Goal: Task Accomplishment & Management: Manage account settings

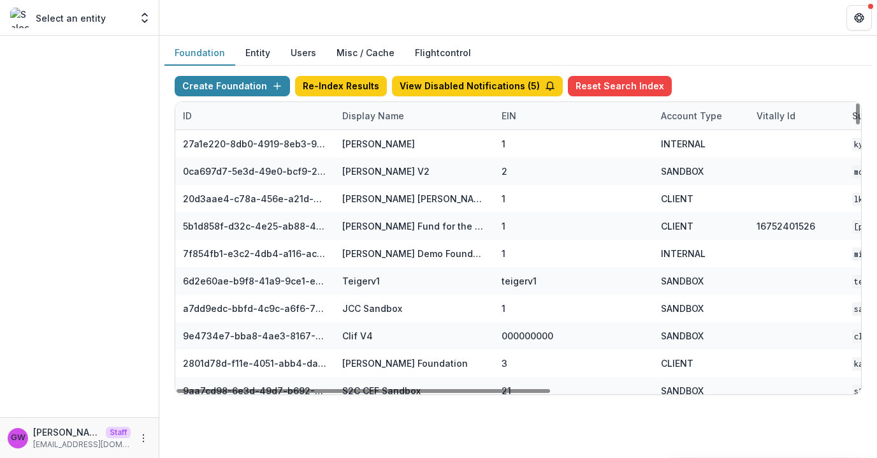
click at [351, 119] on div "Display Name" at bounding box center [373, 115] width 77 height 13
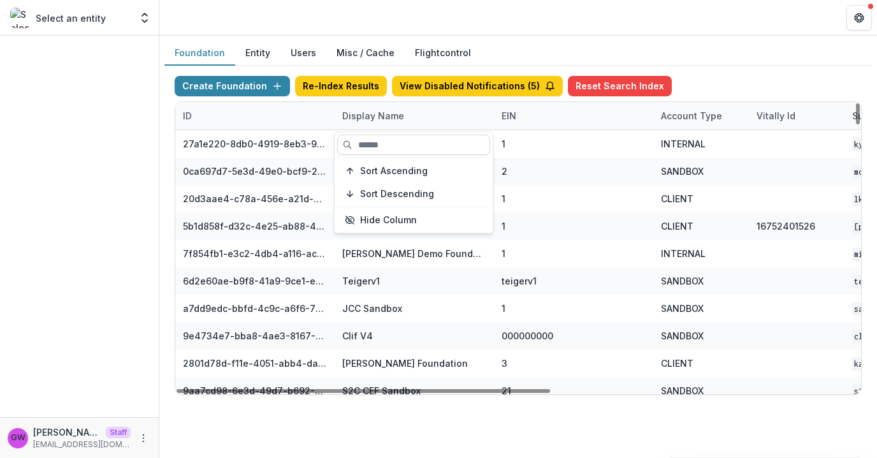
click at [377, 147] on input at bounding box center [413, 144] width 153 height 20
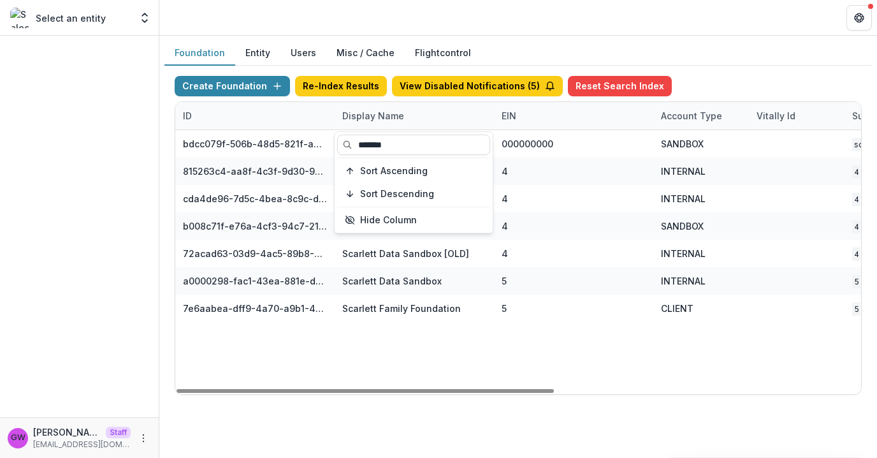
type input "*******"
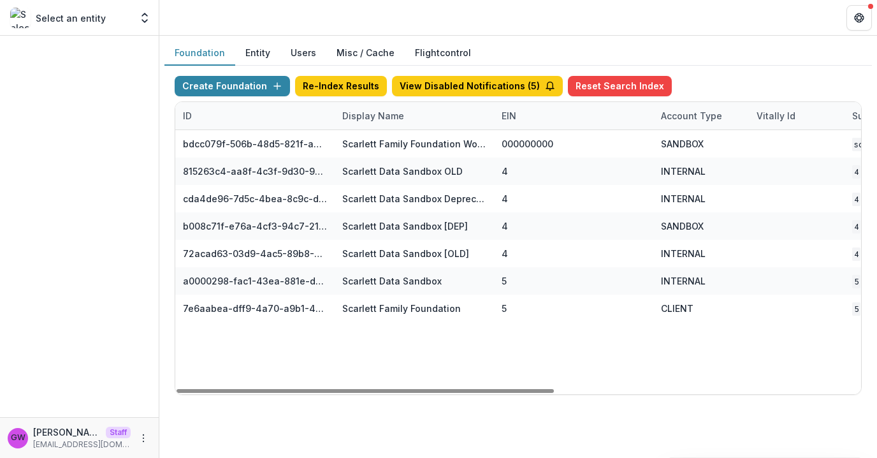
click at [719, 59] on div "Foundation Entity Users Misc / Cache Flightcontrol" at bounding box center [518, 53] width 708 height 25
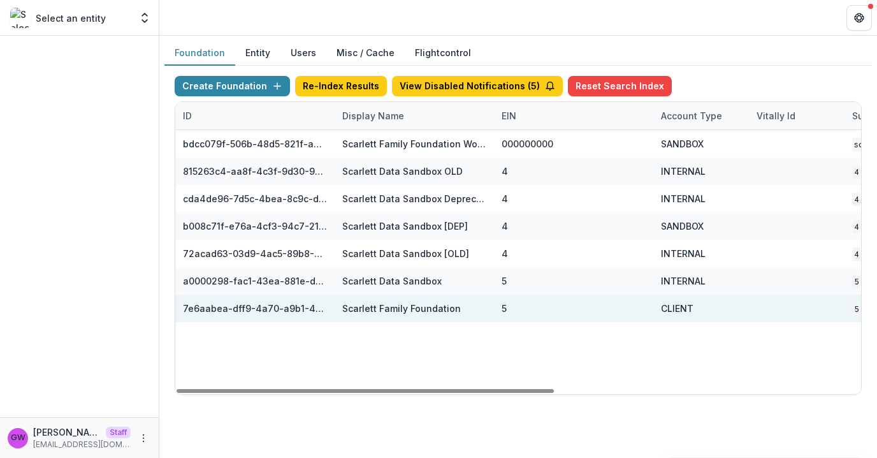
drag, startPoint x: 414, startPoint y: 302, endPoint x: 461, endPoint y: 302, distance: 46.5
click at [433, 302] on div "Scarlett Family Foundation" at bounding box center [401, 307] width 119 height 13
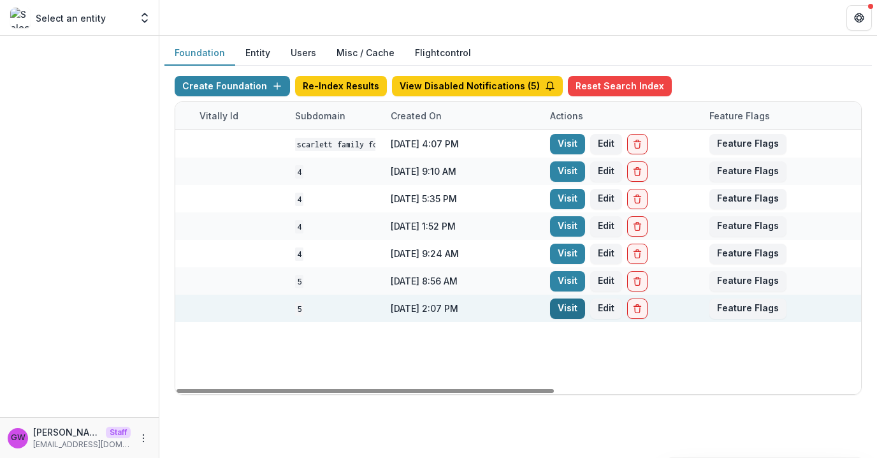
click at [576, 309] on link "Visit" at bounding box center [567, 308] width 35 height 20
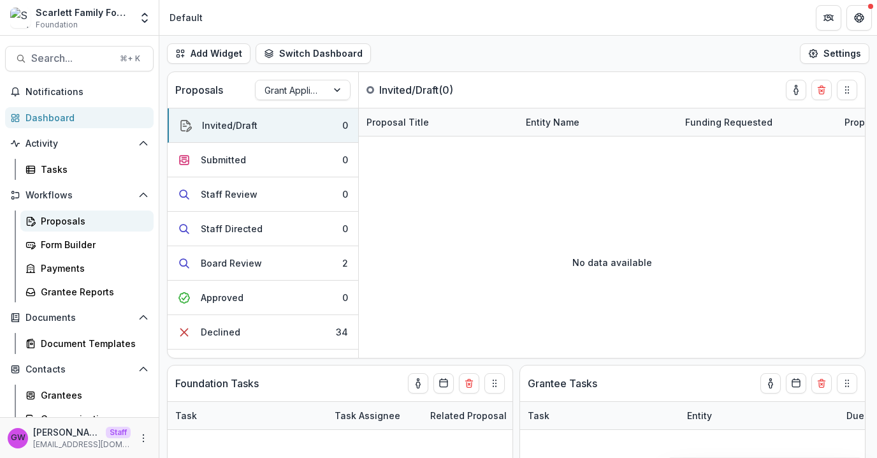
click at [92, 218] on div "Proposals" at bounding box center [92, 220] width 103 height 13
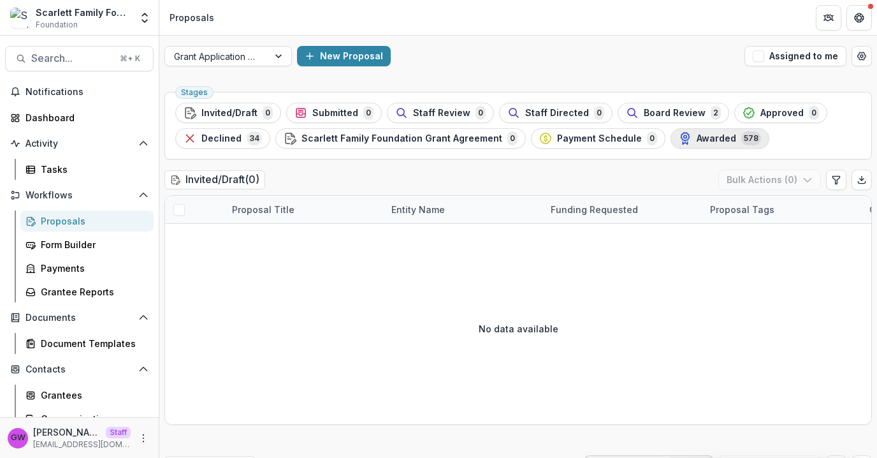
click at [697, 139] on span "Awarded" at bounding box center [717, 138] width 40 height 11
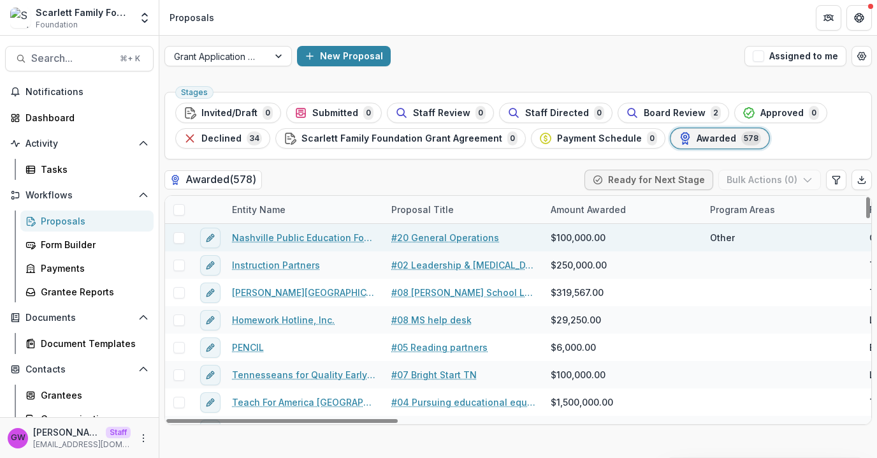
click at [182, 240] on span at bounding box center [178, 237] width 11 height 11
click at [788, 174] on button "Bulk Actions ( 1 )" at bounding box center [771, 180] width 100 height 20
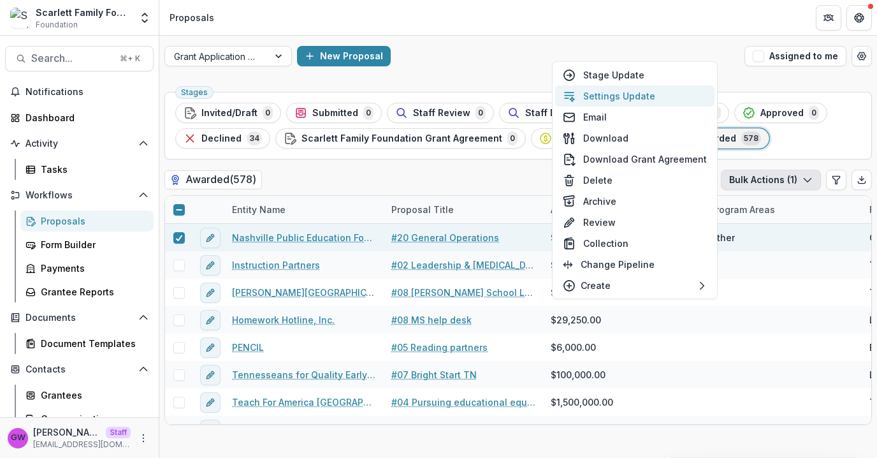
click at [630, 101] on button "Settings Update" at bounding box center [634, 95] width 159 height 21
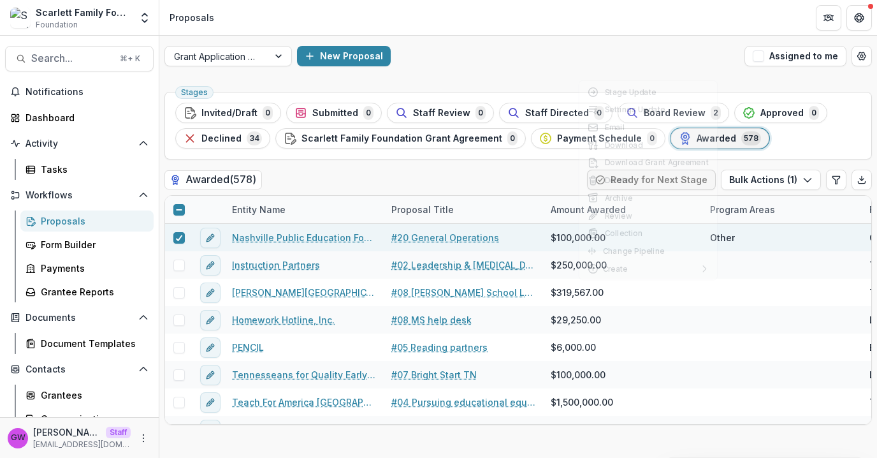
type input "**"
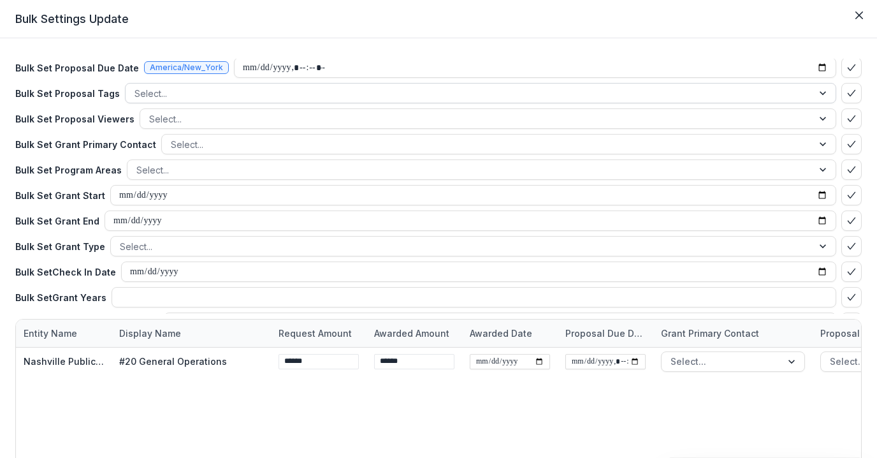
scroll to position [118, 0]
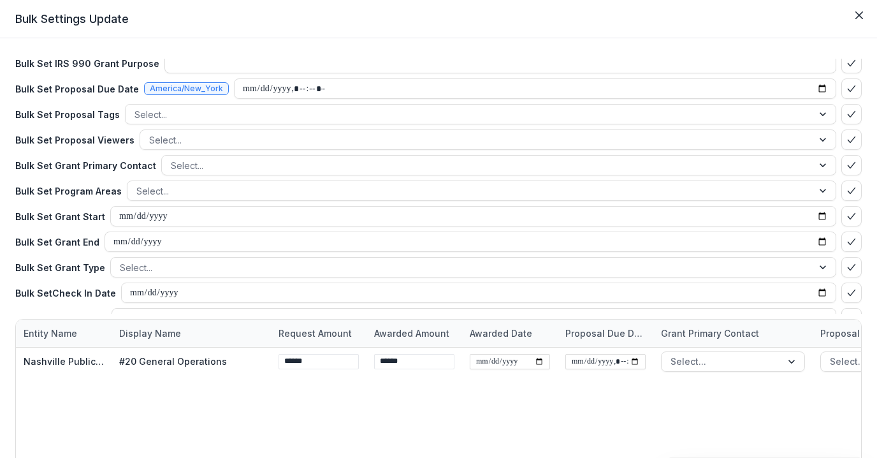
click at [857, 15] on icon "Close" at bounding box center [859, 15] width 8 height 8
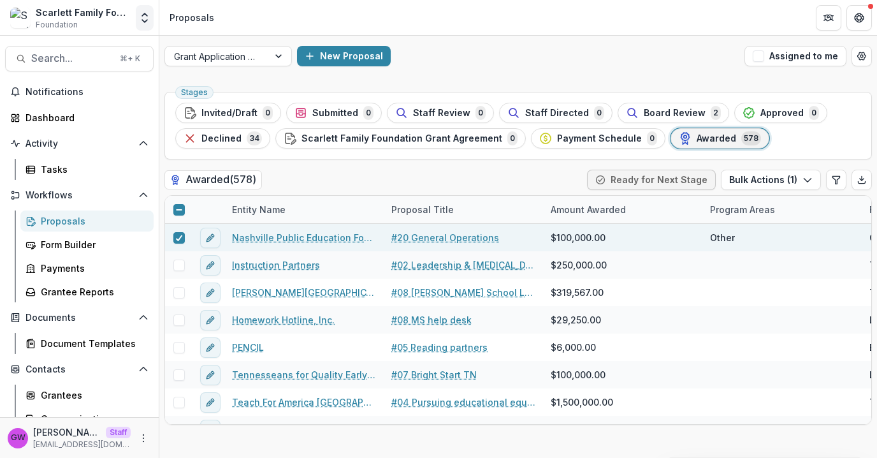
click at [142, 14] on icon "Open entity switcher" at bounding box center [144, 17] width 13 height 13
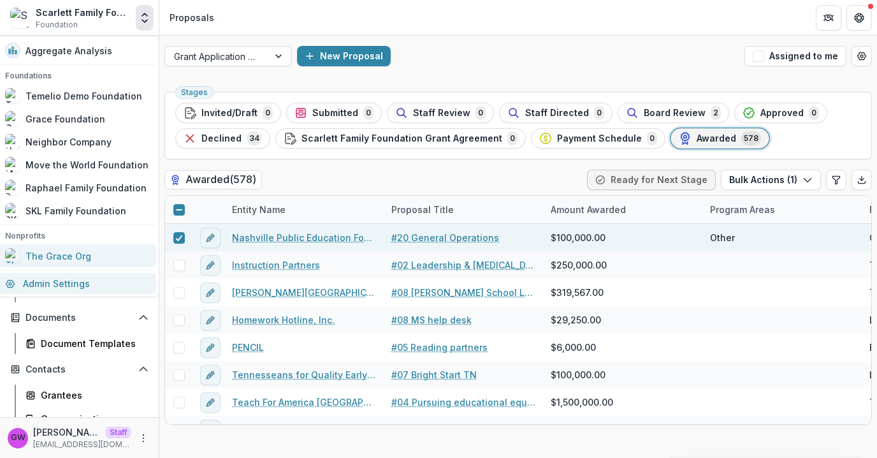
drag, startPoint x: 47, startPoint y: 280, endPoint x: 107, endPoint y: 268, distance: 61.1
click at [47, 280] on link "Admin Settings" at bounding box center [76, 283] width 159 height 21
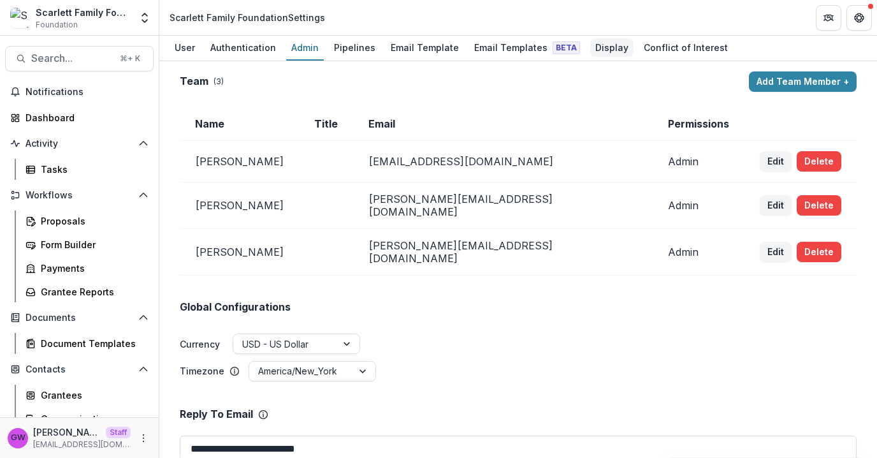
click at [590, 41] on div "Display" at bounding box center [611, 47] width 43 height 18
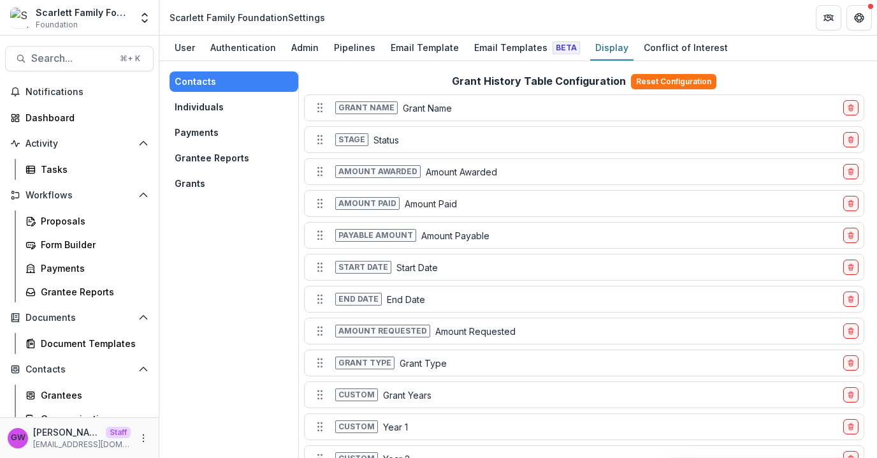
click at [235, 177] on button "Grants" at bounding box center [234, 183] width 129 height 20
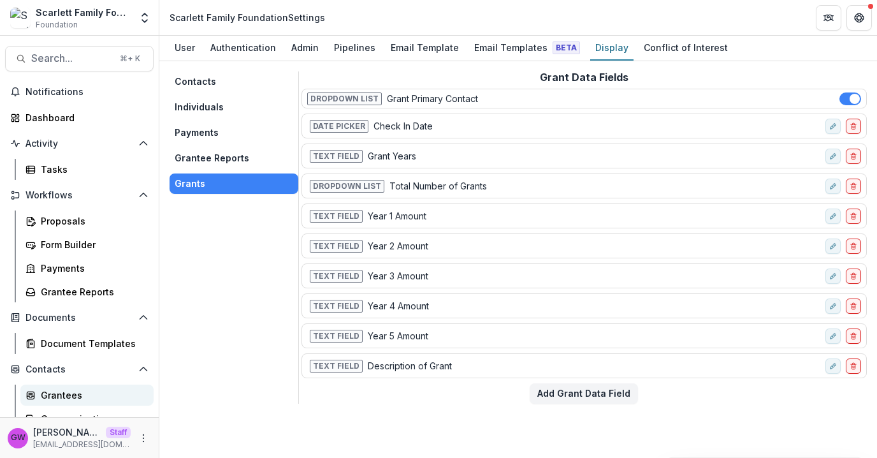
click at [61, 391] on div "Grantees" at bounding box center [92, 394] width 103 height 13
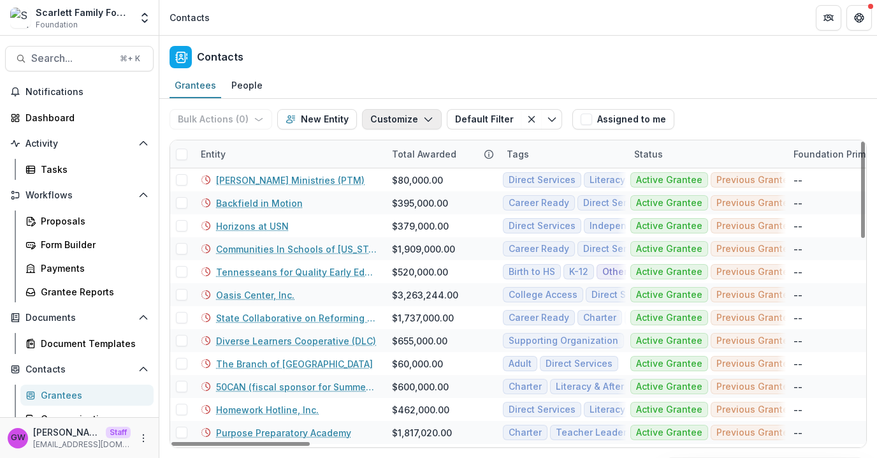
click at [393, 120] on button "Customize" at bounding box center [402, 119] width 80 height 20
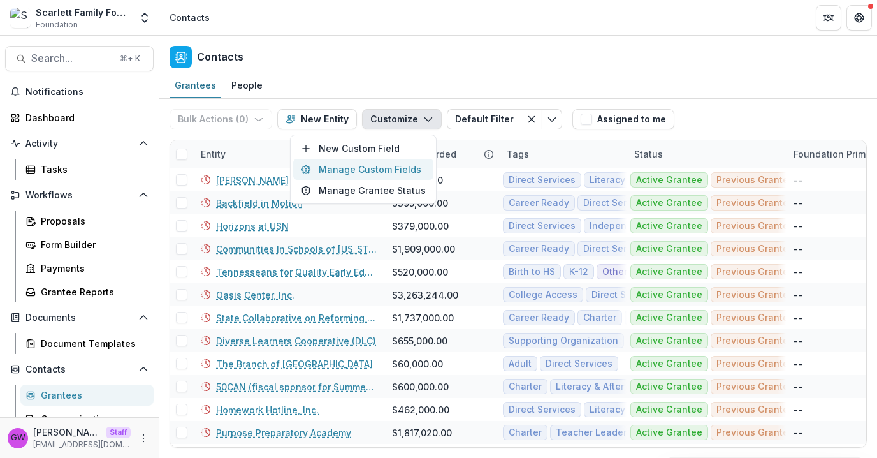
click at [382, 170] on button "Manage Custom Fields" at bounding box center [363, 169] width 140 height 21
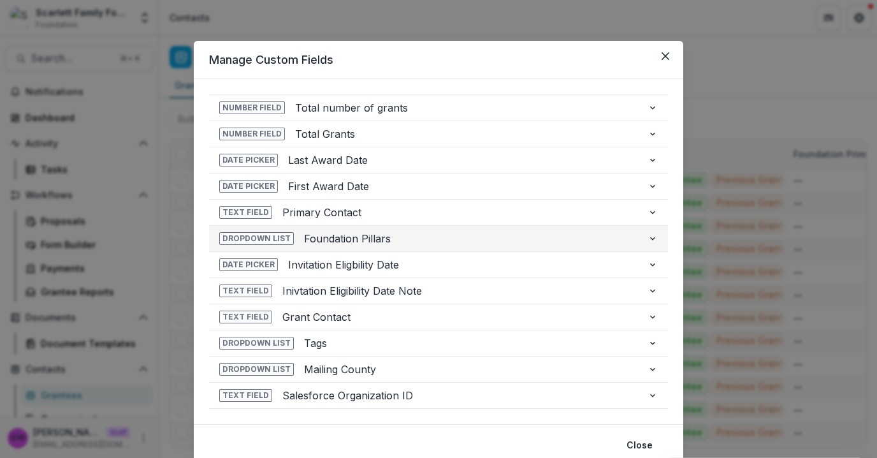
click at [370, 242] on span "Foundation Pillars" at bounding box center [470, 238] width 333 height 15
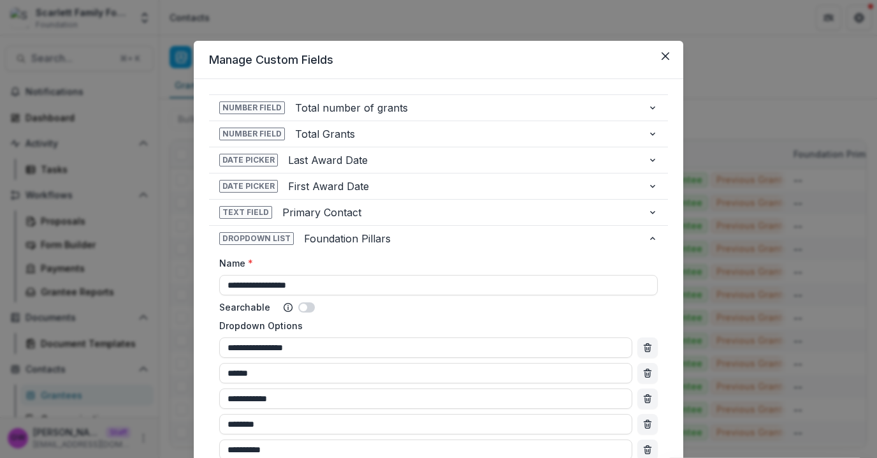
click at [674, 52] on header "Manage Custom Fields" at bounding box center [439, 60] width 490 height 38
click at [669, 54] on button "Close" at bounding box center [665, 56] width 20 height 20
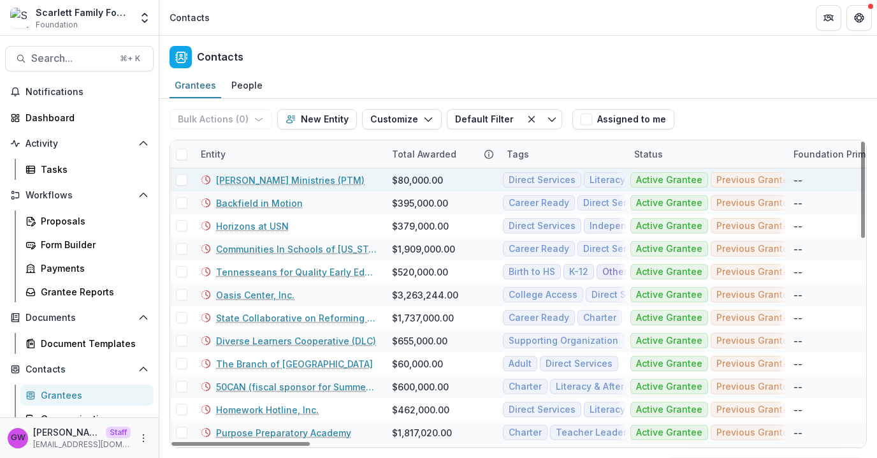
click at [180, 185] on div at bounding box center [181, 179] width 23 height 23
click at [183, 179] on span at bounding box center [181, 179] width 11 height 11
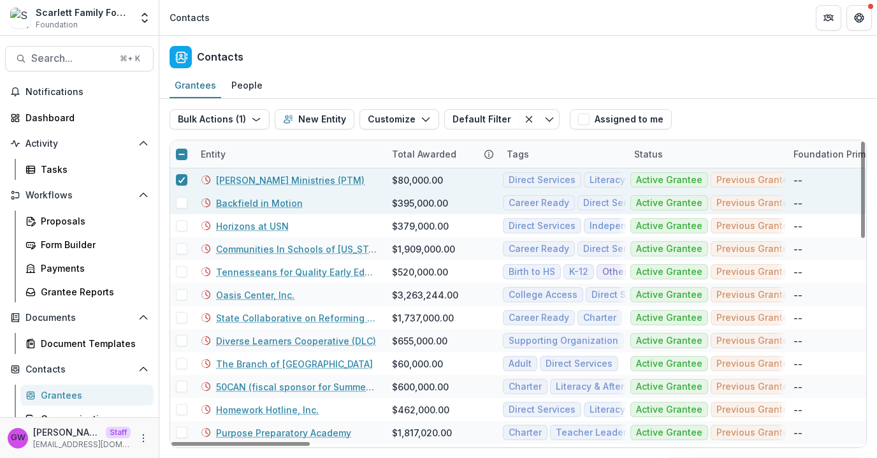
click at [180, 208] on span at bounding box center [181, 202] width 11 height 11
click at [245, 111] on button "Bulk Actions ( 2 )" at bounding box center [221, 119] width 102 height 20
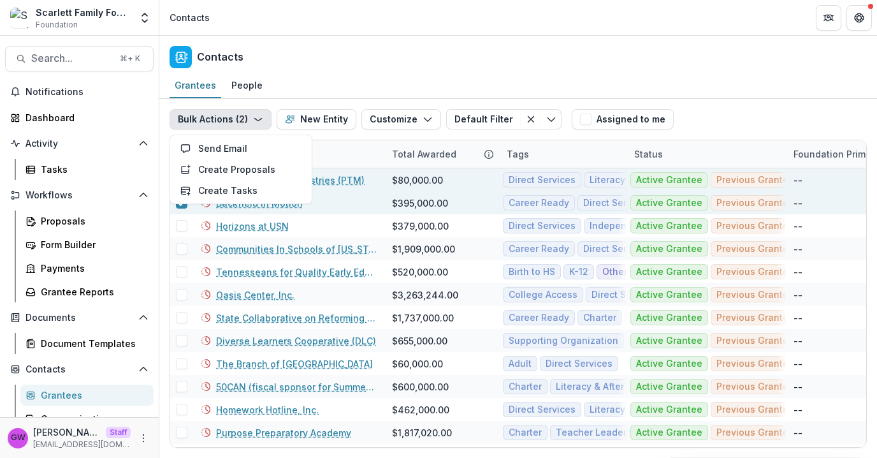
click at [483, 72] on div "Contacts" at bounding box center [518, 55] width 718 height 38
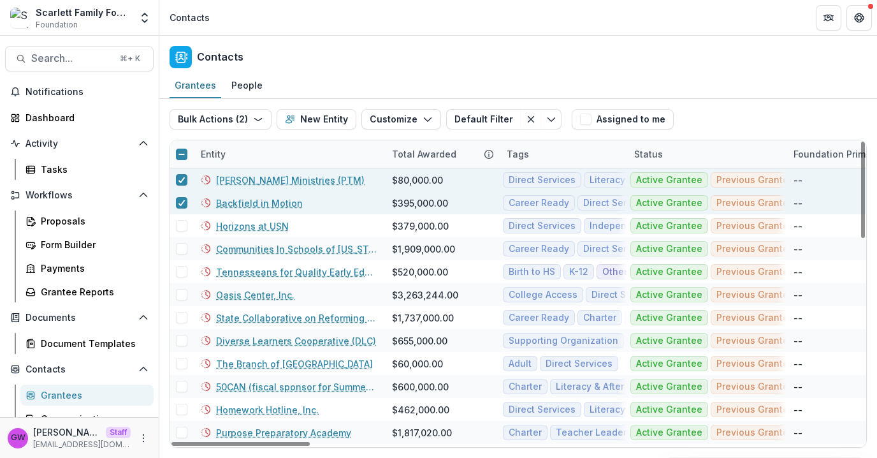
click at [730, 104] on div "Bulk Actions ( 2 ) Send Email Create Proposals Create Tasks New Entity Customiz…" at bounding box center [518, 119] width 697 height 41
click at [187, 178] on span at bounding box center [181, 179] width 11 height 11
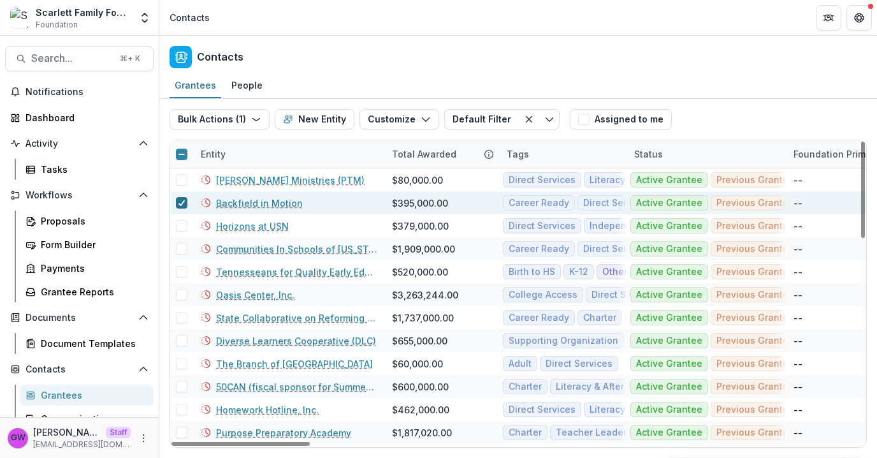
click at [180, 198] on div at bounding box center [182, 203] width 8 height 10
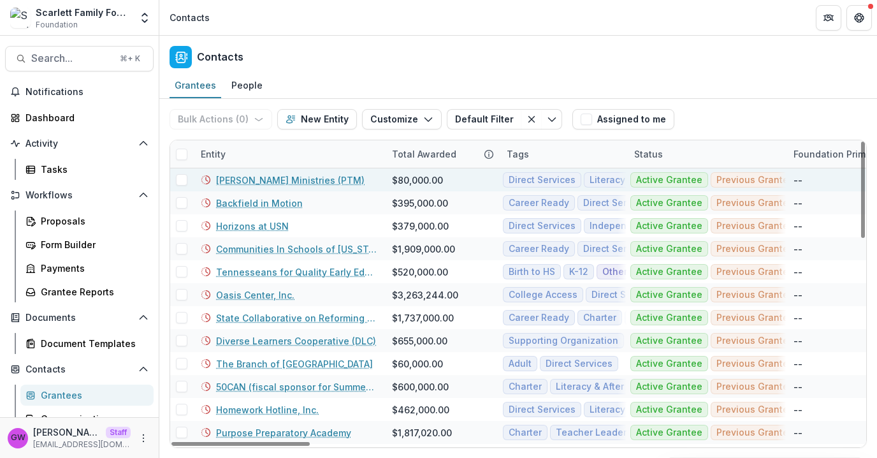
click at [178, 188] on div at bounding box center [181, 179] width 23 height 23
click at [182, 182] on span at bounding box center [181, 179] width 11 height 11
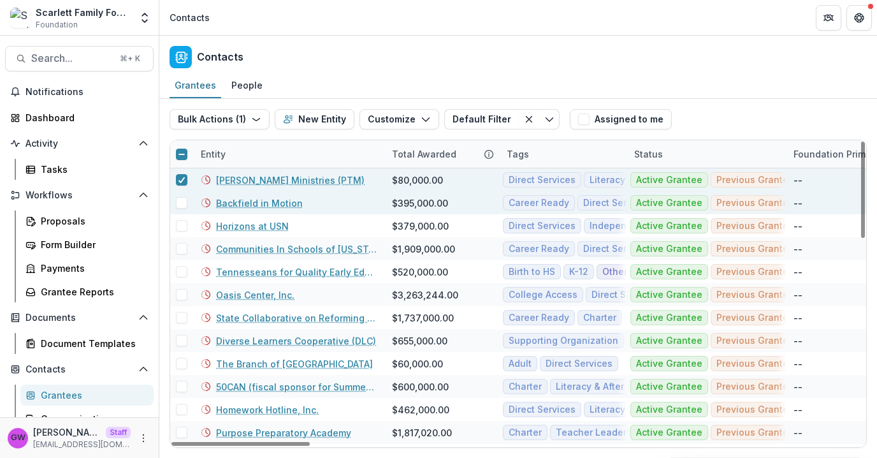
click at [180, 199] on span at bounding box center [181, 202] width 11 height 11
click at [241, 117] on button "Bulk Actions ( 2 )" at bounding box center [221, 119] width 102 height 20
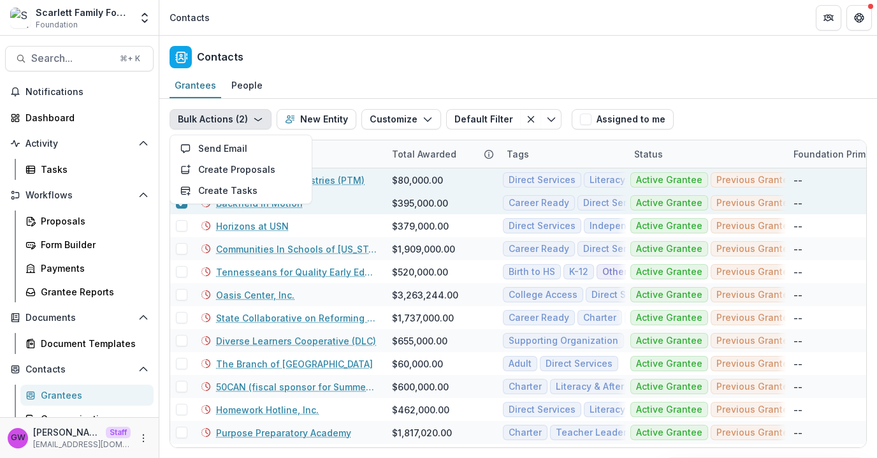
click at [493, 47] on div "Contacts" at bounding box center [518, 55] width 718 height 38
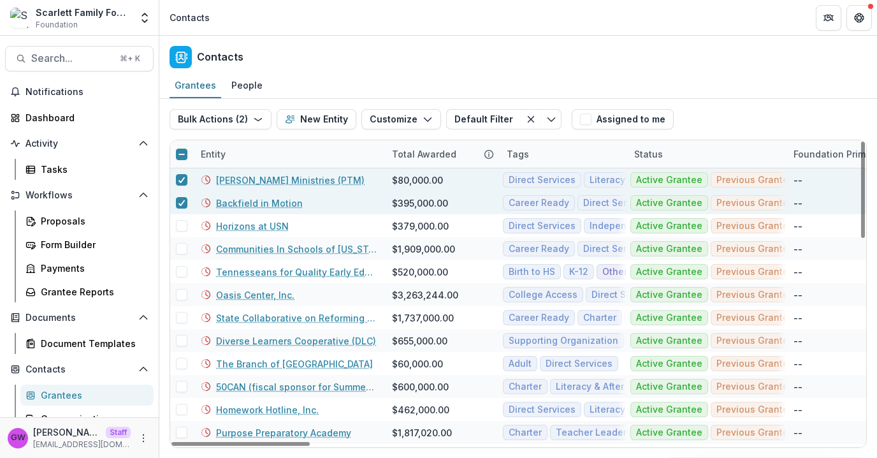
click at [249, 183] on link "Preston Taylor Ministries (PTM)" at bounding box center [290, 179] width 149 height 13
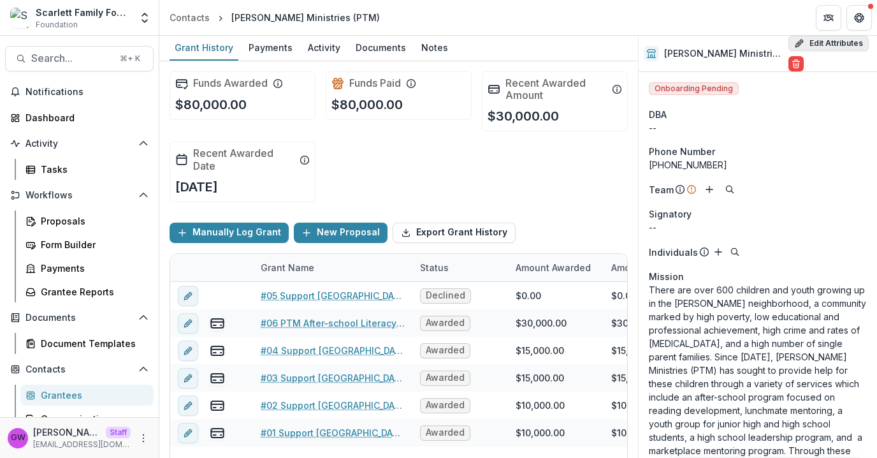
click at [834, 44] on button "Edit Attributes" at bounding box center [828, 43] width 80 height 15
select select
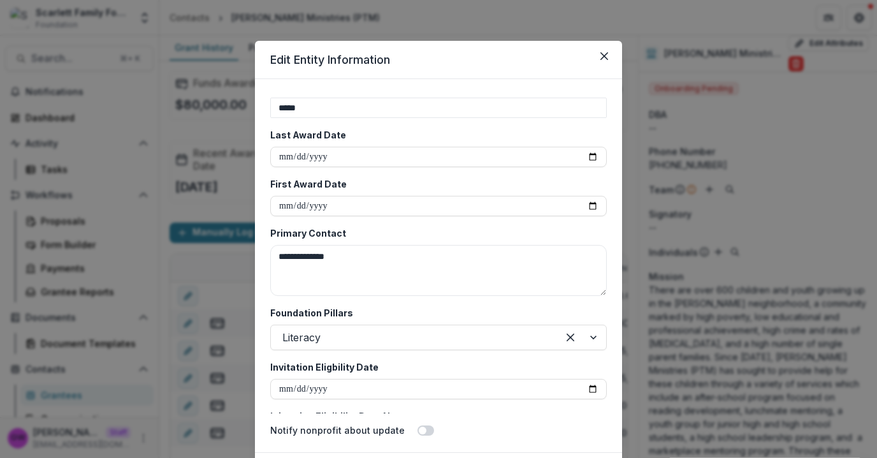
scroll to position [2263, 0]
click at [653, 205] on div "**********" at bounding box center [438, 229] width 877 height 458
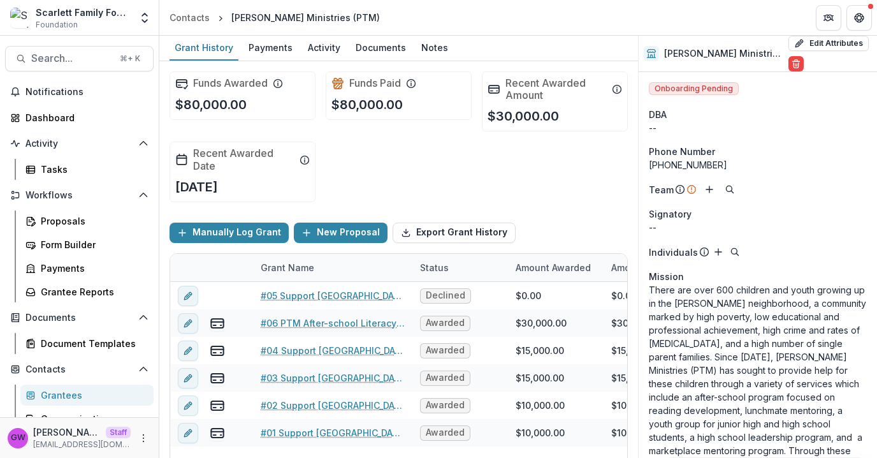
click at [49, 389] on div "Grantees" at bounding box center [92, 394] width 103 height 13
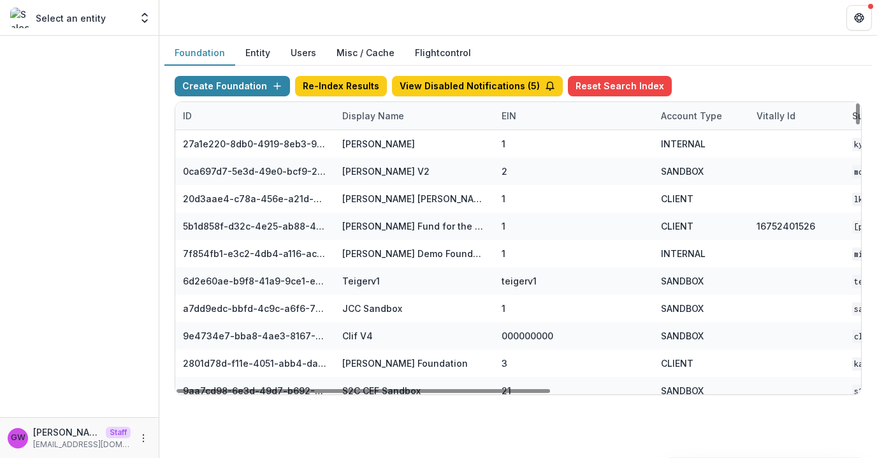
click at [398, 115] on div "Display Name" at bounding box center [373, 115] width 77 height 13
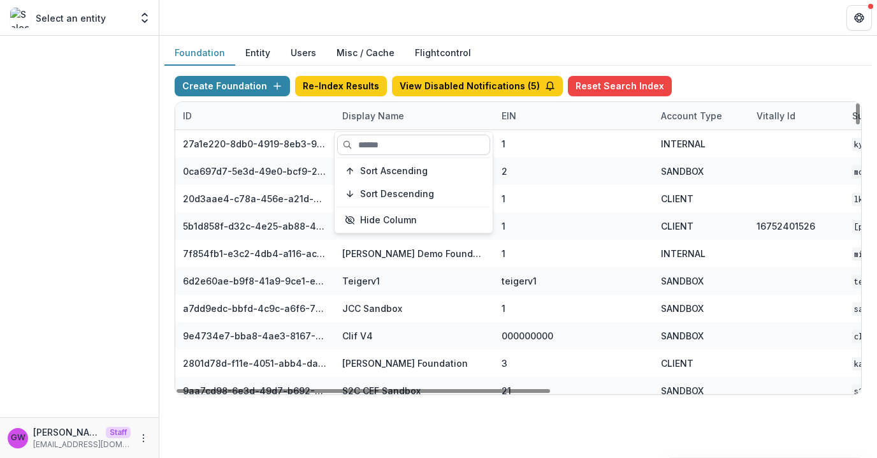
click at [393, 140] on input at bounding box center [413, 144] width 153 height 20
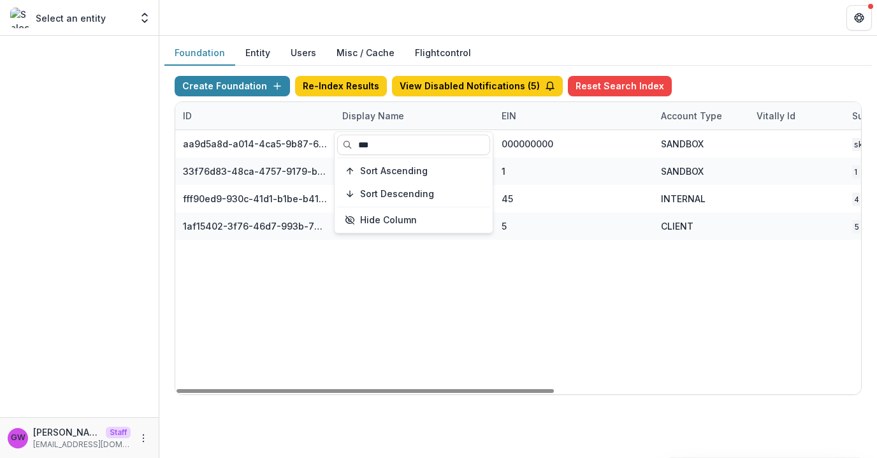
type input "***"
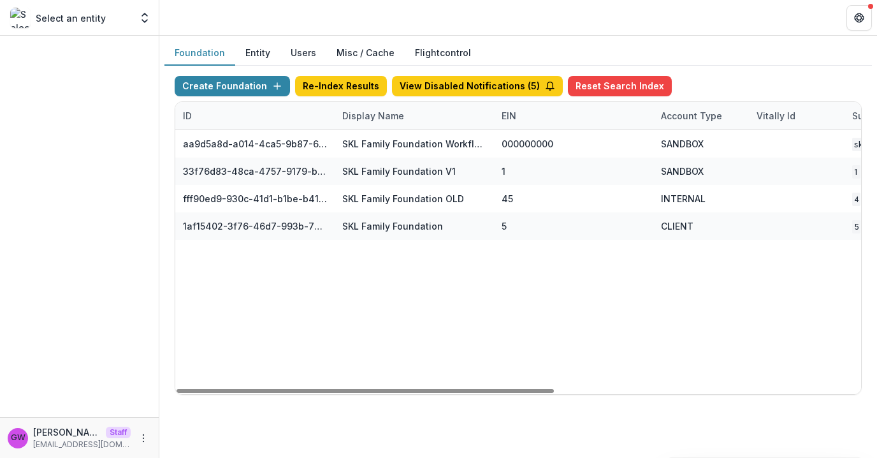
click at [725, 78] on div "Create Foundation Re-Index Results View Disabled Notifications ( 5 ) Reset Sear…" at bounding box center [518, 88] width 687 height 25
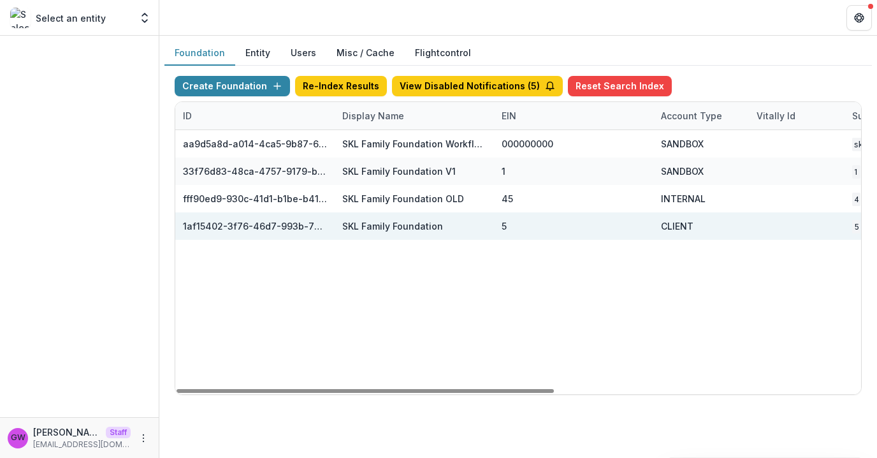
scroll to position [0, 557]
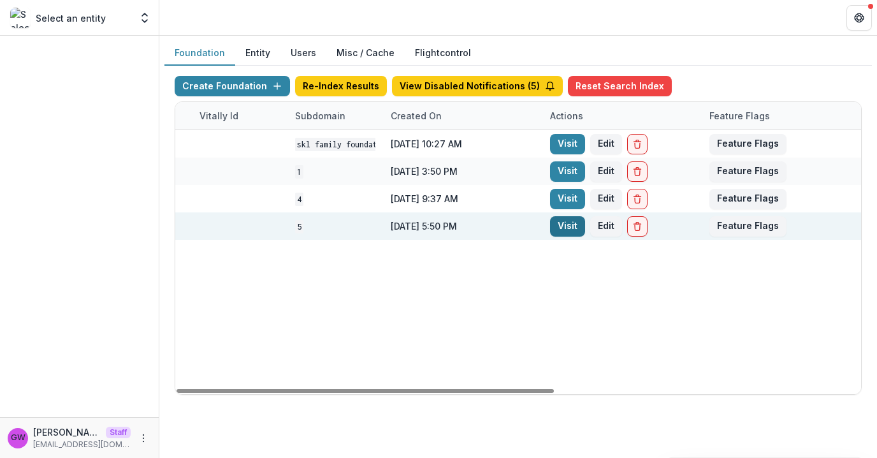
click at [567, 225] on link "Visit" at bounding box center [567, 226] width 35 height 20
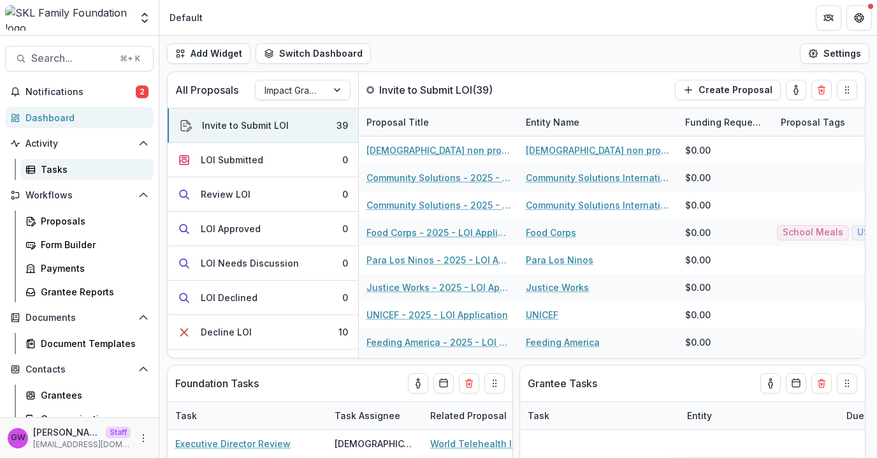
click at [55, 170] on div "Tasks" at bounding box center [92, 169] width 103 height 13
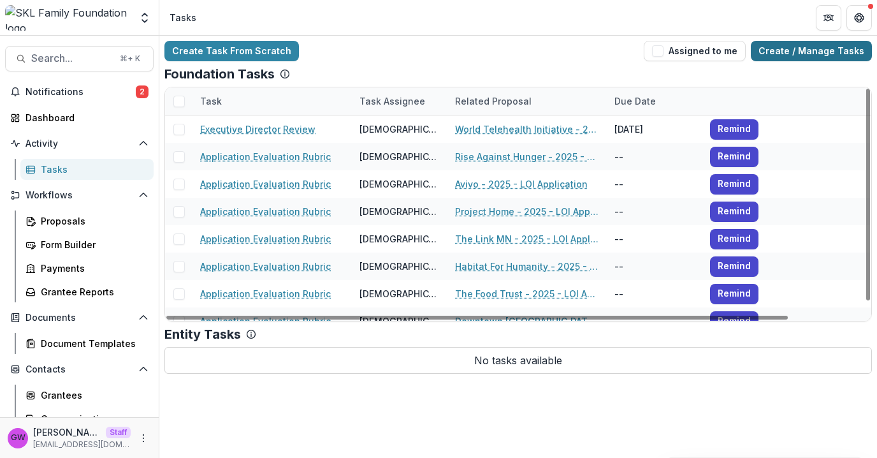
click at [825, 52] on link "Create / Manage Tasks" at bounding box center [811, 51] width 121 height 20
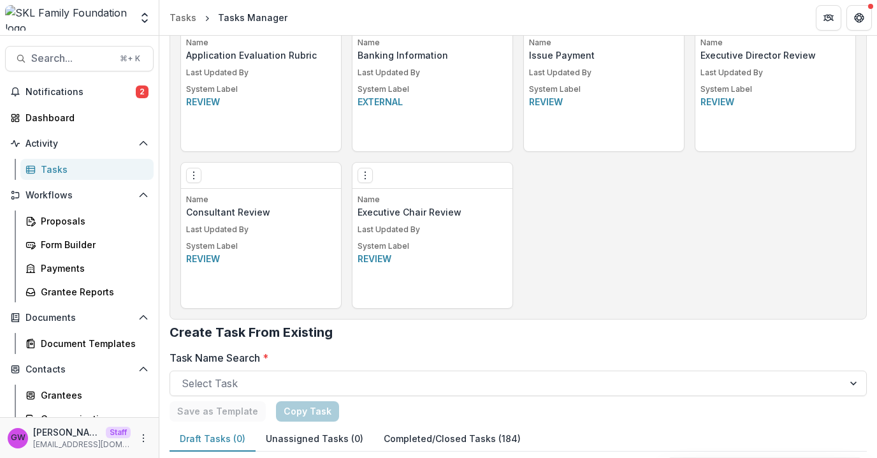
scroll to position [845, 0]
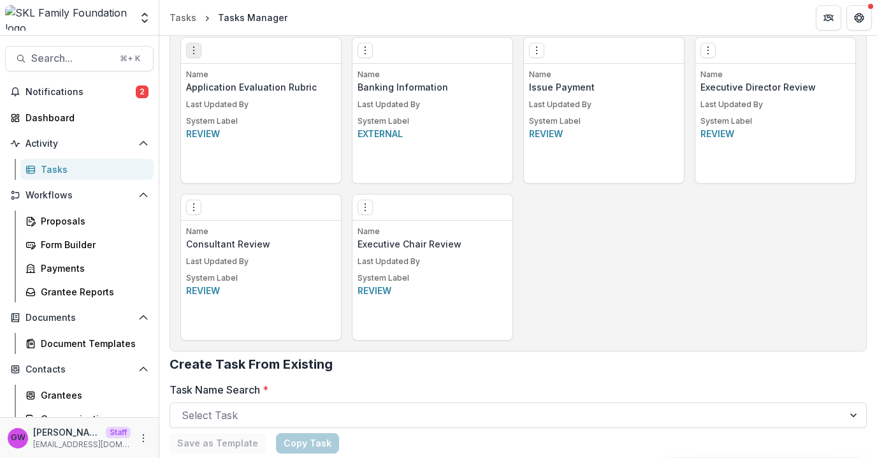
click at [194, 52] on icon "Options" at bounding box center [194, 50] width 10 height 10
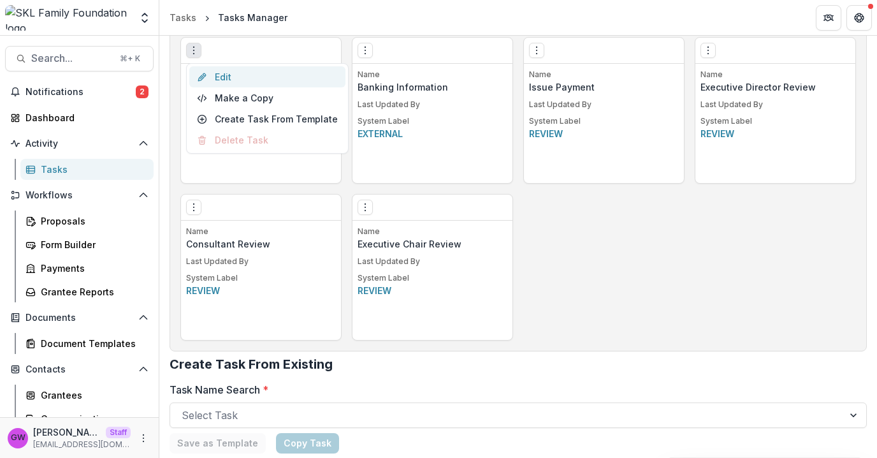
click at [235, 73] on link "Edit" at bounding box center [267, 76] width 156 height 21
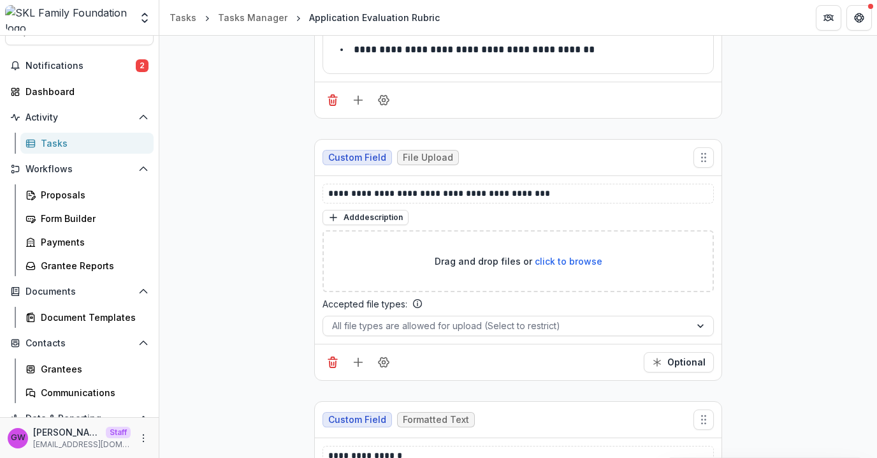
scroll to position [87, 0]
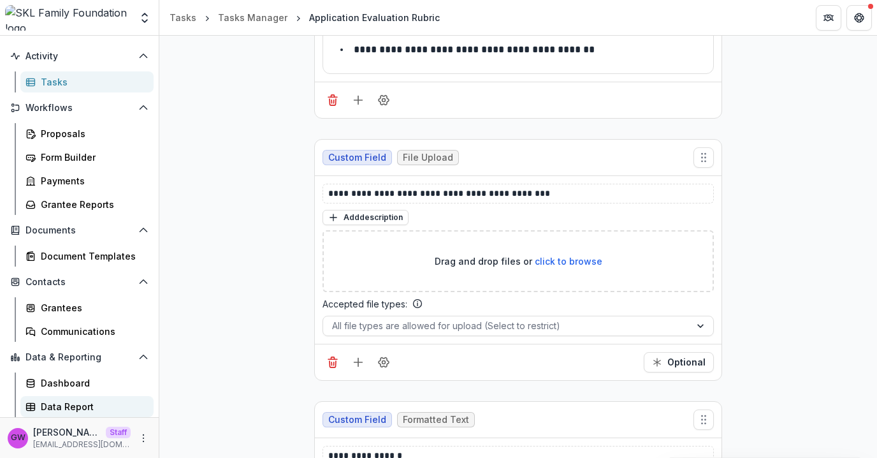
click at [73, 405] on div "Data Report" at bounding box center [92, 406] width 103 height 13
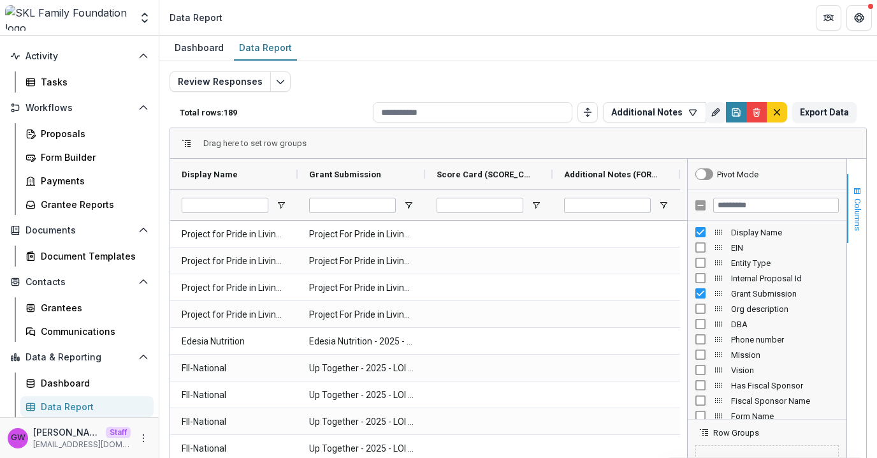
click at [852, 191] on span "button" at bounding box center [857, 191] width 10 height 10
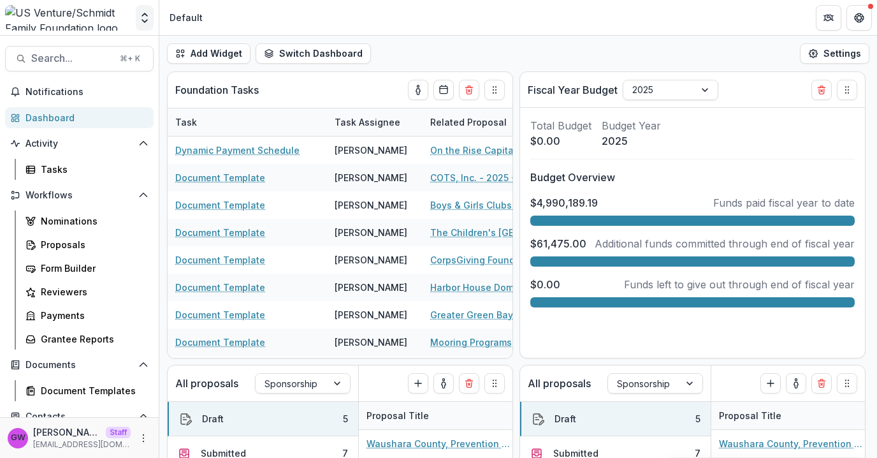
click at [150, 17] on icon "Open entity switcher" at bounding box center [144, 17] width 13 height 13
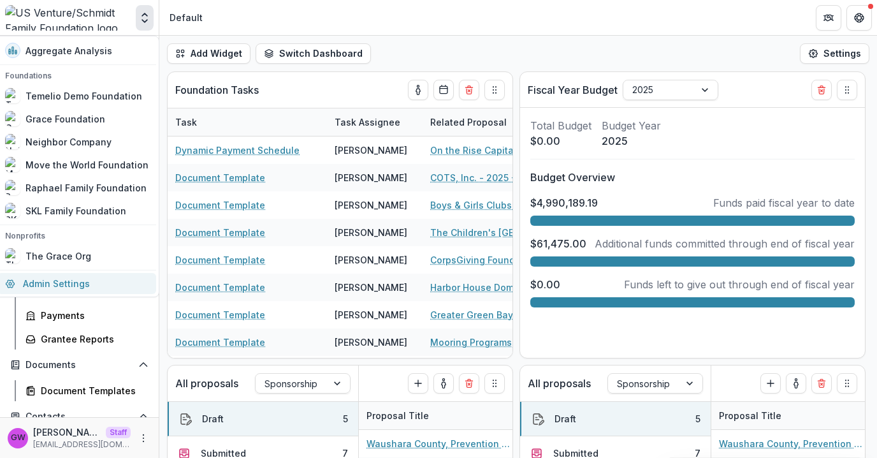
click at [71, 288] on link "Admin Settings" at bounding box center [76, 283] width 159 height 21
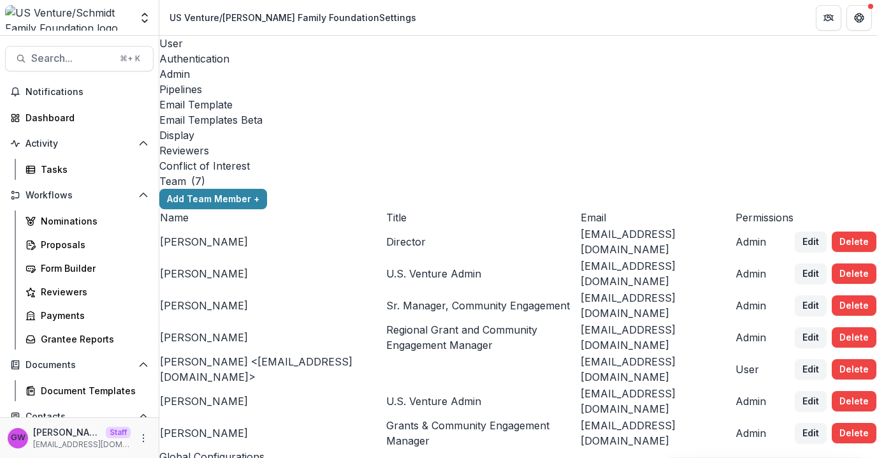
click at [349, 82] on div "Pipelines" at bounding box center [518, 89] width 718 height 15
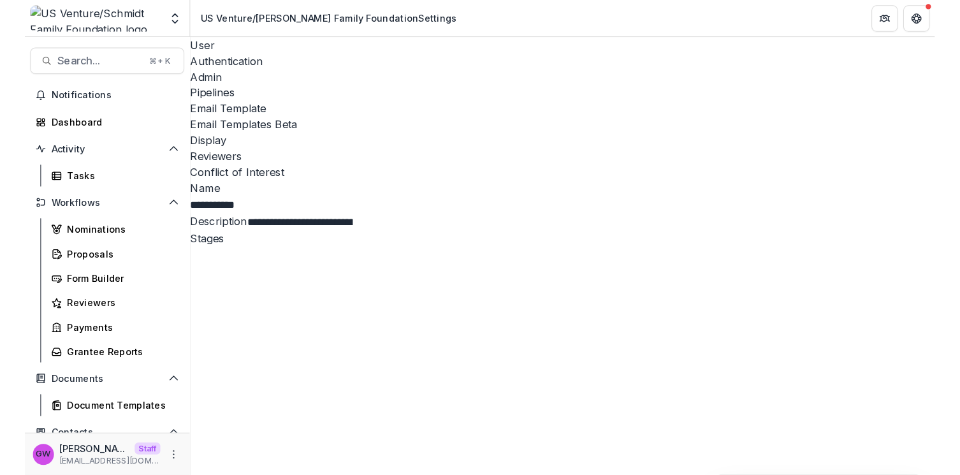
scroll to position [112, 0]
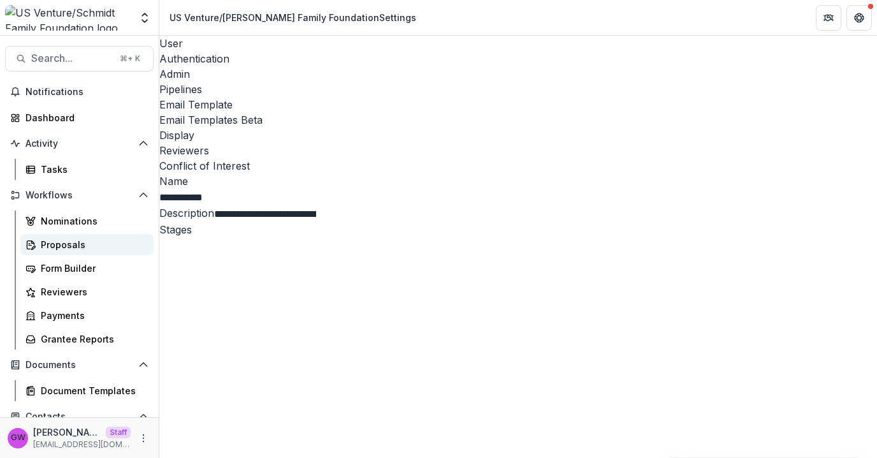
click at [78, 241] on div "Proposals" at bounding box center [92, 244] width 103 height 13
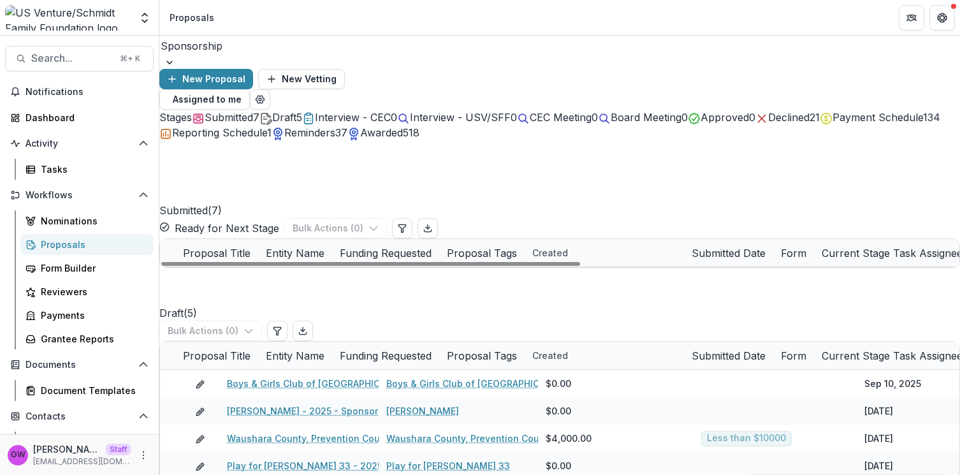
click at [277, 274] on link "Miry's List (Fiscally sponsored by Social & Environmental Entrepreneurs) - 2025…" at bounding box center [482, 280] width 500 height 13
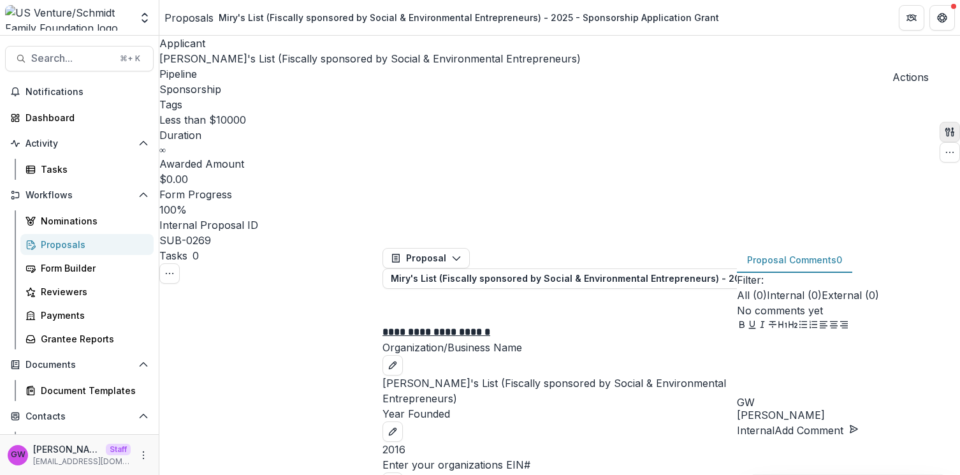
click at [876, 127] on icon "button" at bounding box center [950, 132] width 10 height 10
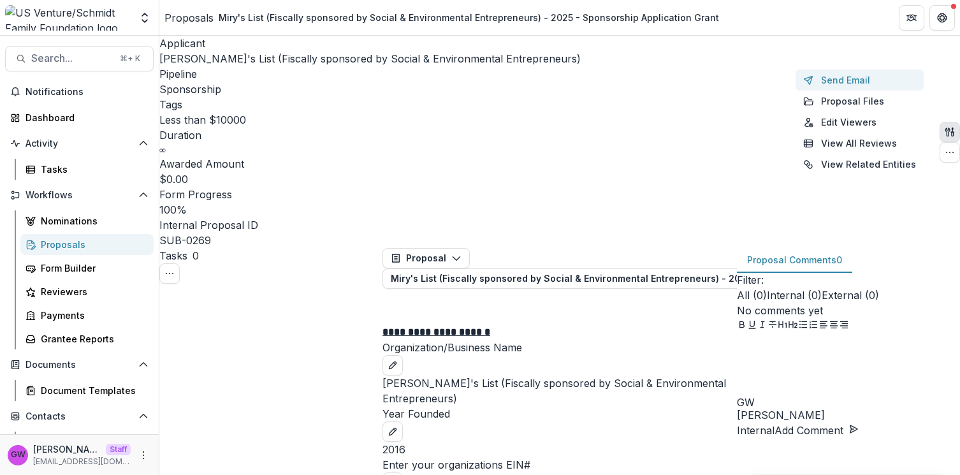
click at [822, 87] on button "Send Email" at bounding box center [859, 79] width 128 height 21
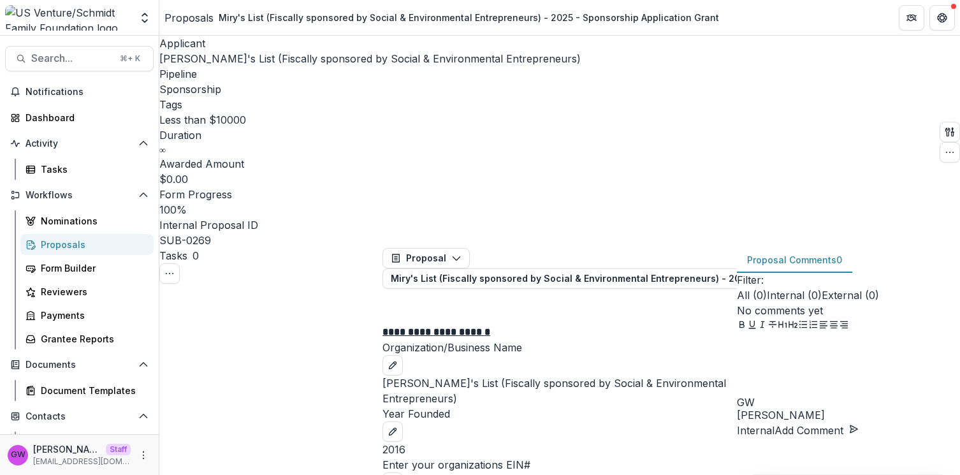
click at [876, 127] on icon "button" at bounding box center [950, 132] width 10 height 10
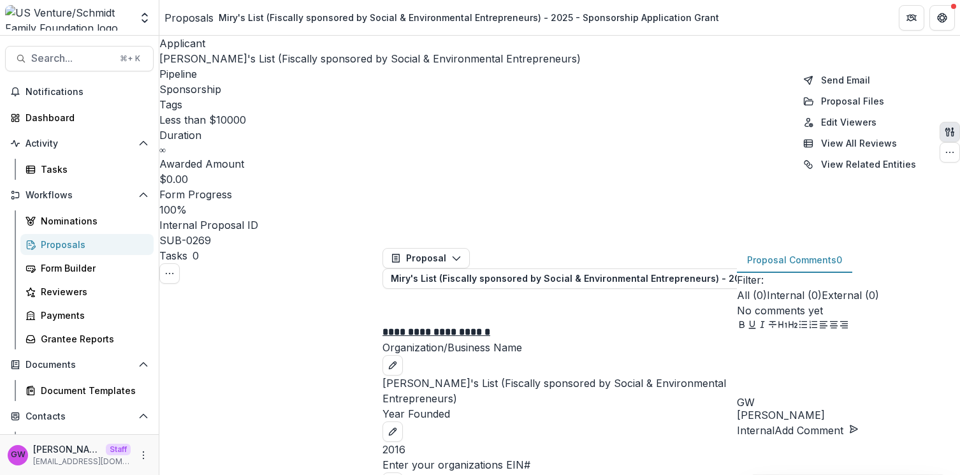
click at [834, 47] on div "Applicant Miry's List (Fiscally sponsored by Social & Environmental Entrepreneu…" at bounding box center [559, 142] width 801 height 212
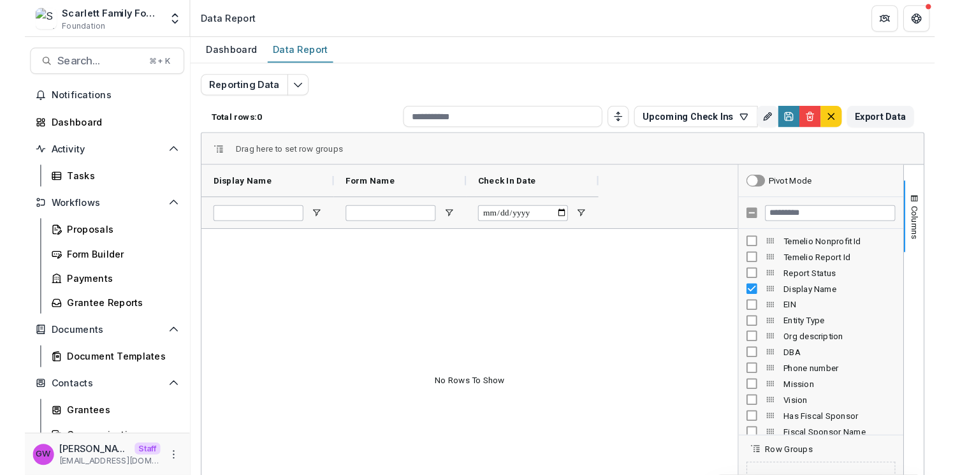
scroll to position [66, 0]
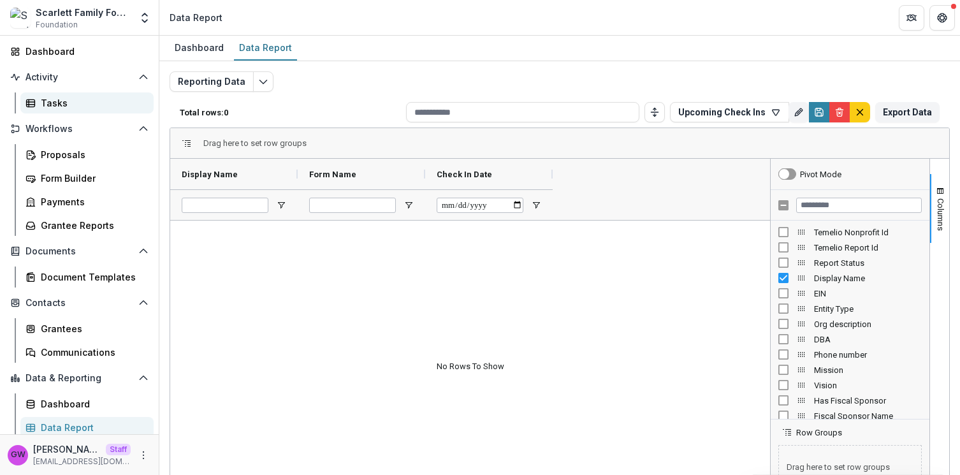
click at [79, 100] on div "Tasks" at bounding box center [92, 102] width 103 height 13
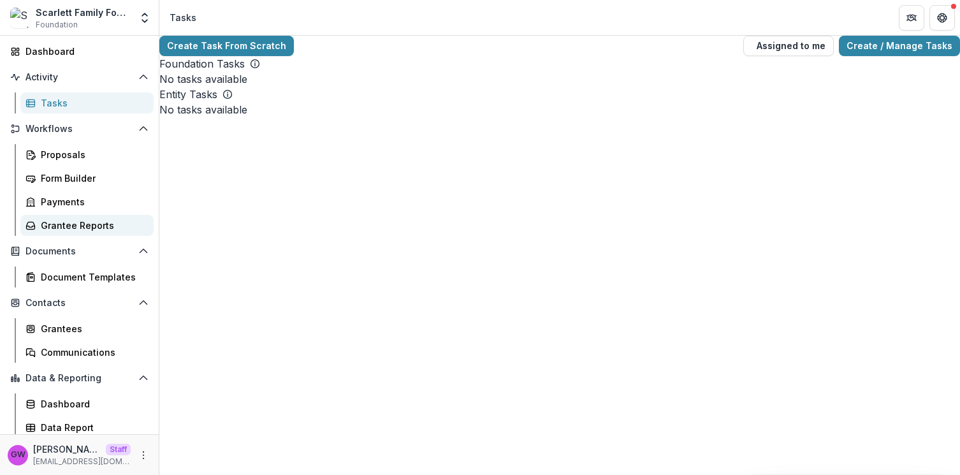
click at [76, 229] on div "Grantee Reports" at bounding box center [92, 225] width 103 height 13
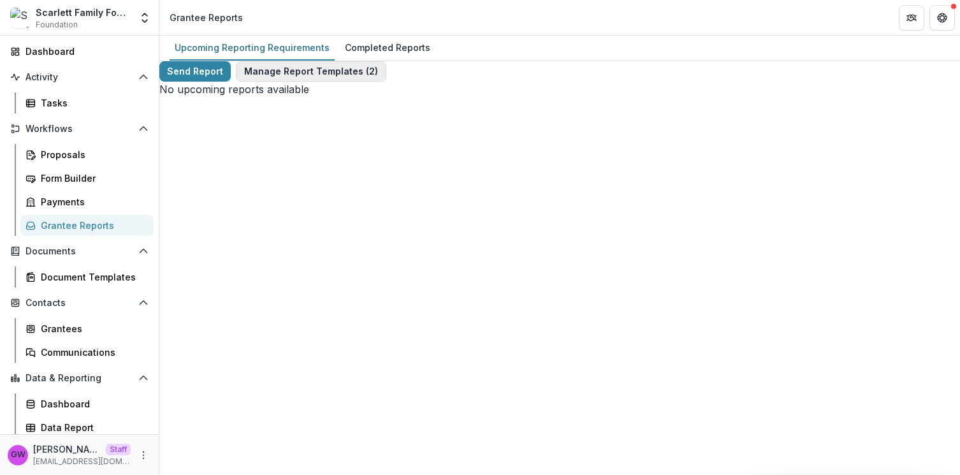
click at [305, 75] on button "Manage Report Templates ( 2 )" at bounding box center [311, 71] width 150 height 20
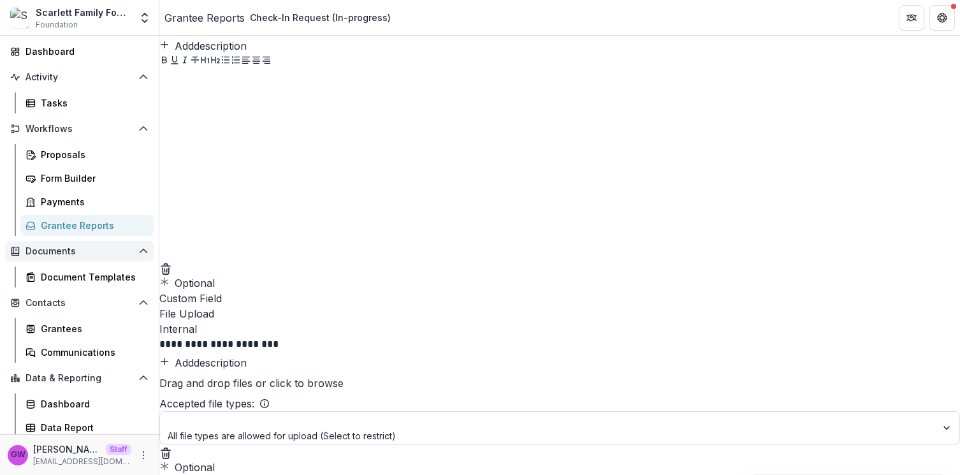
scroll to position [375, 0]
click at [79, 326] on div "Grantees" at bounding box center [92, 328] width 103 height 13
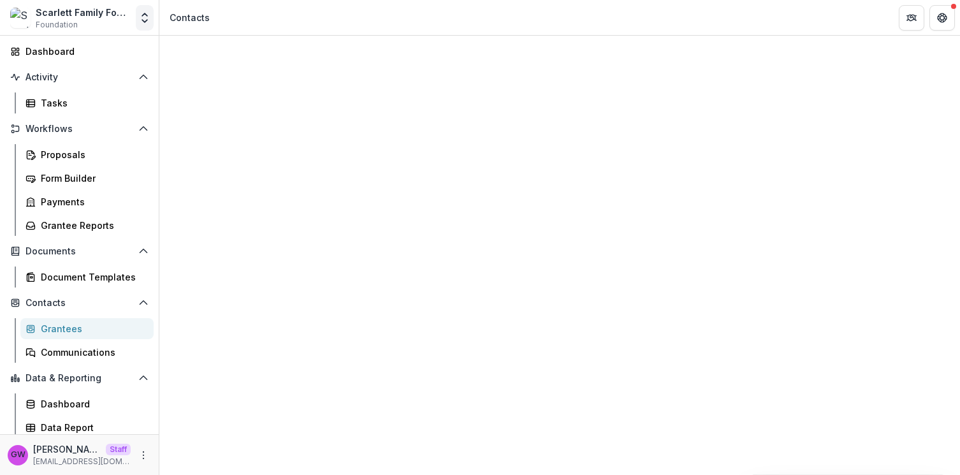
click at [142, 16] on polyline "Open entity switcher" at bounding box center [144, 14] width 5 height 3
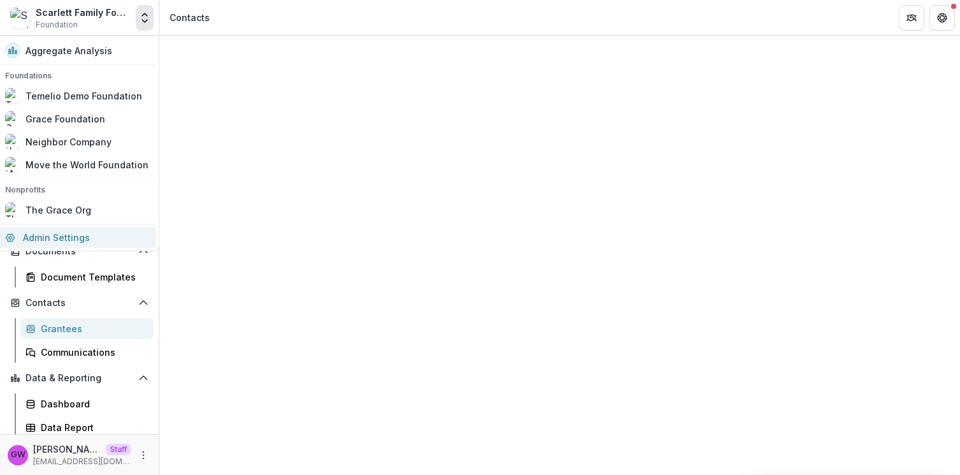
click at [65, 233] on link "Admin Settings" at bounding box center [76, 237] width 159 height 21
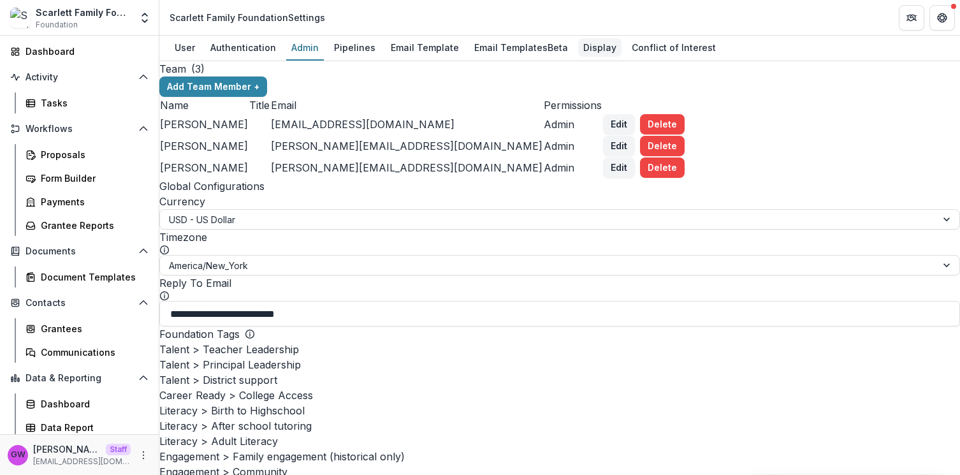
click at [596, 43] on div "Display" at bounding box center [599, 47] width 43 height 18
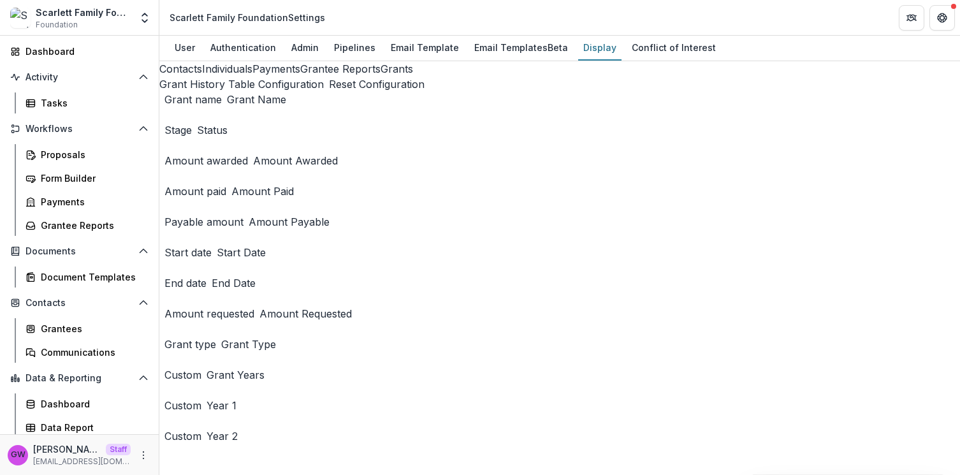
click at [381, 76] on button "Grants" at bounding box center [397, 68] width 33 height 15
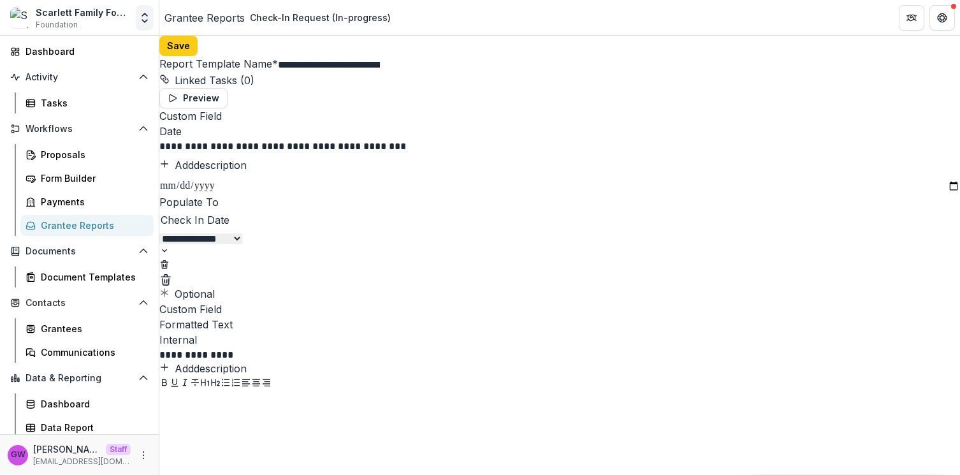
click at [152, 19] on button "Open entity switcher" at bounding box center [145, 17] width 18 height 25
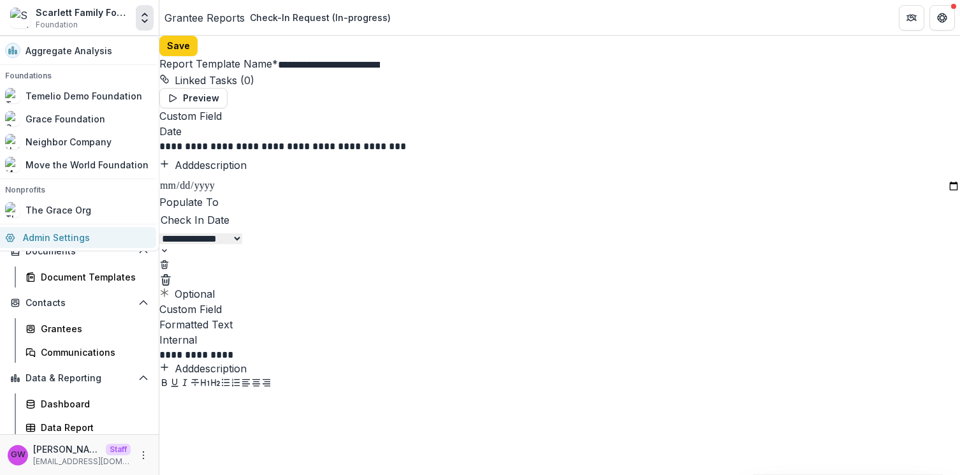
drag, startPoint x: 99, startPoint y: 239, endPoint x: 138, endPoint y: 234, distance: 39.2
click at [99, 239] on link "Admin Settings" at bounding box center [76, 237] width 159 height 21
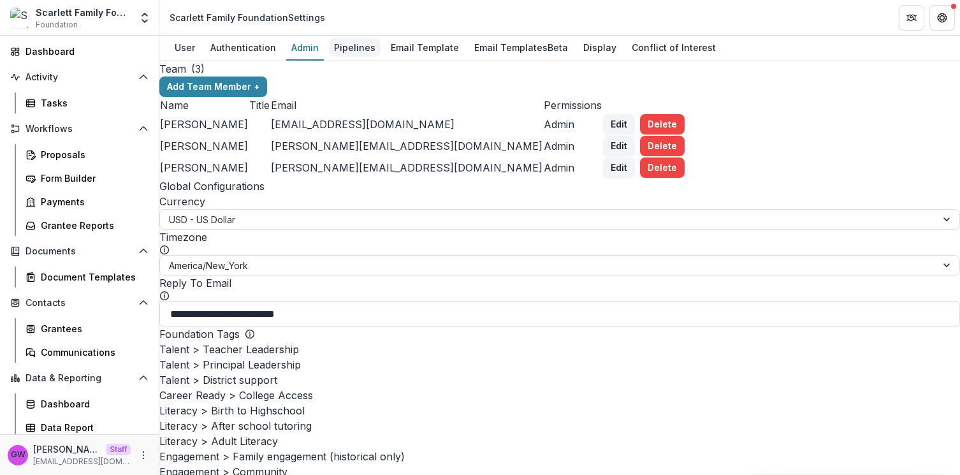
click at [352, 50] on div "Pipelines" at bounding box center [355, 47] width 52 height 18
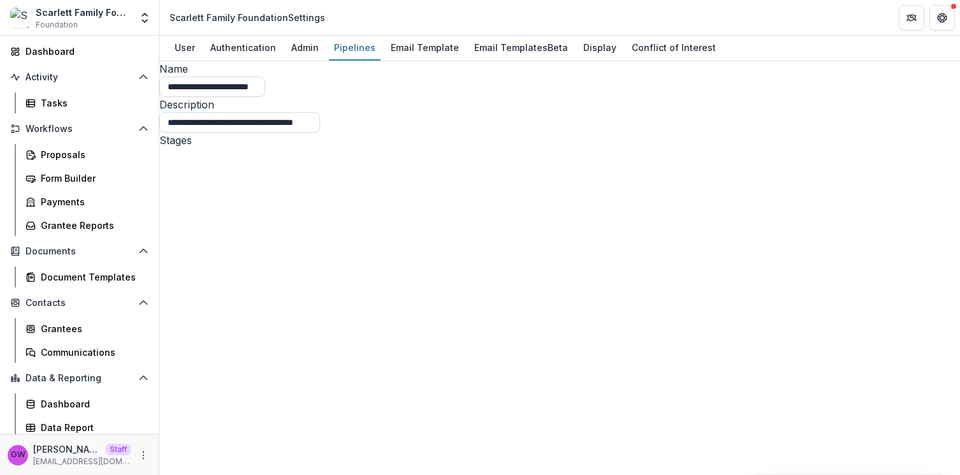
select select "*******"
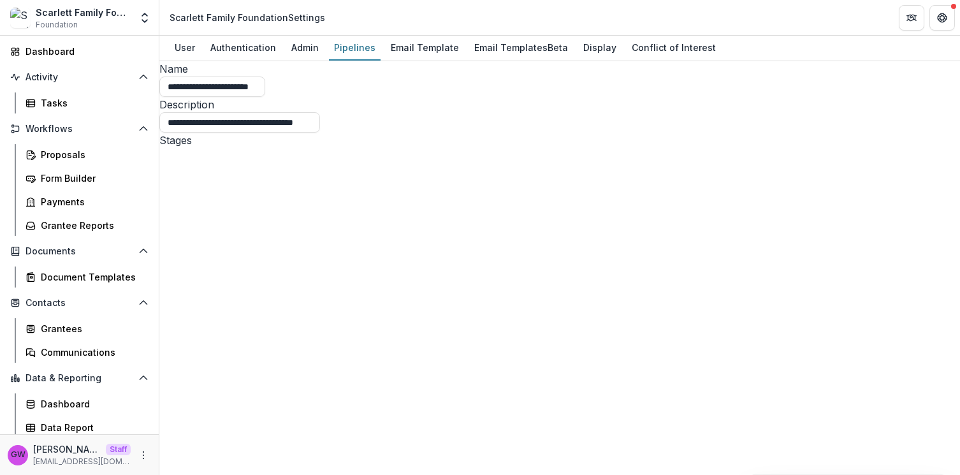
click at [66, 108] on div "Tasks" at bounding box center [92, 102] width 103 height 13
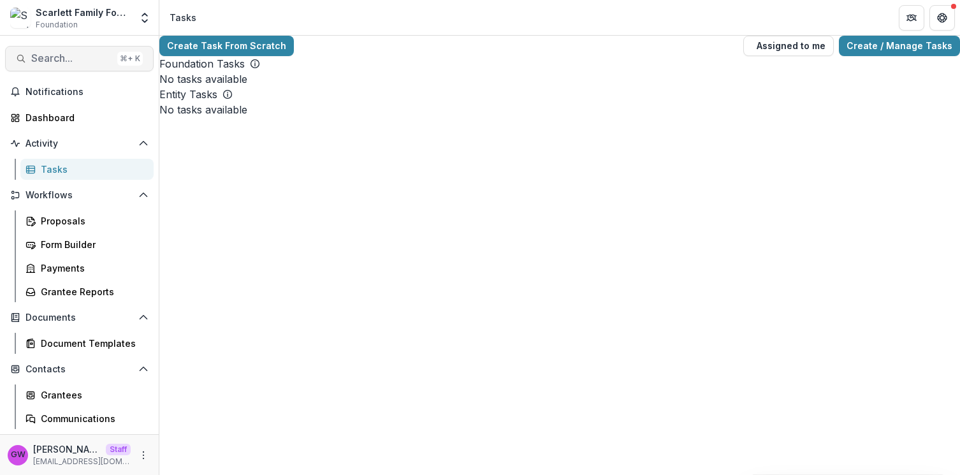
click at [85, 61] on span "Search..." at bounding box center [71, 58] width 81 height 12
type input "*****"
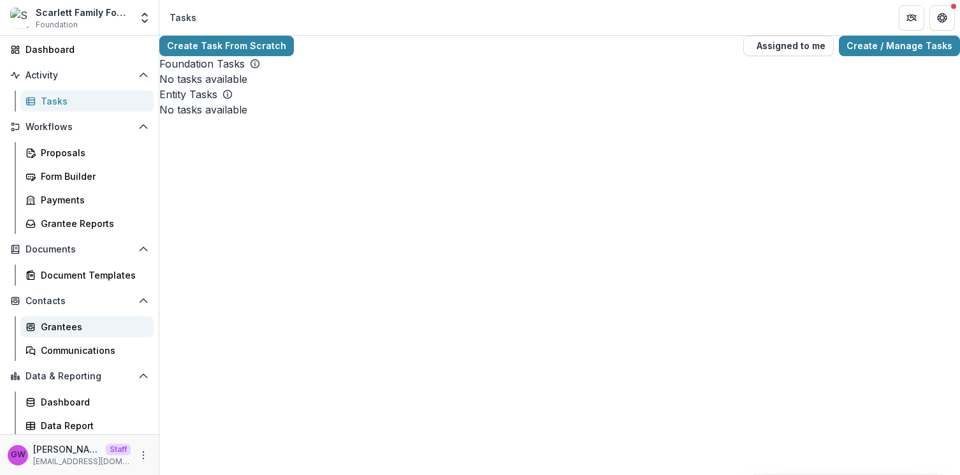
scroll to position [70, 0]
click at [66, 330] on div "Grantees" at bounding box center [92, 324] width 103 height 13
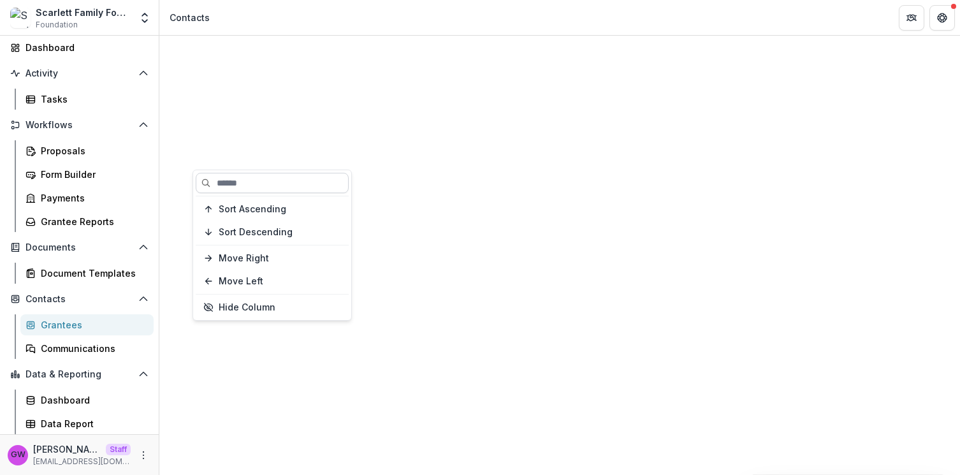
click at [240, 186] on input at bounding box center [272, 183] width 153 height 20
type input "*****"
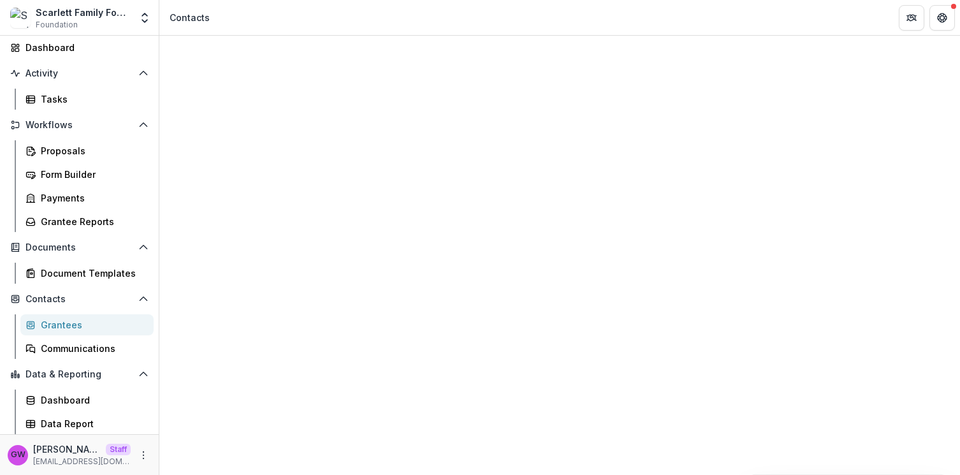
click at [147, 21] on icon "Open entity switcher" at bounding box center [144, 17] width 13 height 13
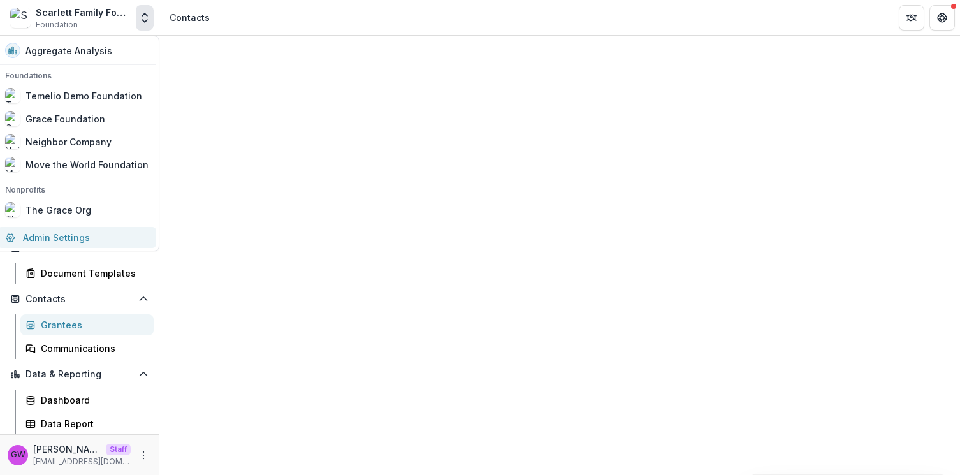
click at [84, 244] on link "Admin Settings" at bounding box center [76, 237] width 159 height 21
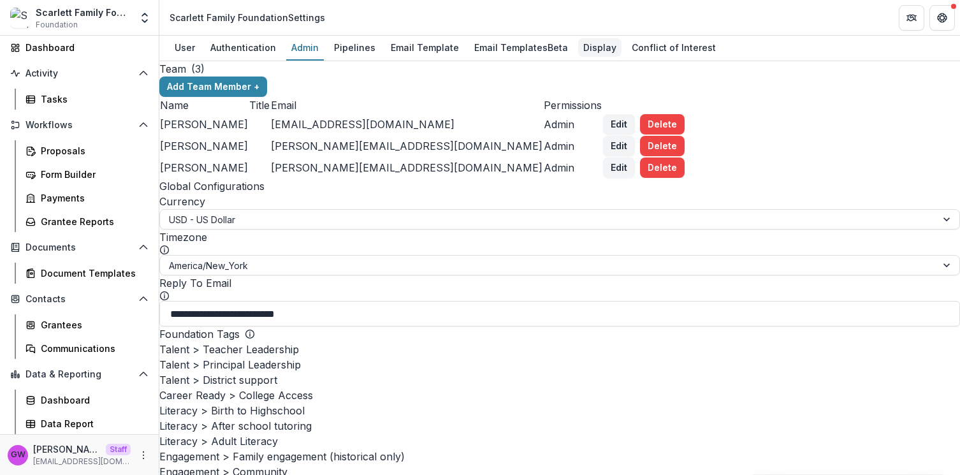
click at [587, 45] on div "Display" at bounding box center [599, 47] width 43 height 18
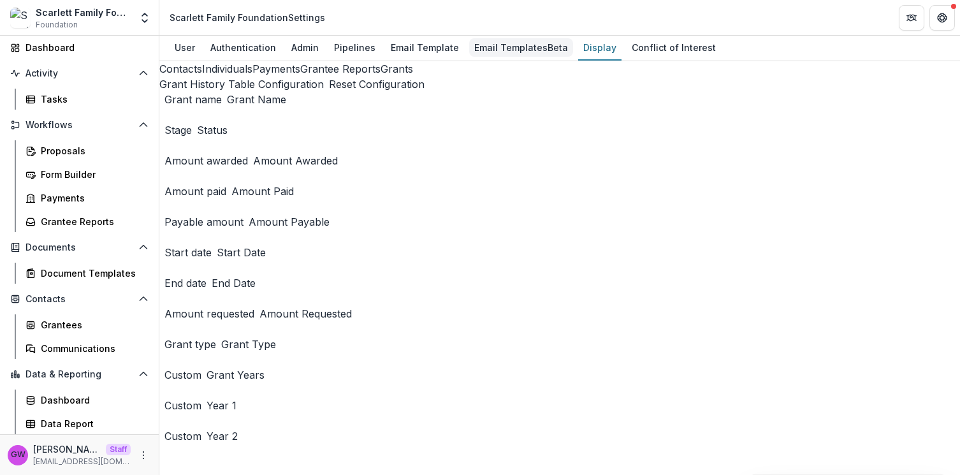
click at [505, 49] on div "Email Templates Beta" at bounding box center [521, 47] width 104 height 18
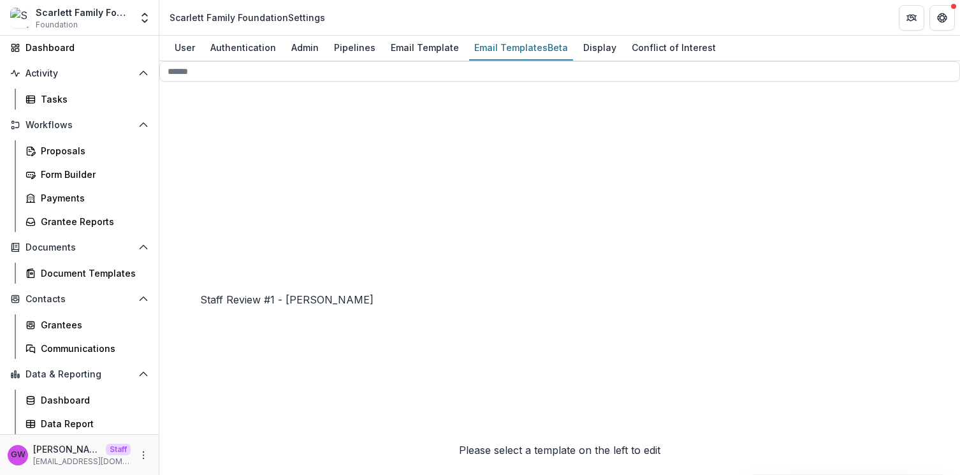
click at [71, 96] on div "Tasks" at bounding box center [92, 98] width 103 height 13
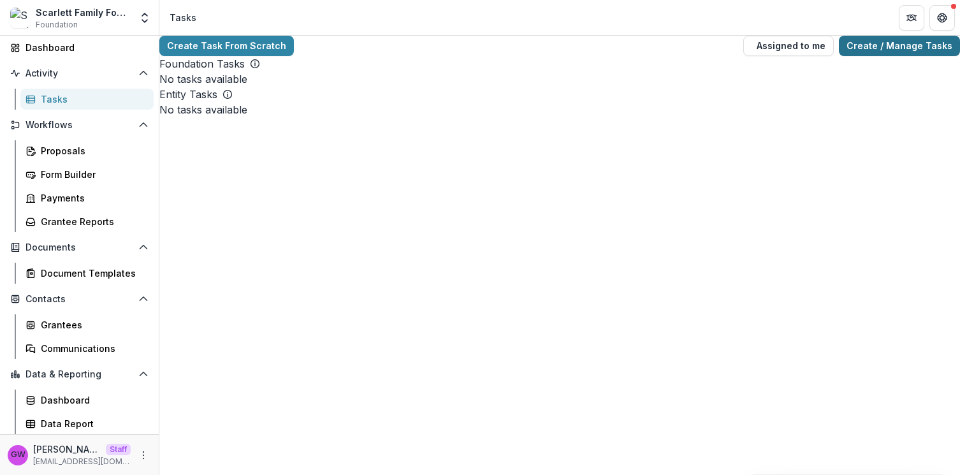
click at [876, 56] on link "Create / Manage Tasks" at bounding box center [899, 46] width 121 height 20
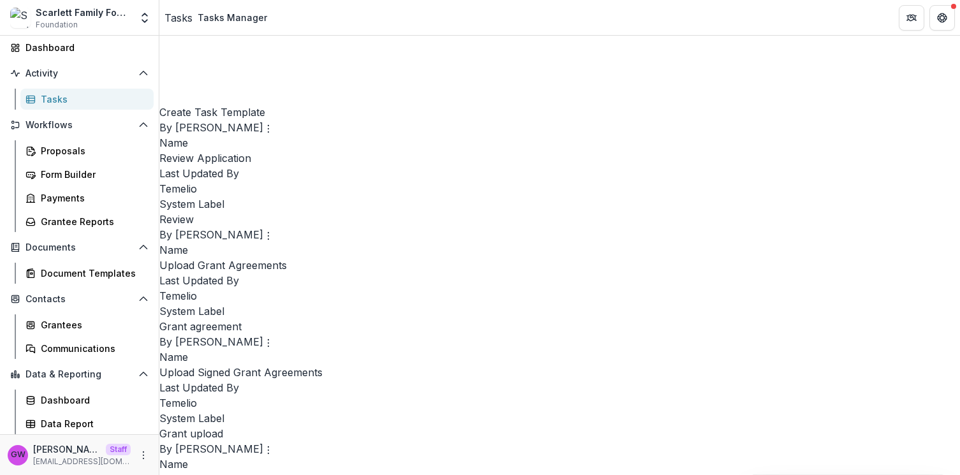
scroll to position [671, 0]
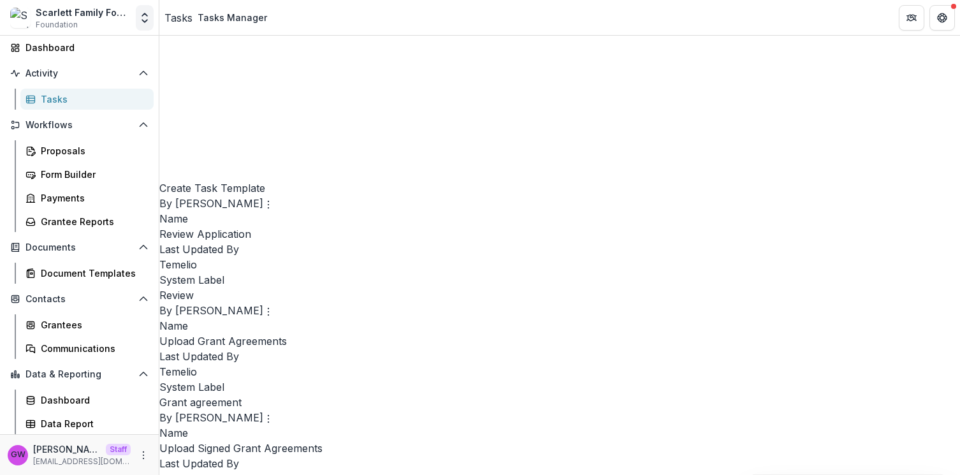
click at [150, 11] on icon "Open entity switcher" at bounding box center [144, 17] width 13 height 13
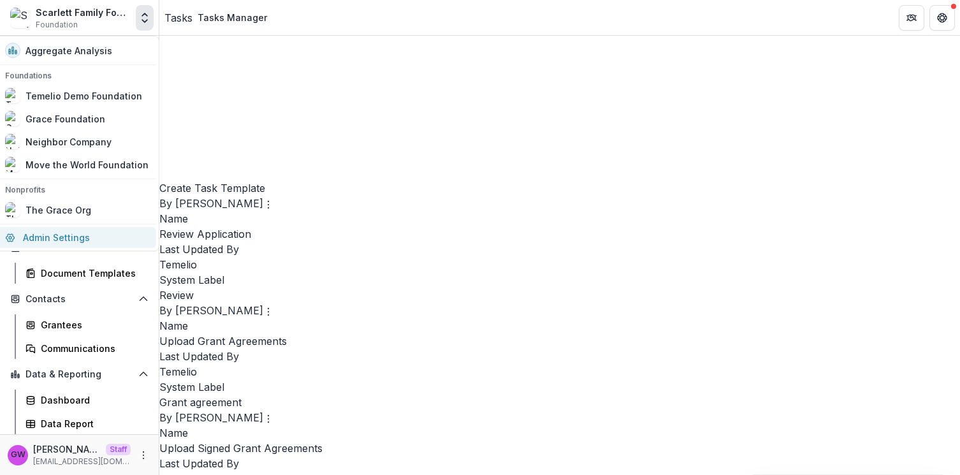
click at [58, 234] on link "Admin Settings" at bounding box center [76, 237] width 159 height 21
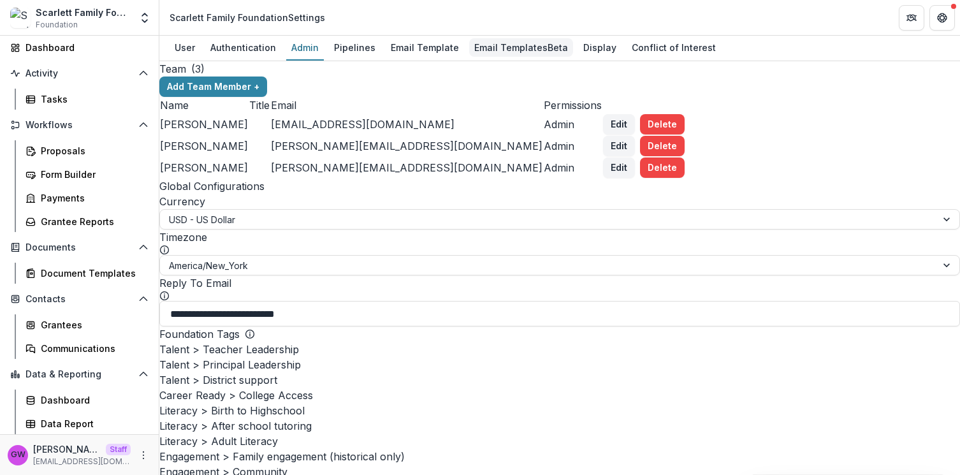
click at [505, 47] on div "Email Templates Beta" at bounding box center [521, 47] width 104 height 18
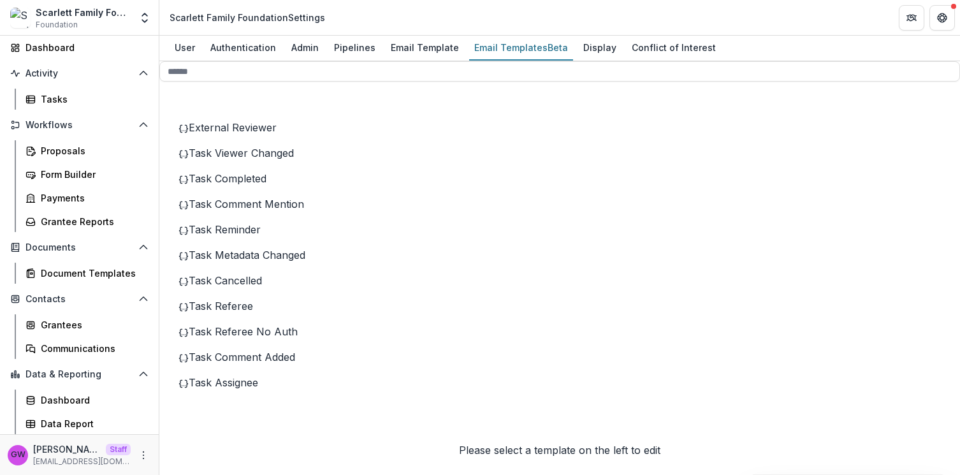
scroll to position [277, 0]
click at [237, 389] on span "Task Assignee" at bounding box center [223, 383] width 69 height 13
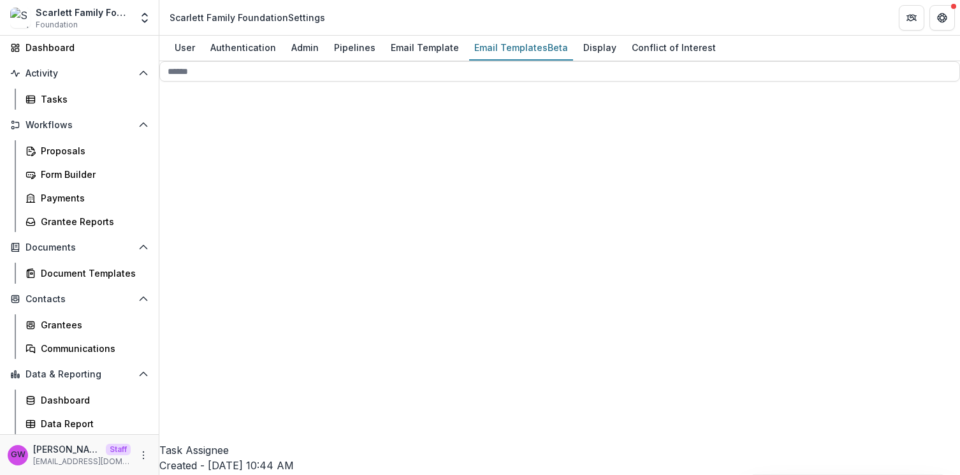
click at [66, 209] on div "Proposals Form Builder Payments Grantee Reports" at bounding box center [86, 186] width 143 height 92
click at [67, 216] on div "Grantee Reports" at bounding box center [92, 221] width 103 height 13
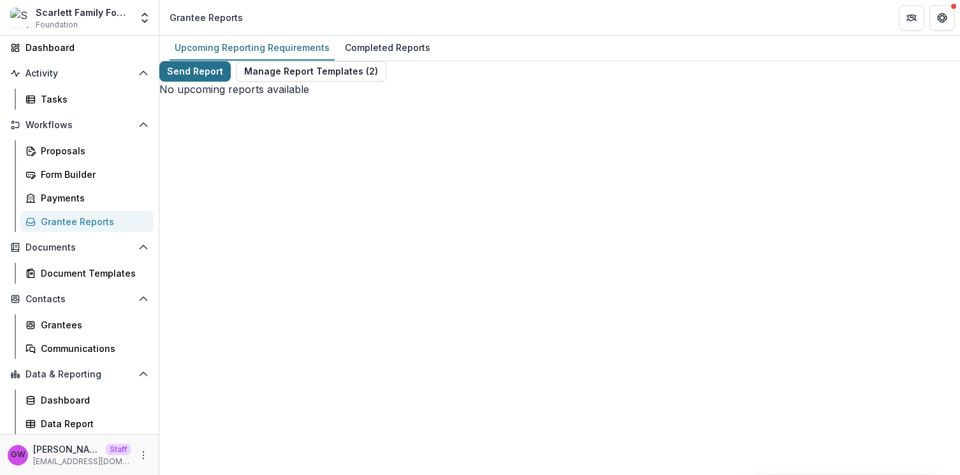
click at [217, 79] on button "Send Report" at bounding box center [194, 71] width 71 height 20
select select "********"
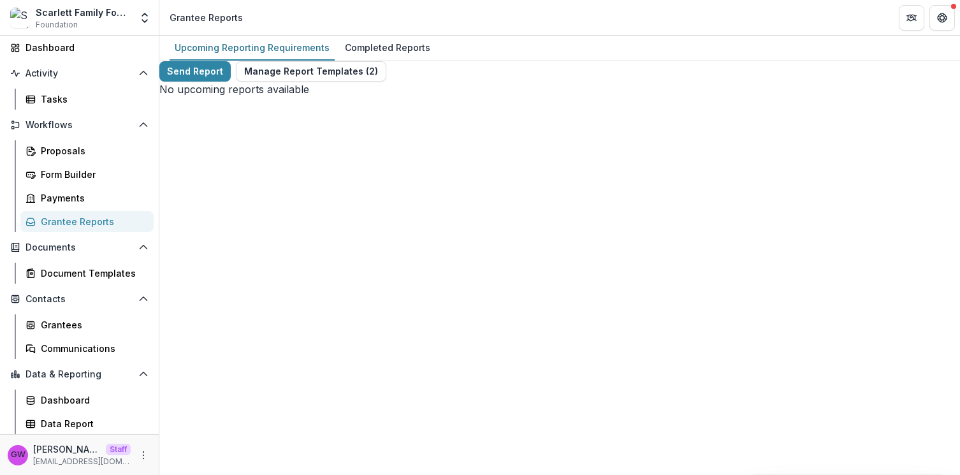
scroll to position [0, 0]
click at [140, 18] on icon "Open entity switcher" at bounding box center [144, 17] width 13 height 13
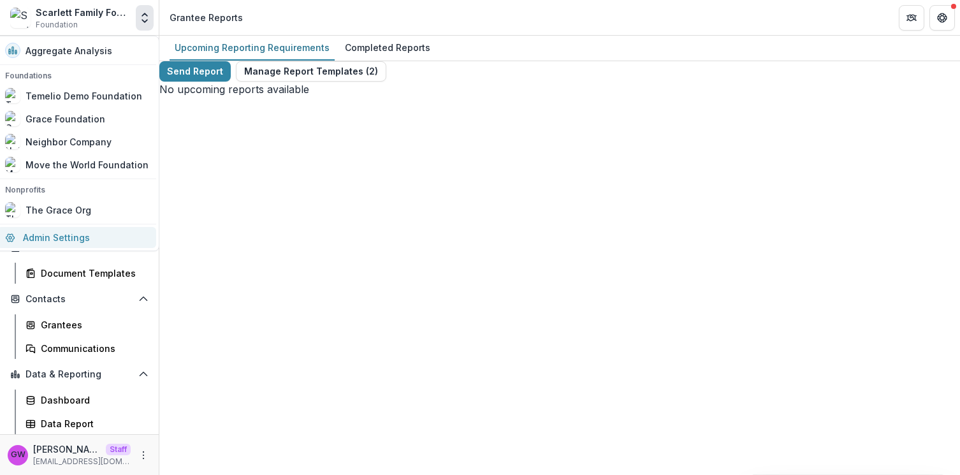
click at [71, 235] on link "Admin Settings" at bounding box center [76, 237] width 159 height 21
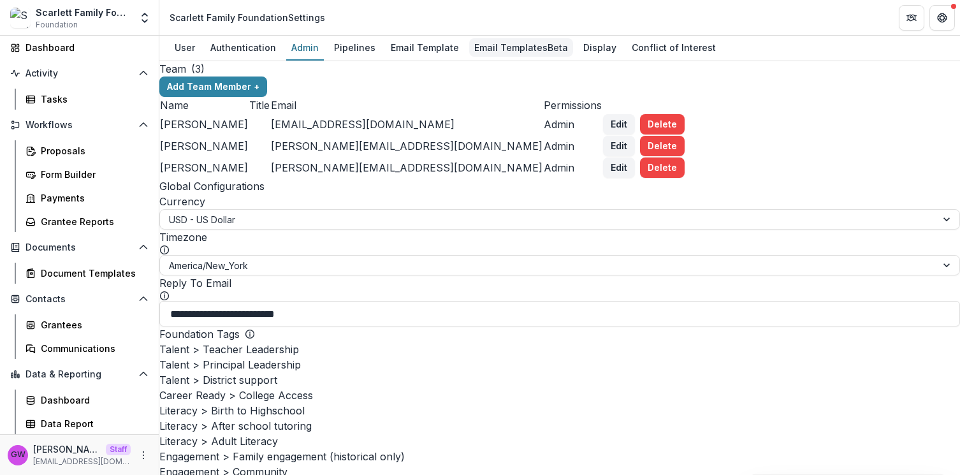
click at [490, 45] on div "Email Templates Beta" at bounding box center [521, 47] width 104 height 18
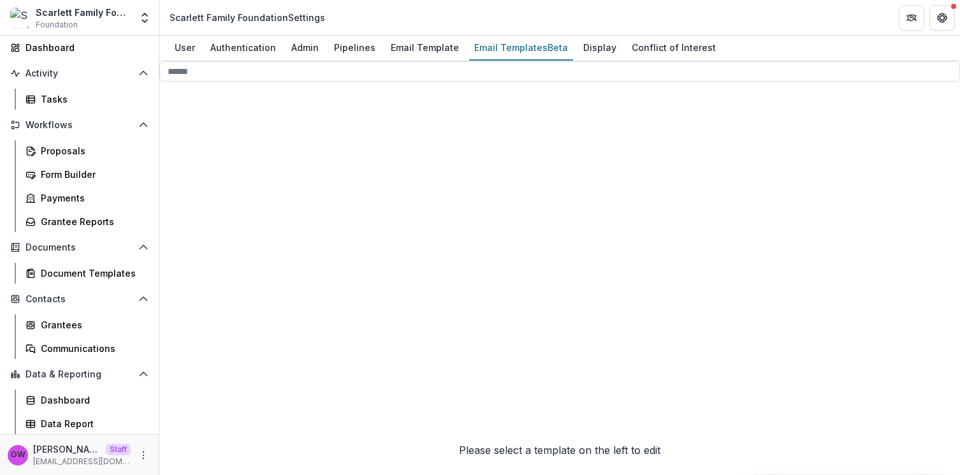
click at [268, 212] on div "Report 2" at bounding box center [270, 405] width 222 height 474
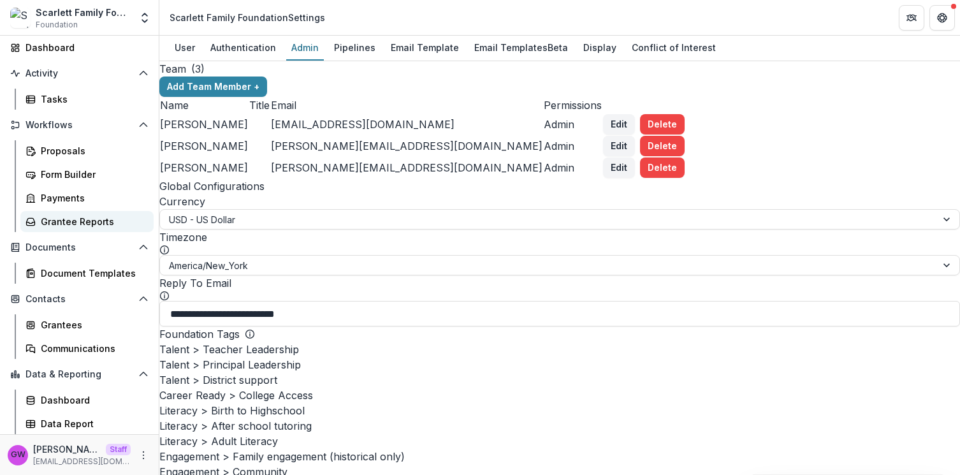
click at [84, 222] on div "Grantee Reports" at bounding box center [92, 221] width 103 height 13
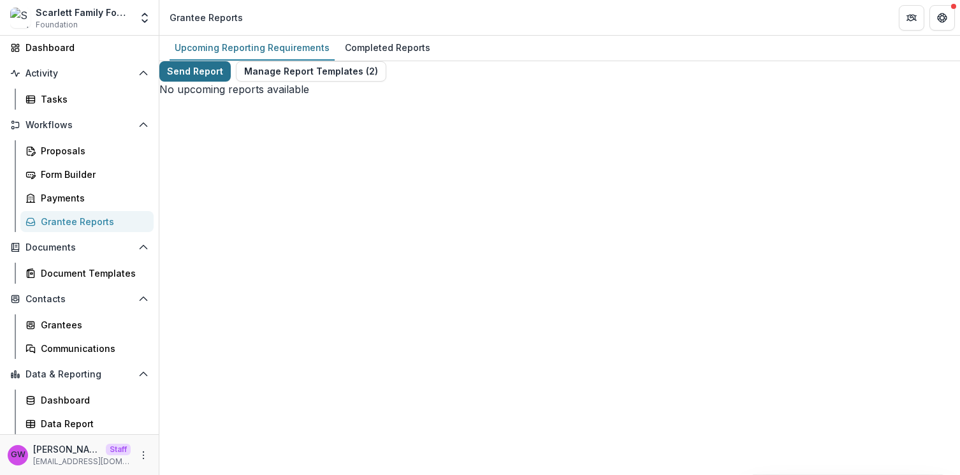
click at [207, 79] on button "Send Report" at bounding box center [194, 71] width 71 height 20
select select "********"
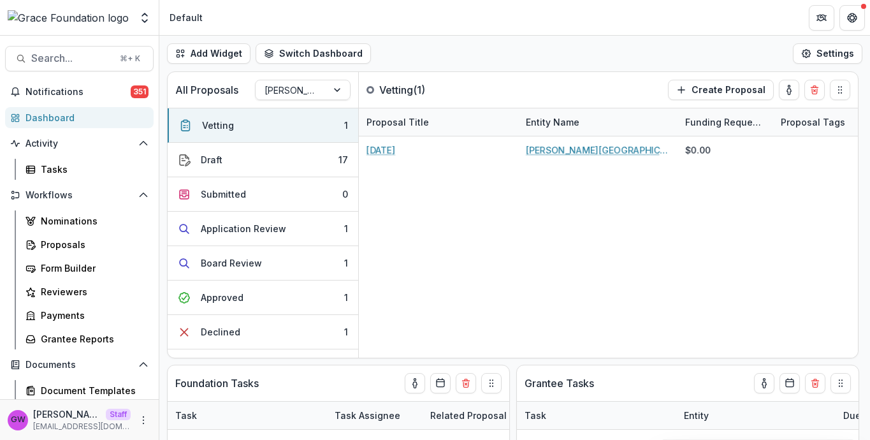
select select "******"
click at [79, 243] on div "Proposals" at bounding box center [92, 244] width 103 height 13
select select "******"
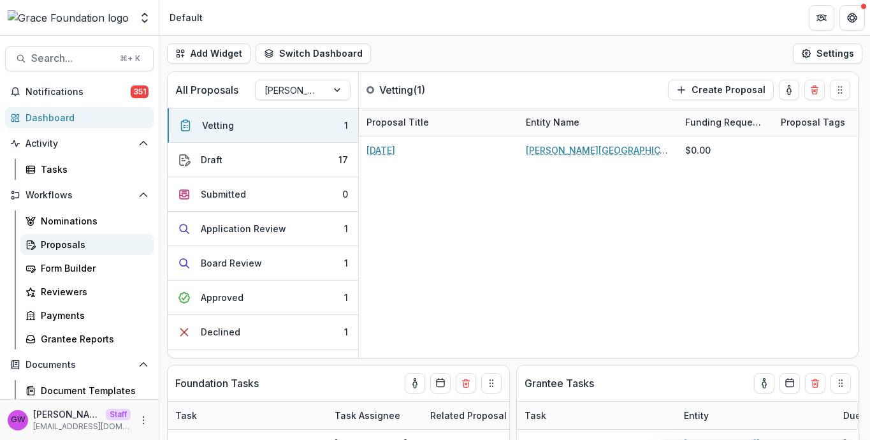
select select "******"
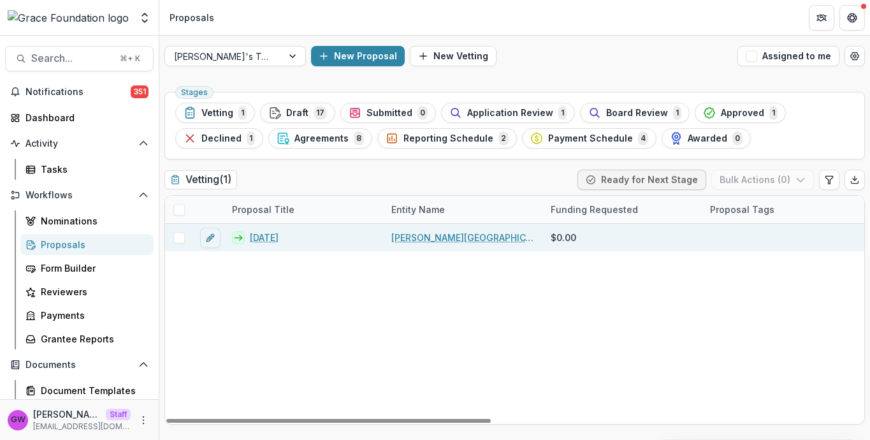
click at [271, 236] on link "7/31/25" at bounding box center [264, 237] width 29 height 13
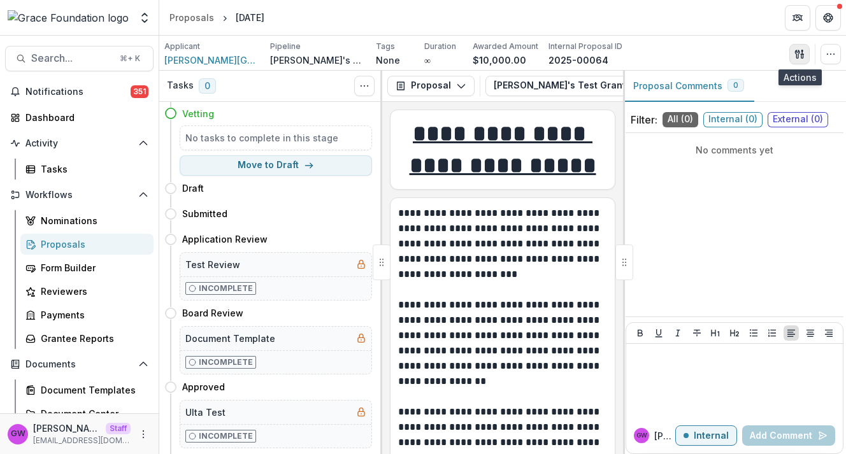
click at [799, 55] on icon "button" at bounding box center [800, 54] width 10 height 10
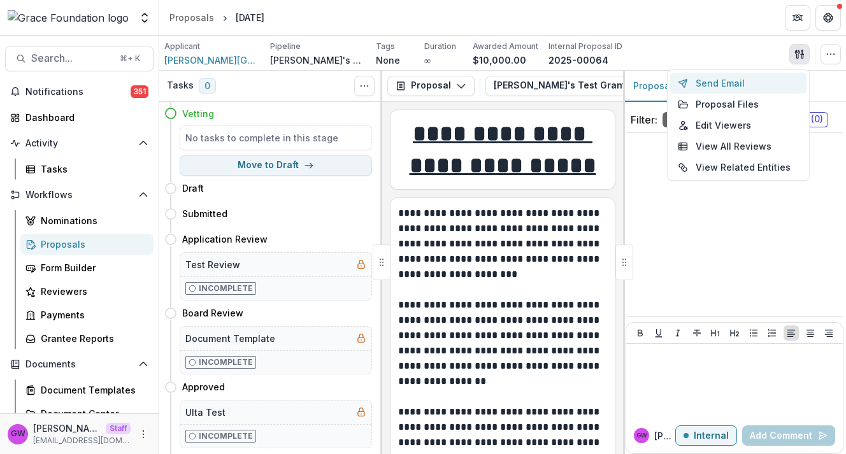
click at [716, 86] on button "Send Email" at bounding box center [739, 83] width 136 height 21
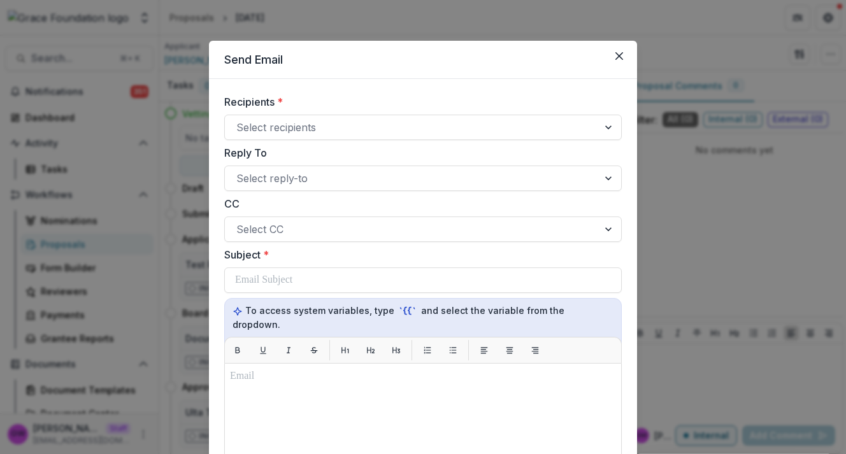
click at [408, 256] on label "Subject *" at bounding box center [419, 254] width 390 height 15
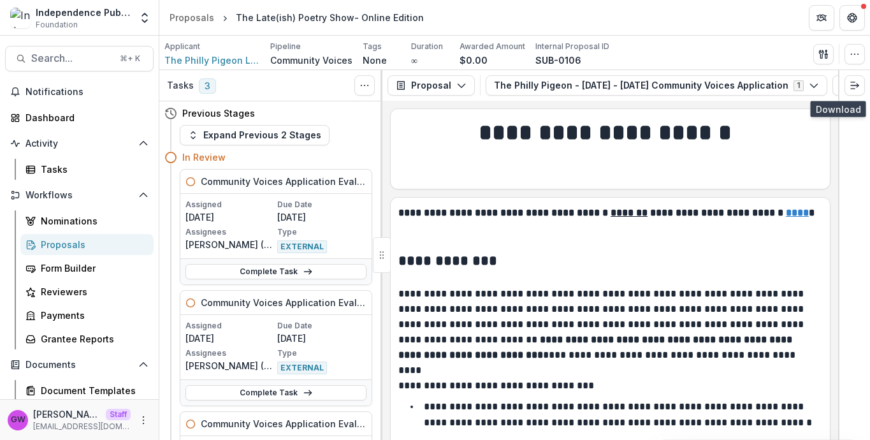
click at [859, 88] on icon "button" at bounding box center [863, 85] width 8 height 6
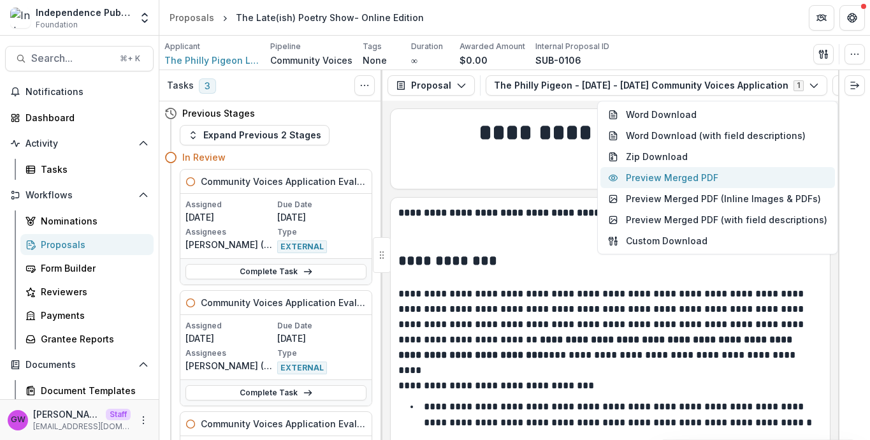
click at [654, 174] on button "Preview Merged PDF" at bounding box center [717, 177] width 235 height 21
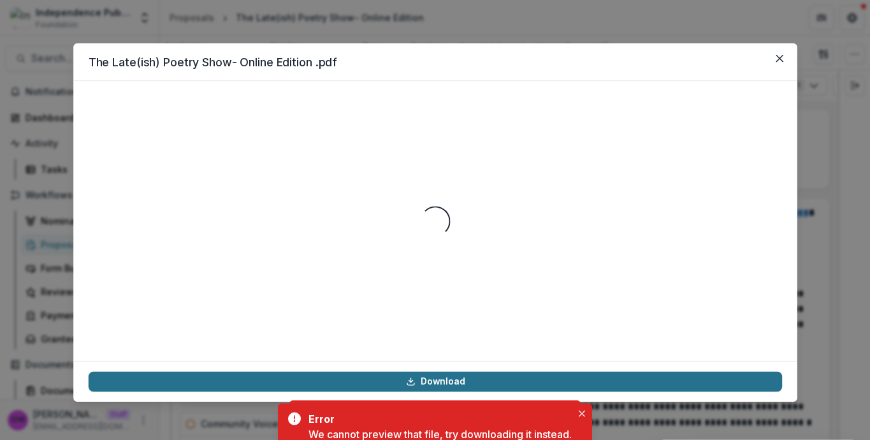
click at [430, 423] on div "An error ocurred: PDF header signature not found." at bounding box center [440, 430] width 240 height 15
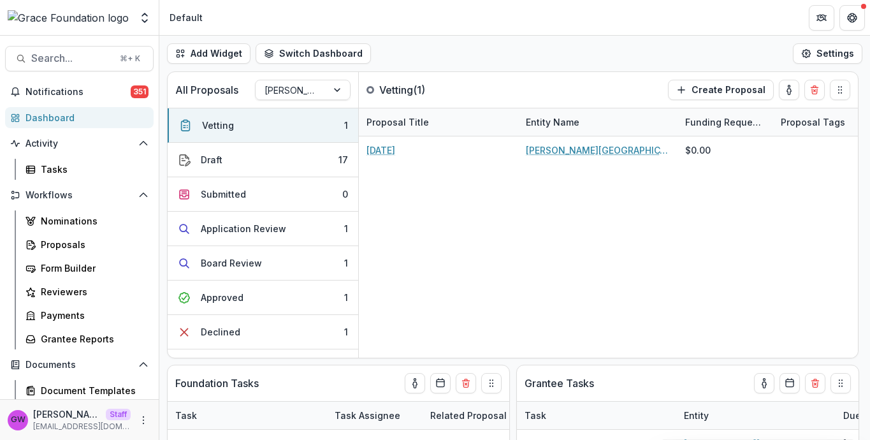
select select "******"
click at [68, 328] on link "Grantee Reports" at bounding box center [86, 338] width 133 height 21
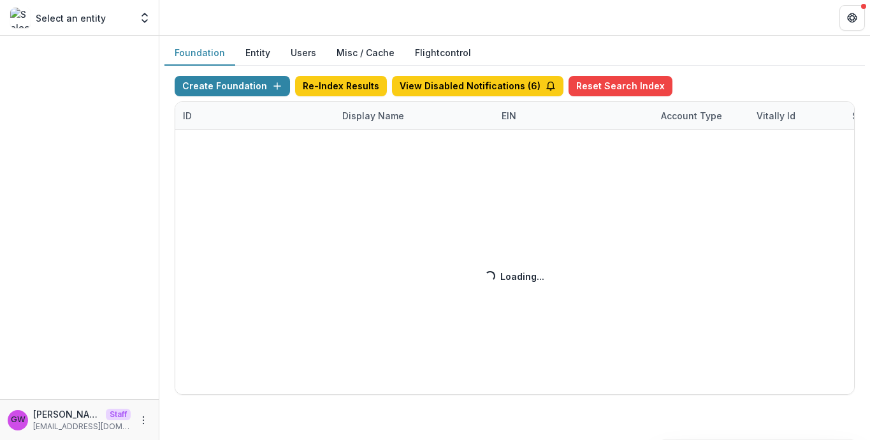
click at [376, 112] on div "Create Foundation Re-Index Results View Disabled Notifications ( 6 ) Reset Sear…" at bounding box center [515, 235] width 680 height 319
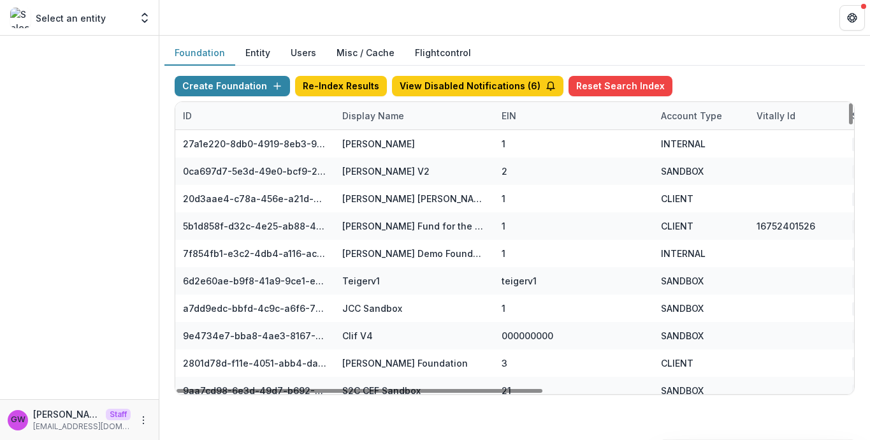
click at [370, 114] on div "Display Name" at bounding box center [373, 115] width 77 height 13
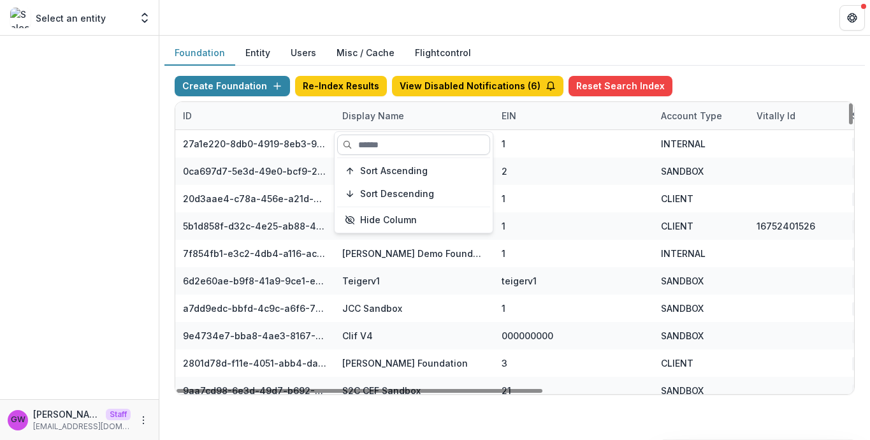
click at [377, 147] on input at bounding box center [413, 144] width 153 height 20
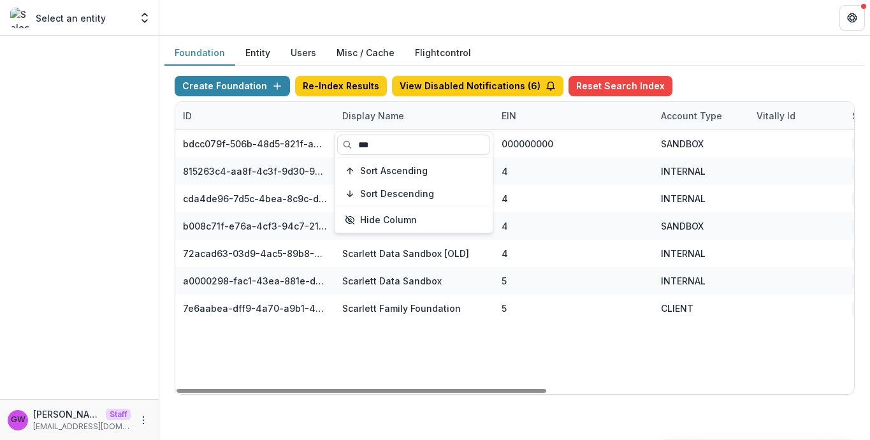
type input "***"
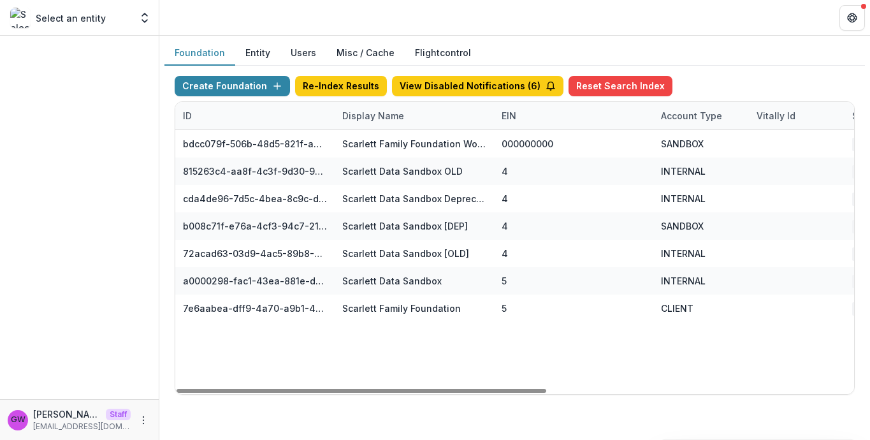
click at [708, 68] on div "Create Foundation Re-Index Results View Disabled Notifications ( 6 ) Reset Sear…" at bounding box center [514, 235] width 701 height 339
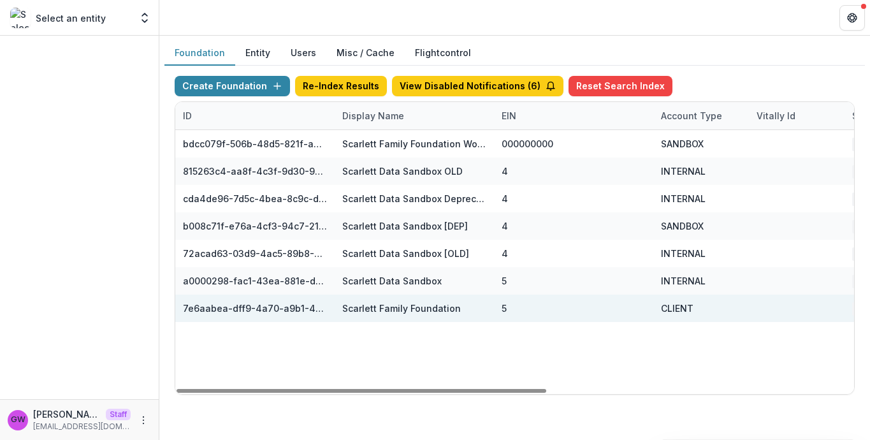
scroll to position [0, 564]
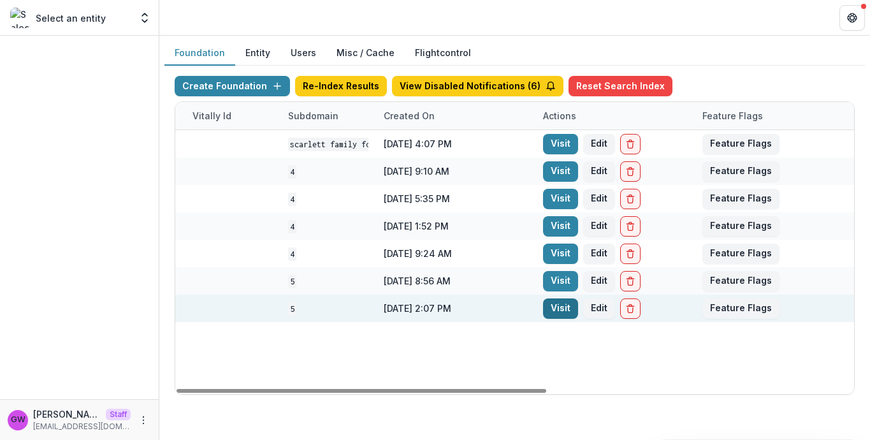
click at [558, 302] on link "Visit" at bounding box center [560, 308] width 35 height 20
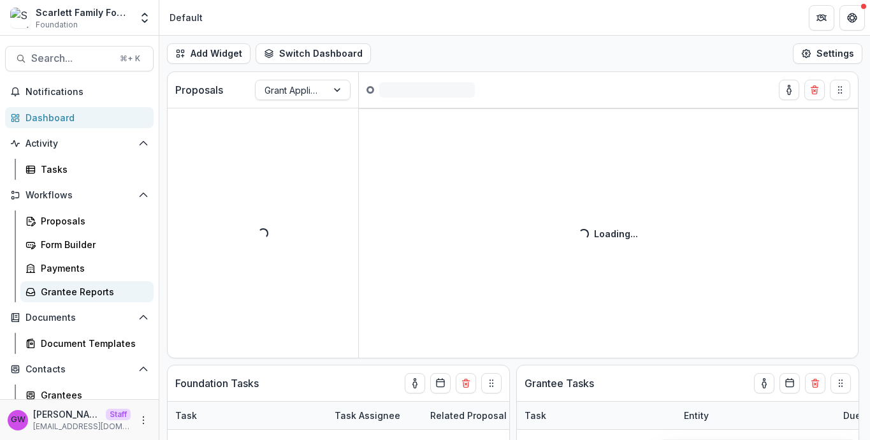
click at [98, 292] on div "Grantee Reports" at bounding box center [92, 291] width 103 height 13
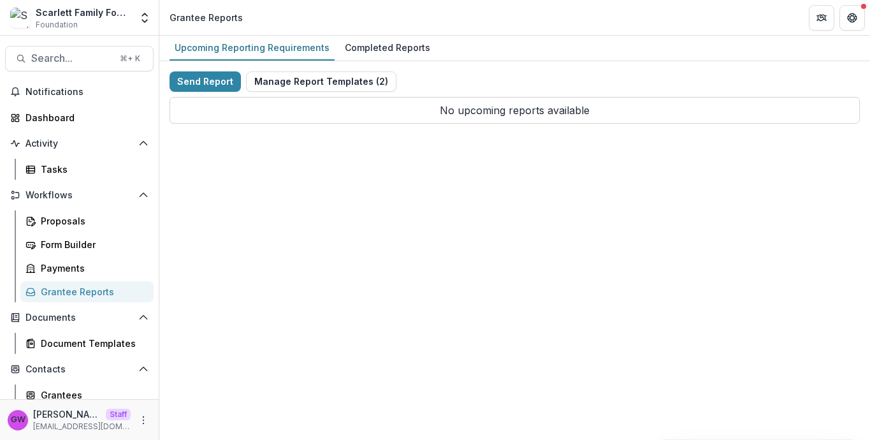
click at [205, 69] on div "Send Report Manage Report Templates ( 2 ) No upcoming reports available" at bounding box center [514, 97] width 711 height 73
click at [206, 78] on button "Send Report" at bounding box center [205, 81] width 71 height 20
select select "********"
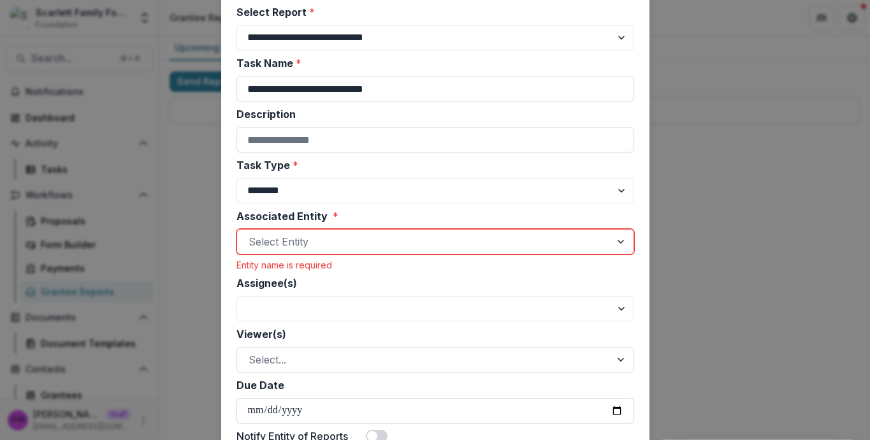
scroll to position [211, 0]
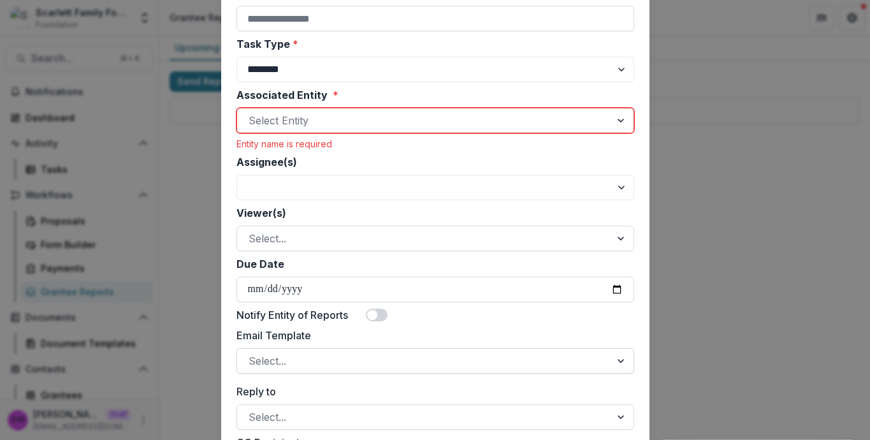
click at [325, 358] on div at bounding box center [424, 361] width 351 height 18
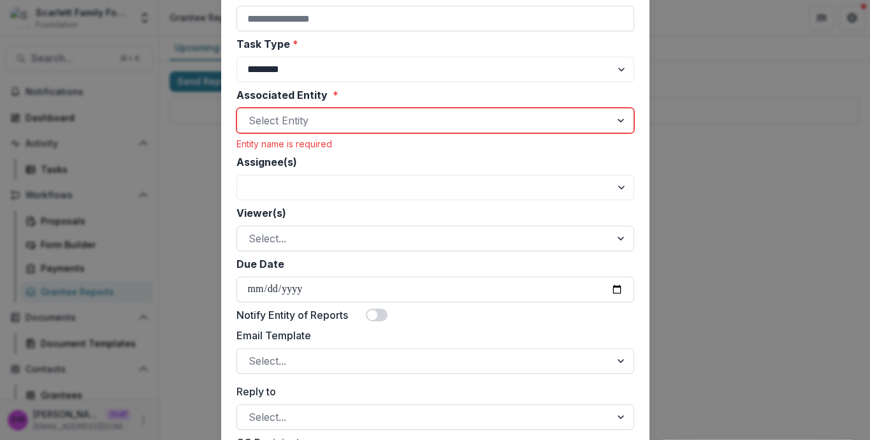
click at [742, 214] on div "**********" at bounding box center [435, 220] width 870 height 440
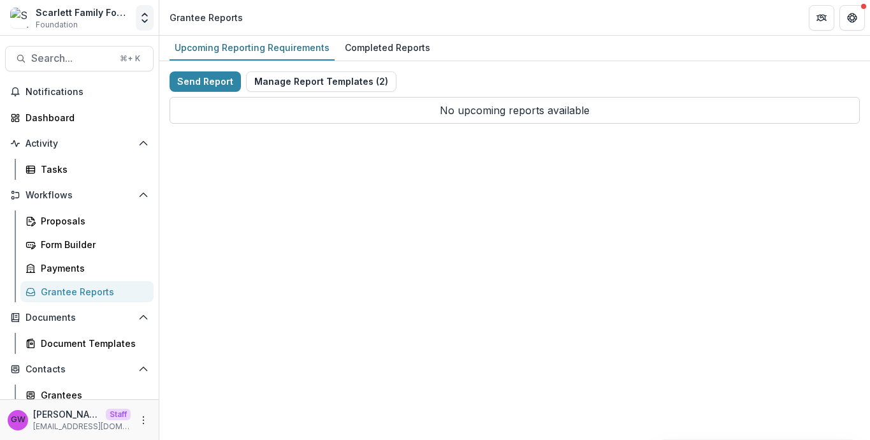
click at [141, 21] on icon "Open entity switcher" at bounding box center [144, 17] width 13 height 13
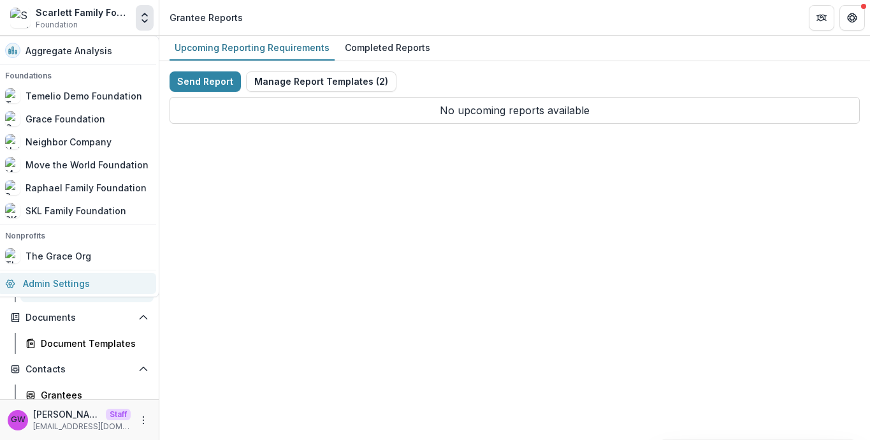
click at [96, 277] on link "Admin Settings" at bounding box center [76, 283] width 159 height 21
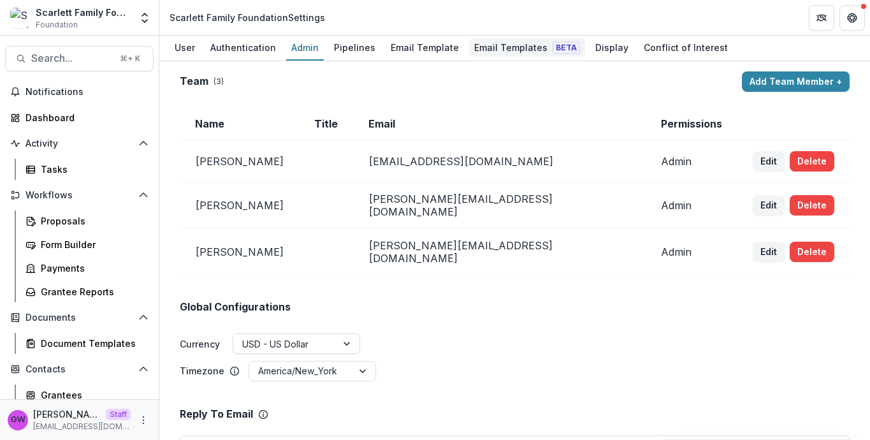
click at [471, 42] on div "Email Templates Beta" at bounding box center [527, 47] width 116 height 18
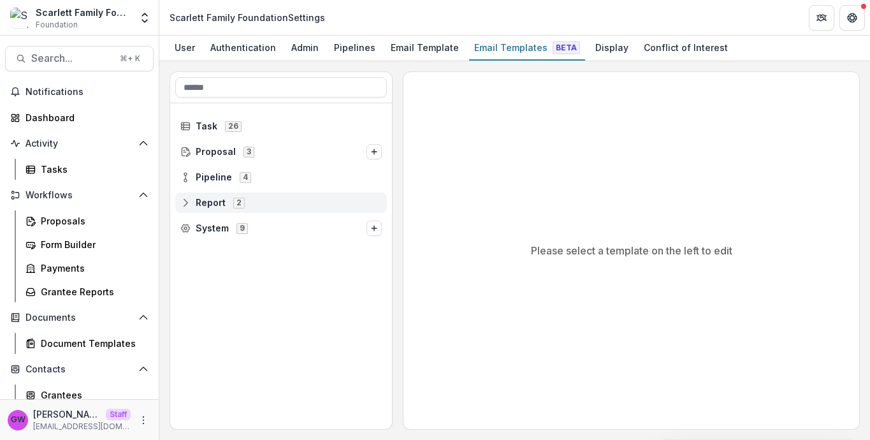
click at [218, 195] on div "Report 2" at bounding box center [281, 202] width 212 height 20
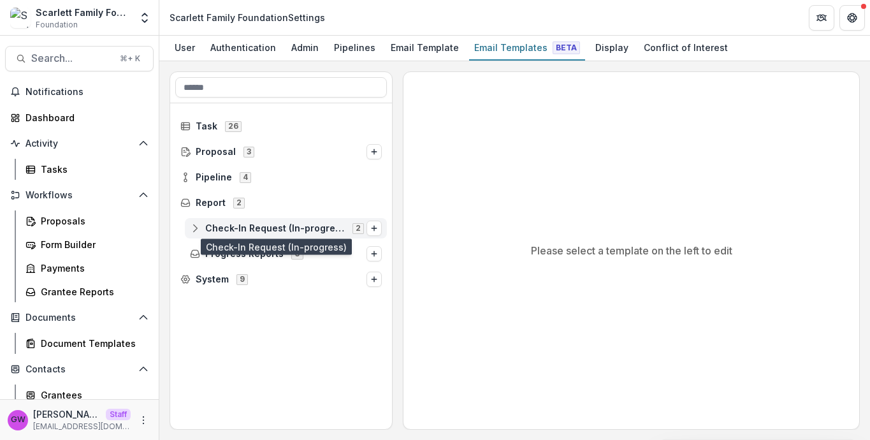
click at [256, 233] on span "Check-In Request (In-progress)" at bounding box center [275, 228] width 140 height 11
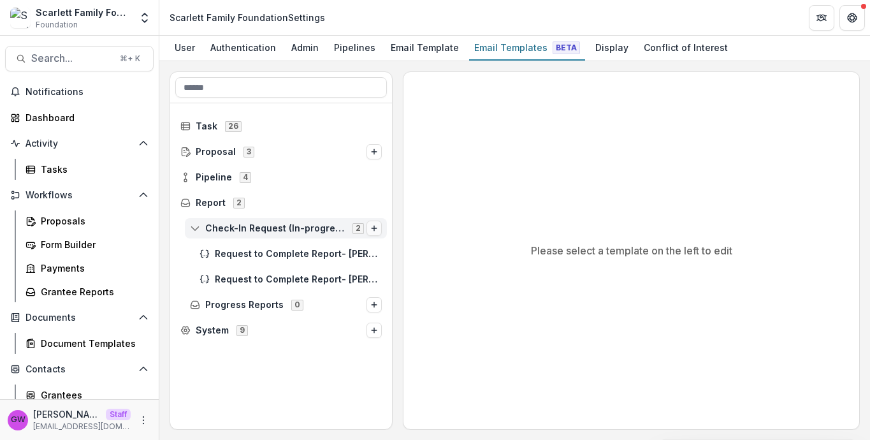
click at [377, 228] on icon "Options" at bounding box center [374, 228] width 8 height 8
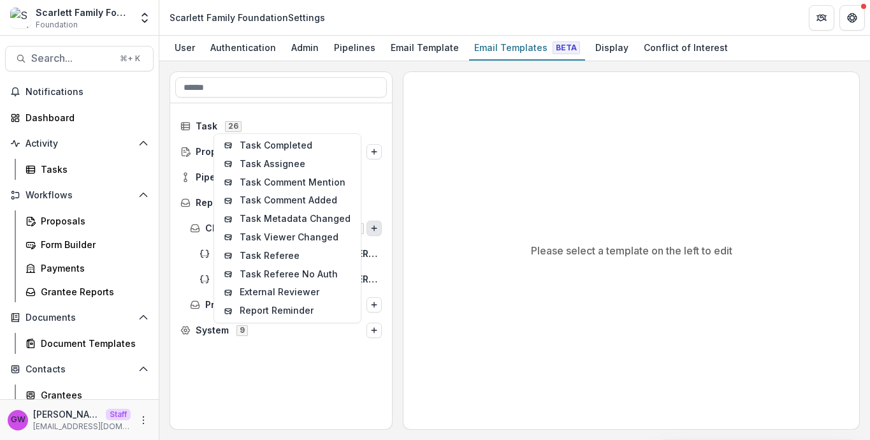
click at [415, 227] on div "Please select a template on the left to edit" at bounding box center [631, 250] width 456 height 357
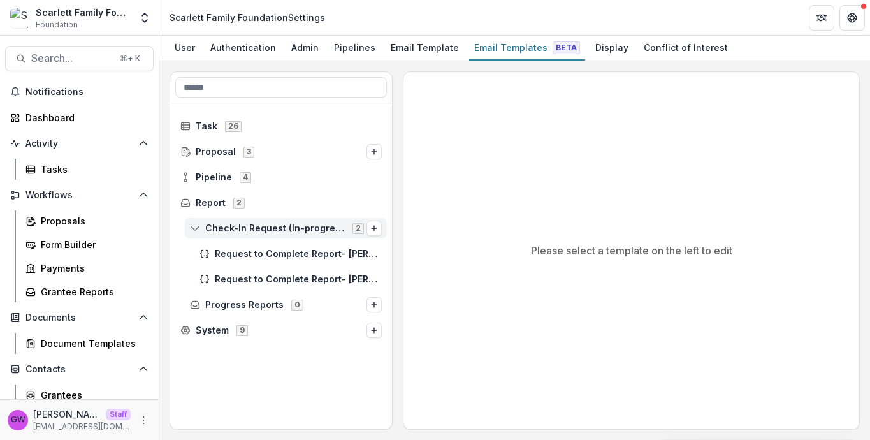
click at [384, 224] on div "Check-In Request (In-progress) 2" at bounding box center [286, 228] width 202 height 20
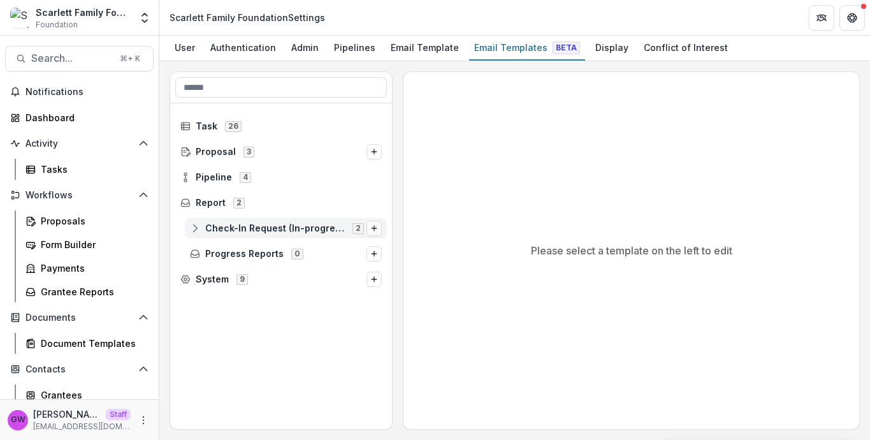
click at [380, 226] on button "Options" at bounding box center [374, 228] width 15 height 15
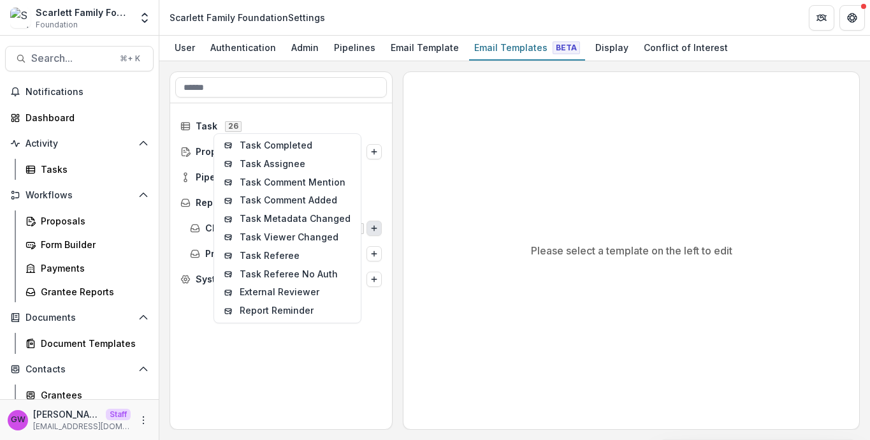
click at [372, 365] on div "Task 26 Proposal 3 Pipeline 4 Report 2 Check-In Request (In-progress) 2 Task Co…" at bounding box center [281, 266] width 222 height 326
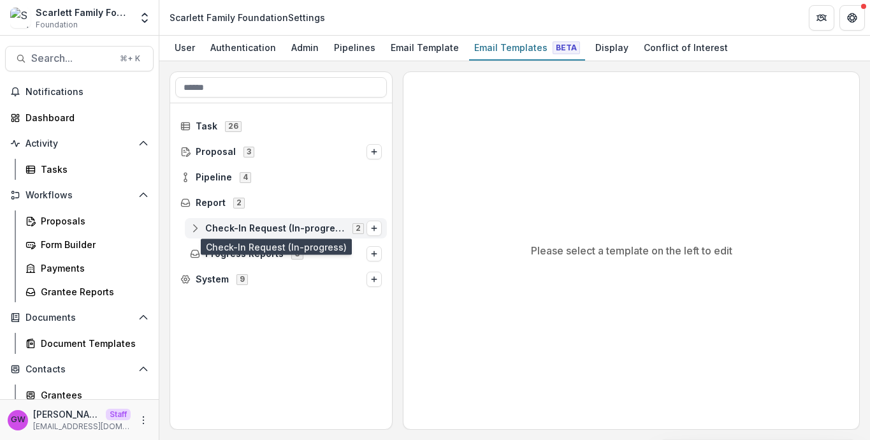
click at [272, 230] on span "Check-In Request (In-progress)" at bounding box center [275, 228] width 140 height 11
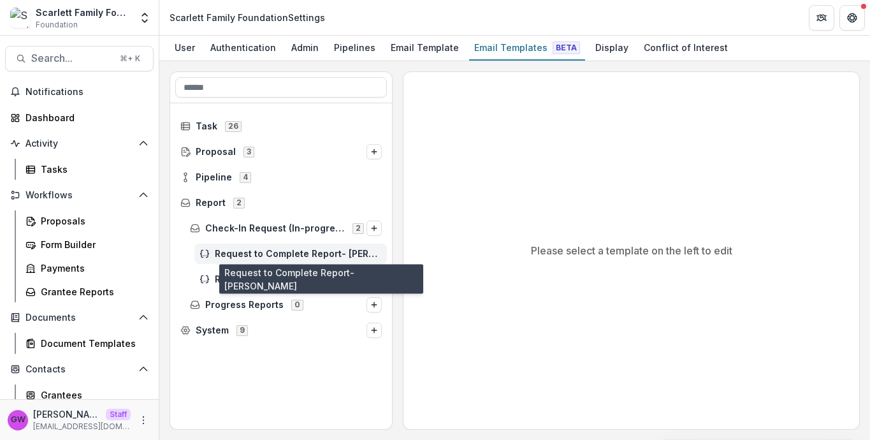
click at [265, 252] on span "Request to Complete Report- [PERSON_NAME]" at bounding box center [298, 254] width 167 height 11
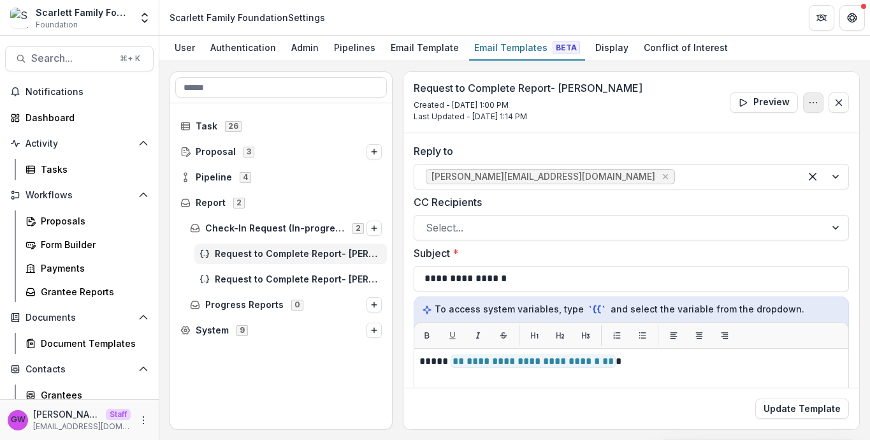
click at [808, 105] on icon "Options" at bounding box center [813, 103] width 10 height 10
click at [813, 69] on div "**********" at bounding box center [514, 250] width 711 height 379
click at [377, 229] on icon "Options" at bounding box center [374, 228] width 8 height 8
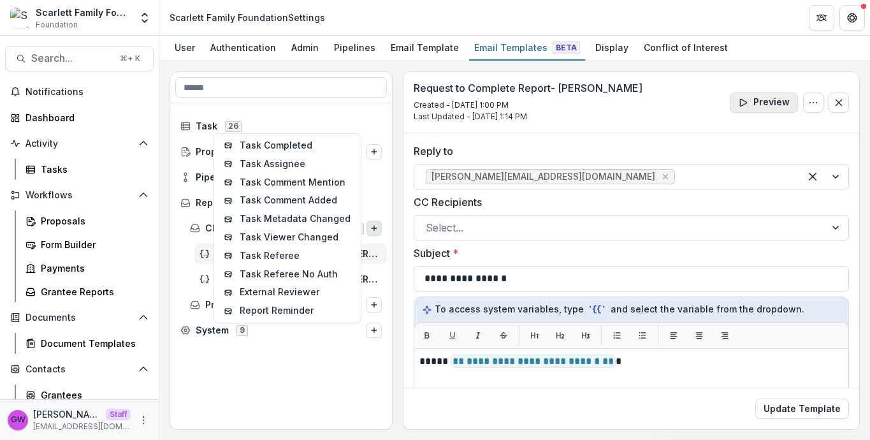
click at [783, 104] on button "Preview" at bounding box center [764, 102] width 68 height 20
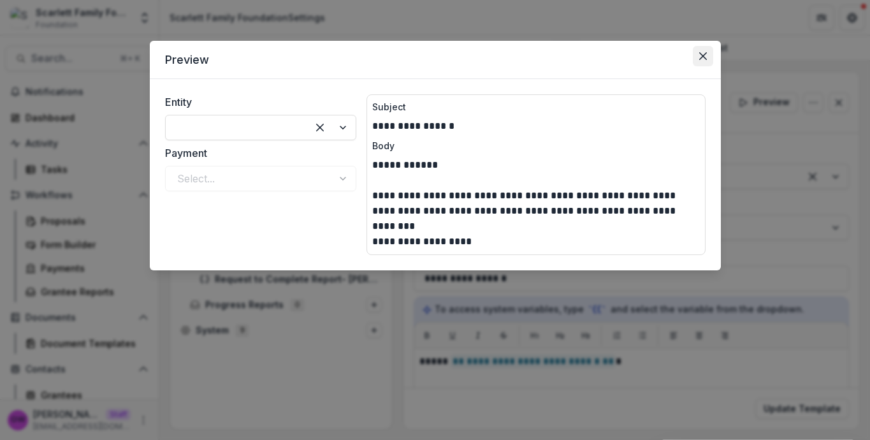
click at [703, 54] on icon "Close" at bounding box center [703, 56] width 8 height 8
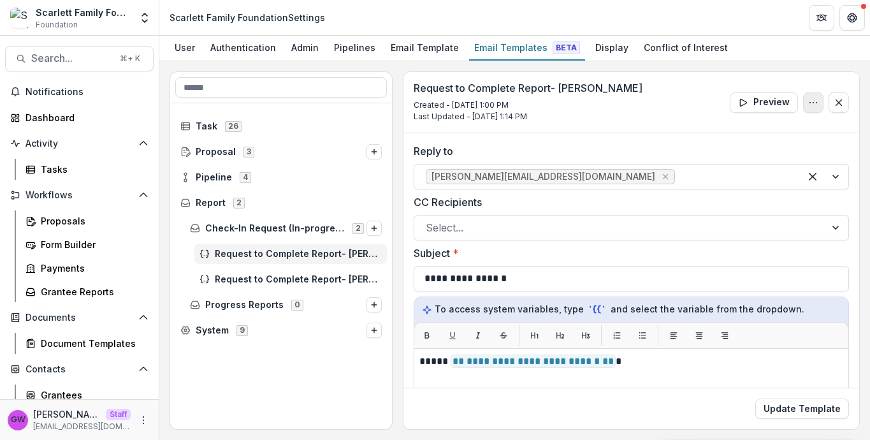
click at [811, 95] on button "Options" at bounding box center [813, 102] width 20 height 20
click at [730, 80] on div "Request to Complete Report- Katie Created - Sep 2, 2025 @ 1:00 PM Last Updated …" at bounding box center [631, 102] width 456 height 61
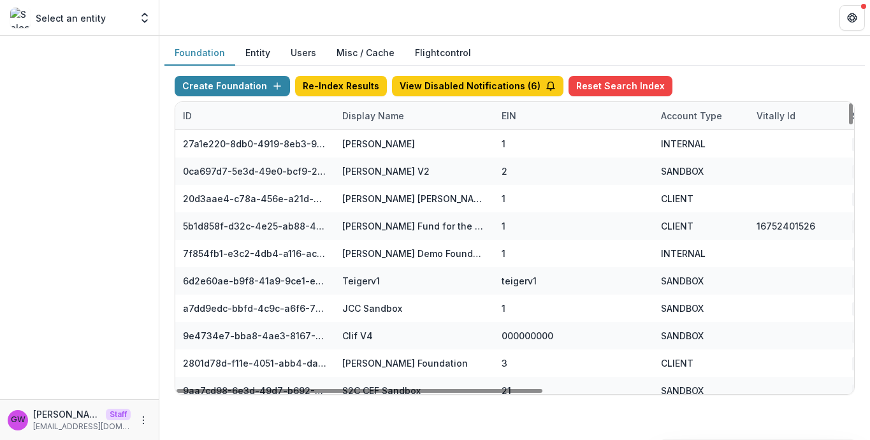
click at [356, 117] on div "Display Name" at bounding box center [373, 115] width 77 height 13
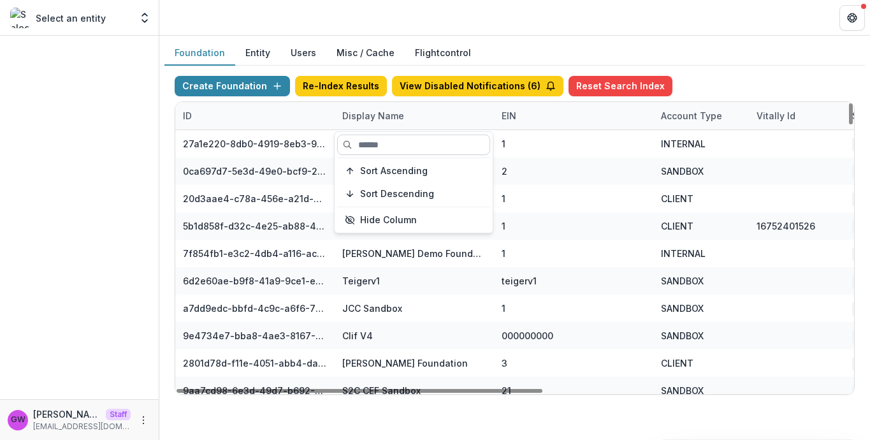
click at [379, 145] on input at bounding box center [413, 144] width 153 height 20
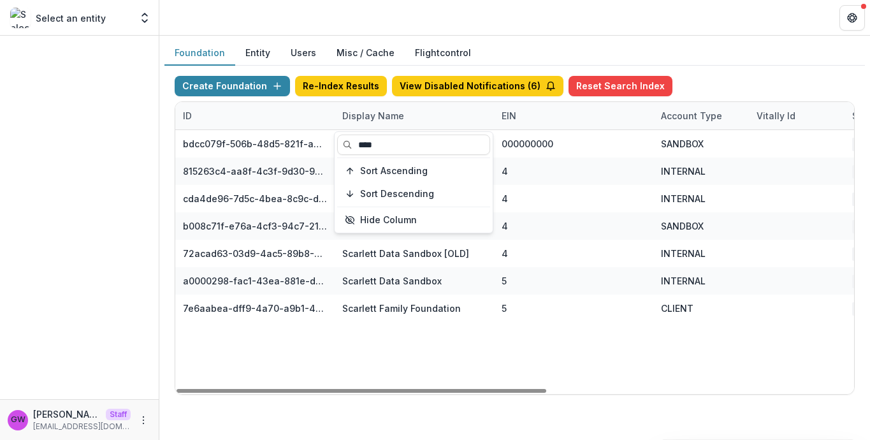
type input "****"
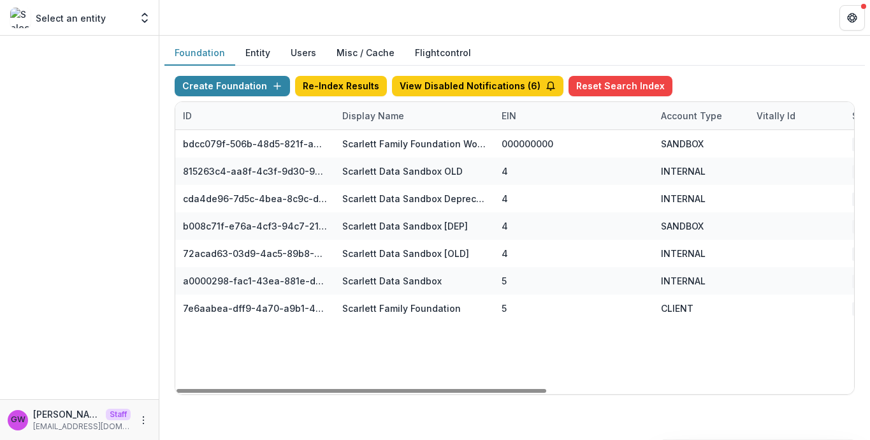
click at [721, 77] on div "Create Foundation Re-Index Results View Disabled Notifications ( 6 ) Reset Sear…" at bounding box center [515, 88] width 680 height 25
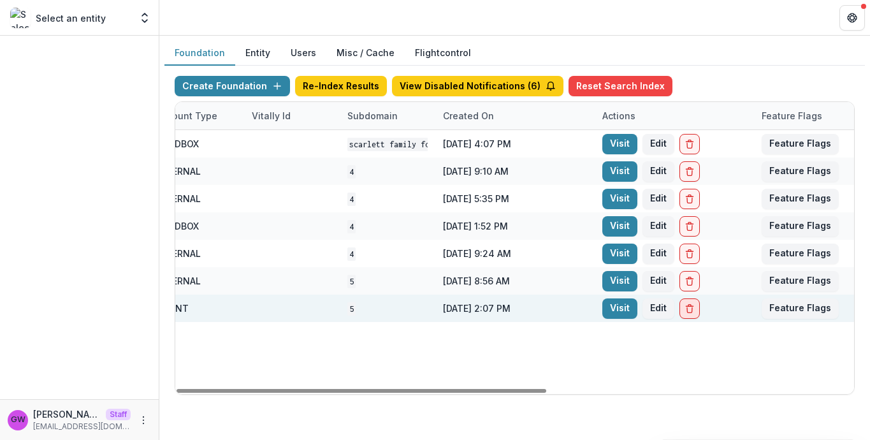
scroll to position [0, 564]
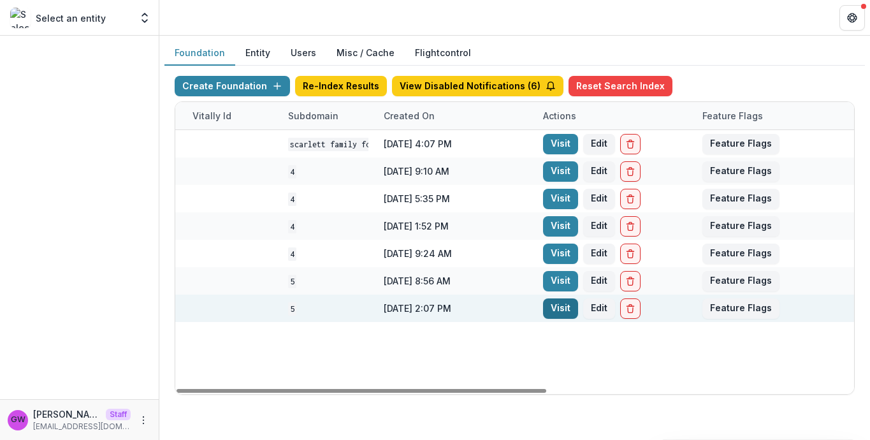
click at [571, 309] on link "Visit" at bounding box center [560, 308] width 35 height 20
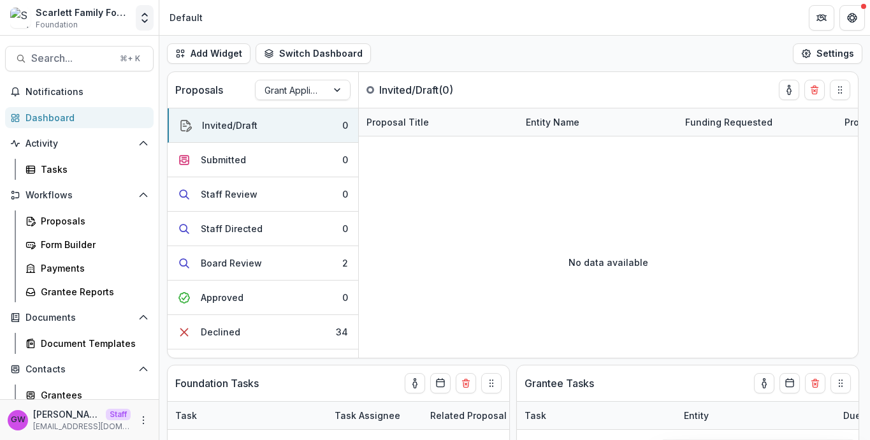
click at [142, 25] on button "Open entity switcher" at bounding box center [145, 17] width 18 height 25
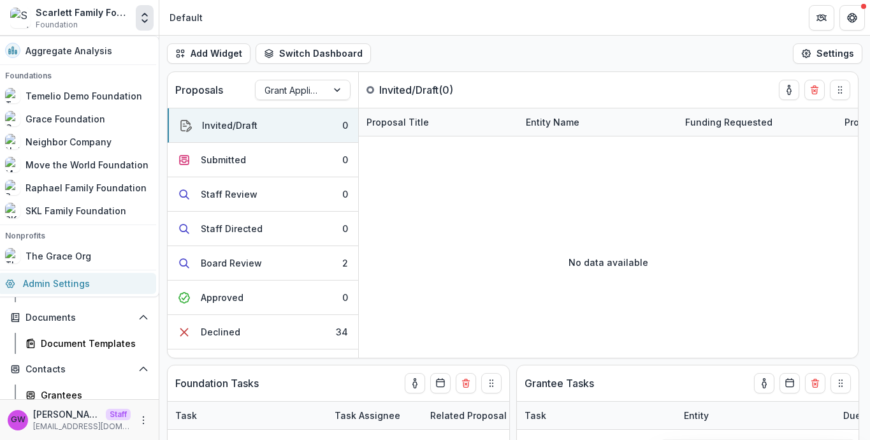
click at [92, 280] on link "Admin Settings" at bounding box center [76, 283] width 159 height 21
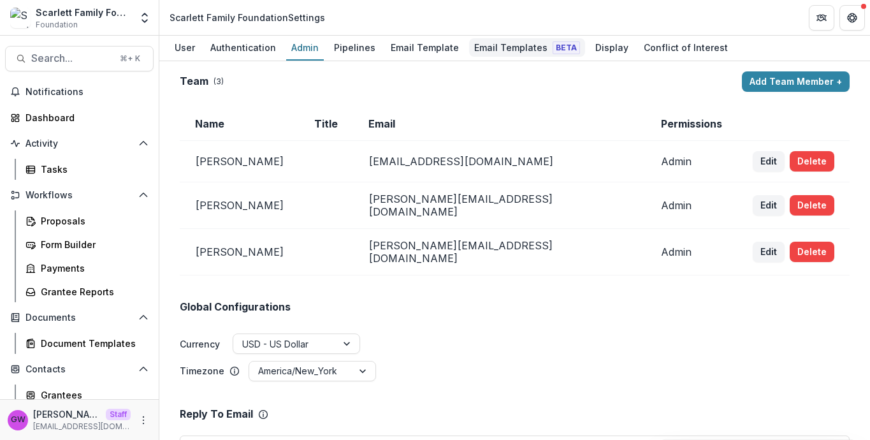
click at [502, 50] on div "Email Templates Beta" at bounding box center [527, 47] width 116 height 18
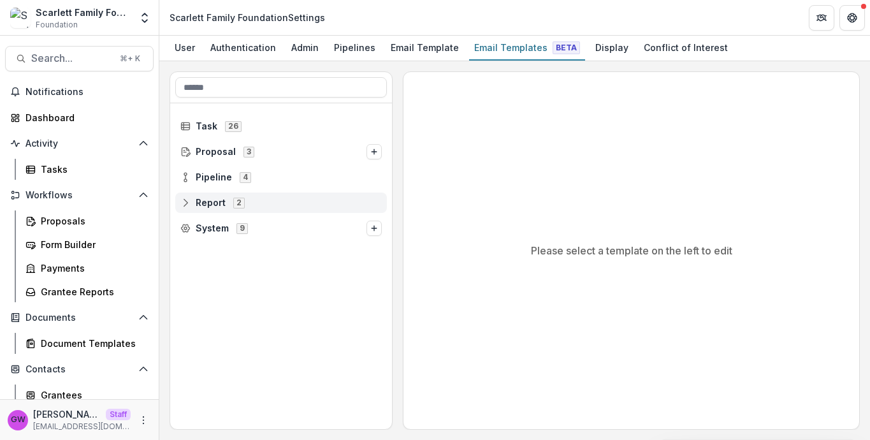
click at [210, 205] on span "Report" at bounding box center [211, 203] width 30 height 11
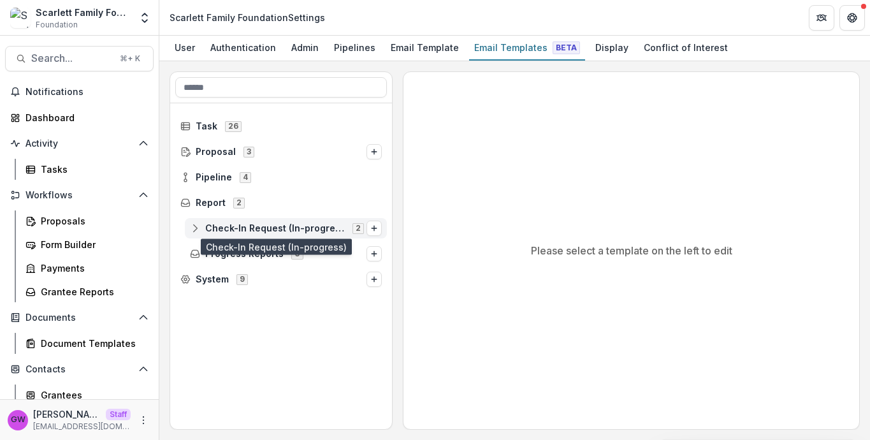
click at [265, 230] on span "Check-In Request (In-progress)" at bounding box center [275, 228] width 140 height 11
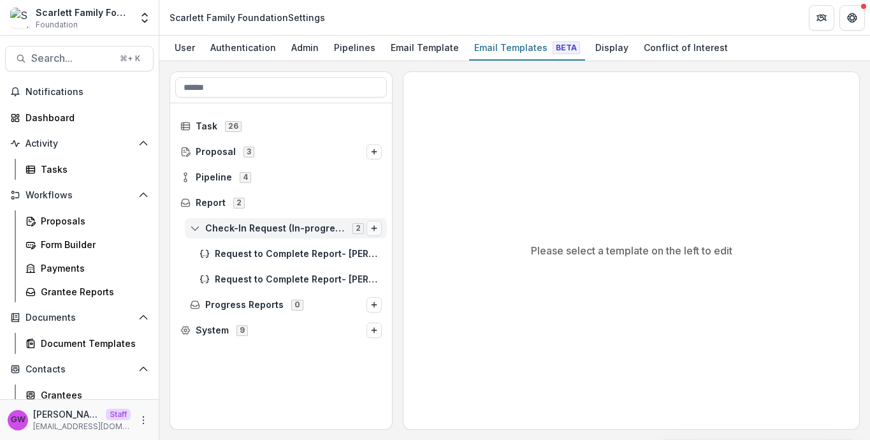
click at [377, 229] on icon "Options" at bounding box center [374, 228] width 8 height 8
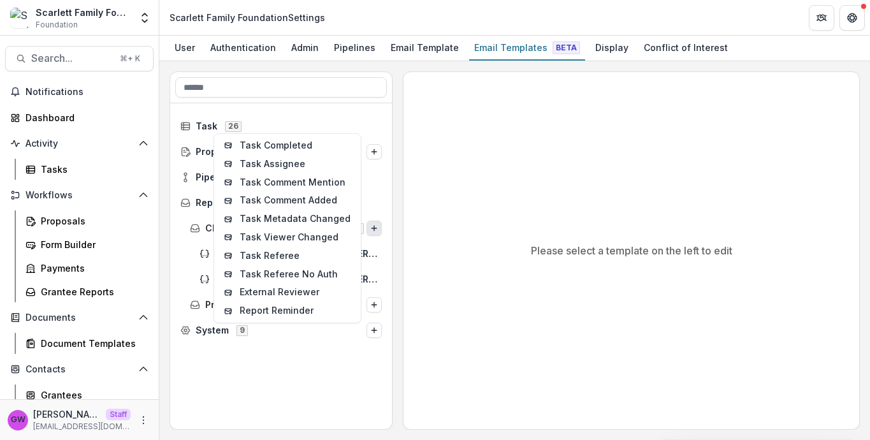
click at [407, 362] on div "Please select a template on the left to edit" at bounding box center [631, 250] width 456 height 357
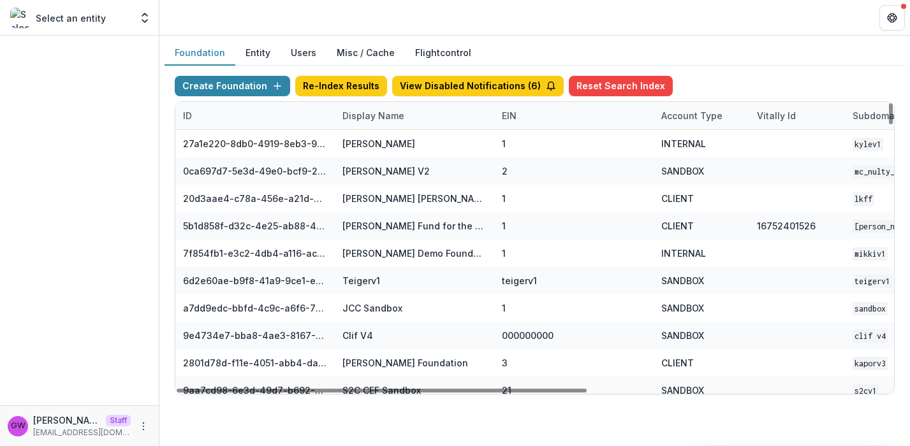
click at [378, 119] on div "Display Name" at bounding box center [373, 115] width 77 height 13
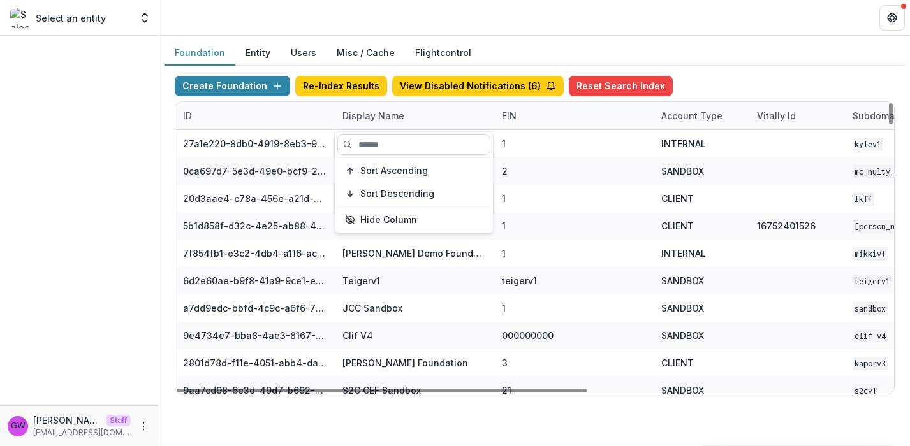
click at [387, 156] on div "Sort Ascending Sort Descending Hide Column" at bounding box center [414, 182] width 158 height 101
click at [388, 148] on input at bounding box center [413, 144] width 153 height 20
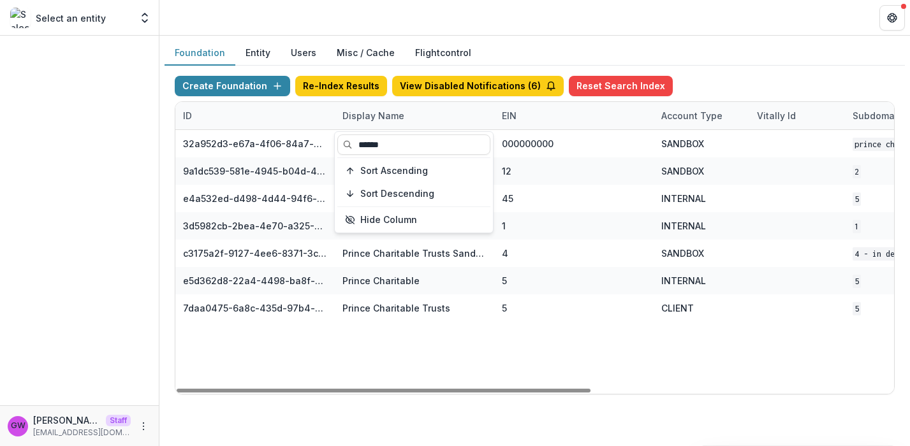
type input "******"
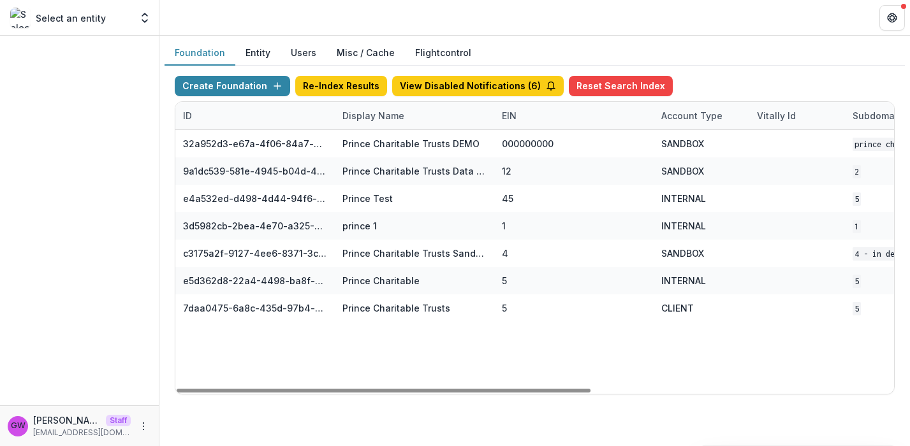
drag, startPoint x: 702, startPoint y: 75, endPoint x: 678, endPoint y: 63, distance: 27.7
click at [715, 76] on div "Create Foundation Re-Index Results View Disabled Notifications ( 6 ) Reset Sear…" at bounding box center [535, 88] width 720 height 25
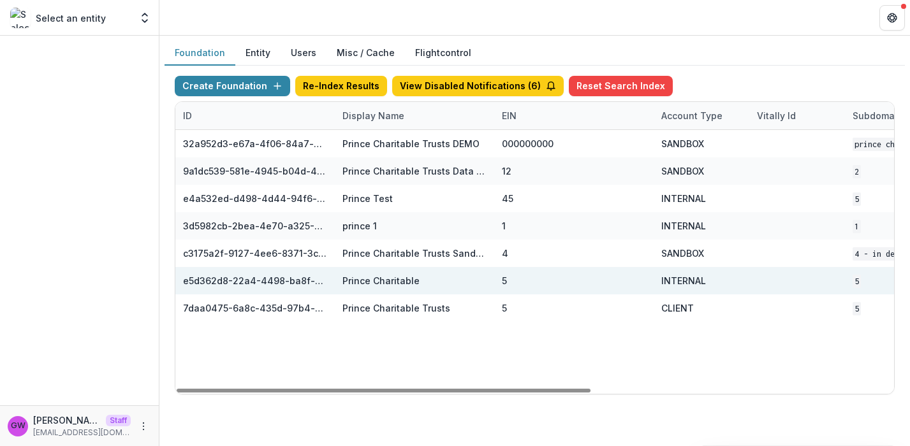
scroll to position [0, 525]
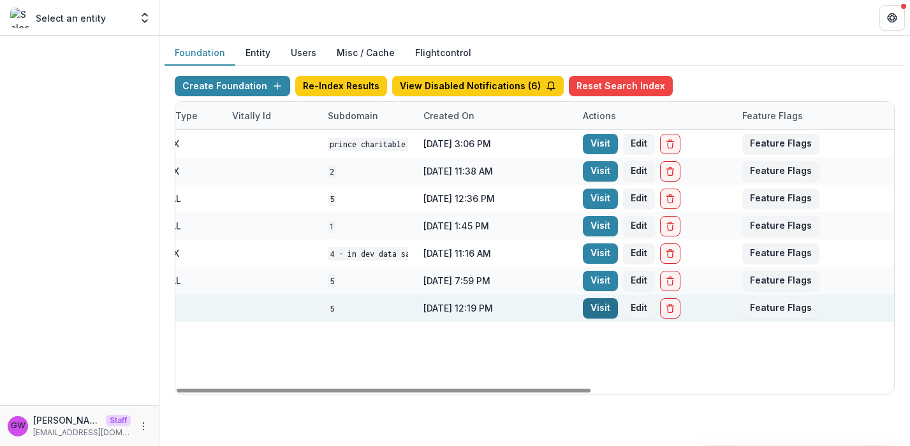
click at [589, 306] on link "Visit" at bounding box center [600, 308] width 35 height 20
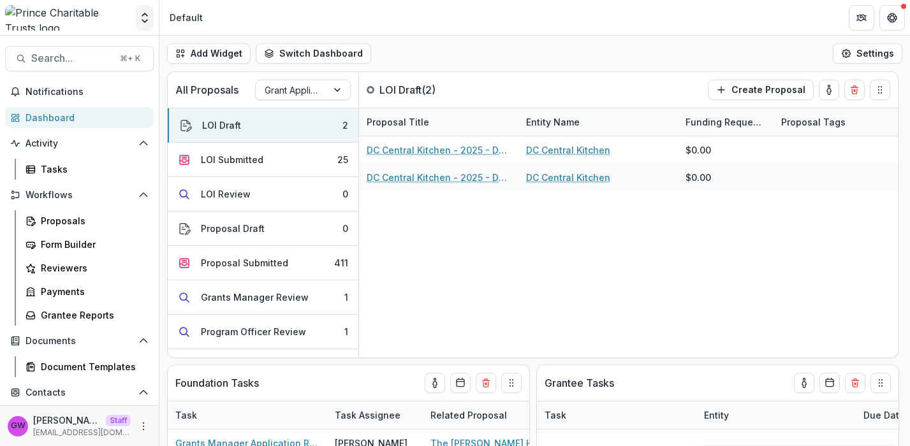
click at [147, 18] on icon "Open entity switcher" at bounding box center [144, 17] width 13 height 13
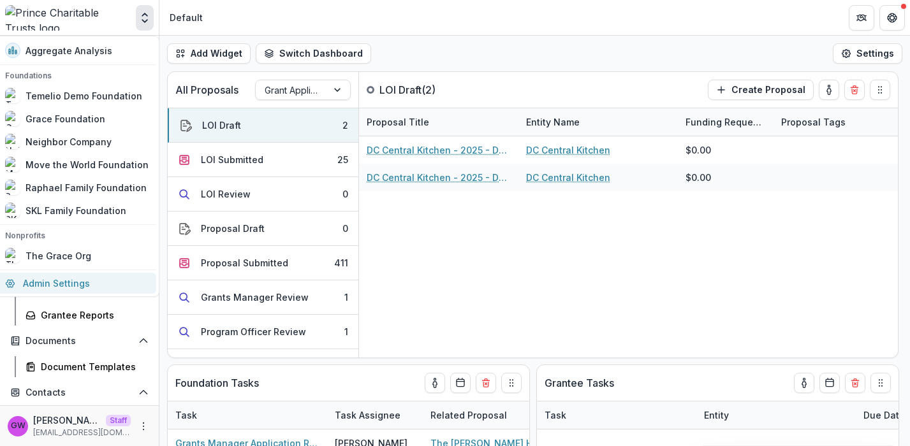
click at [52, 275] on link "Admin Settings" at bounding box center [76, 283] width 159 height 21
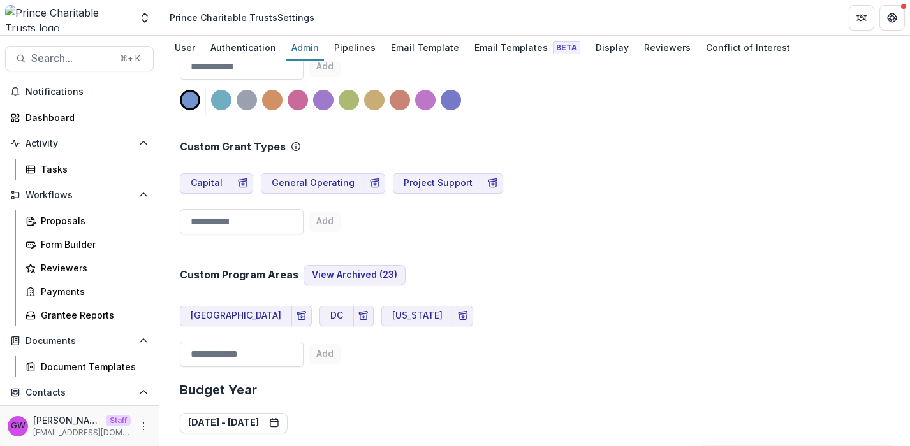
scroll to position [751, 0]
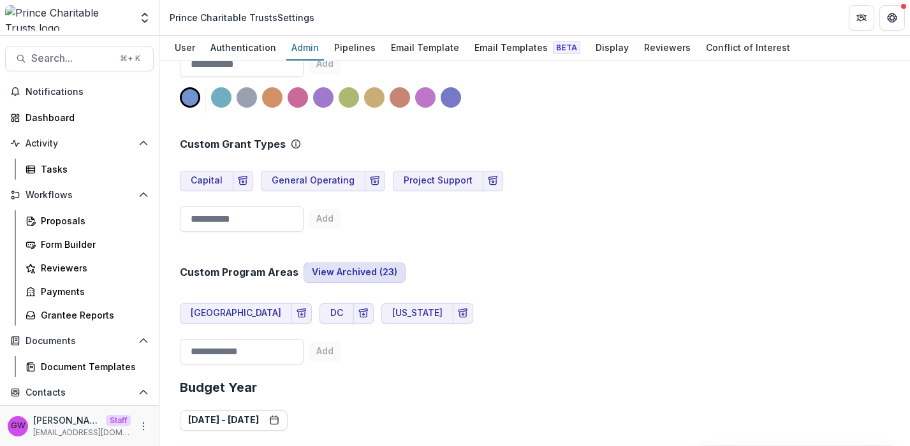
click at [354, 263] on button "View Archived ( 23 )" at bounding box center [354, 273] width 102 height 20
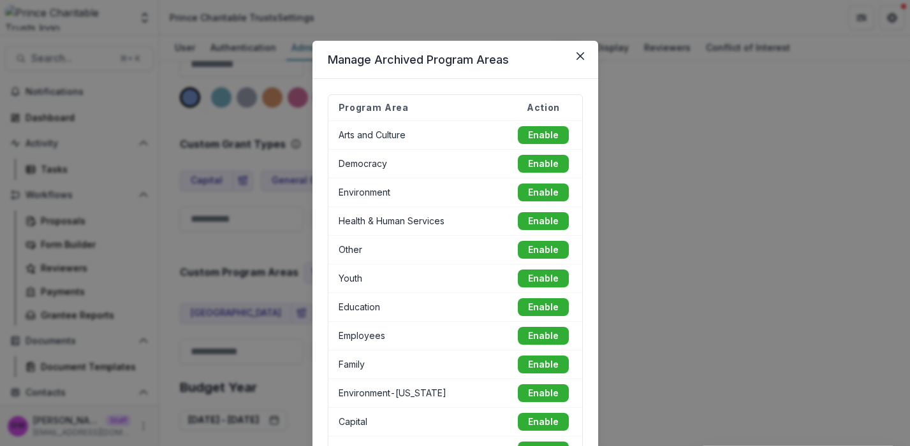
click at [534, 135] on button "Enable" at bounding box center [543, 135] width 51 height 18
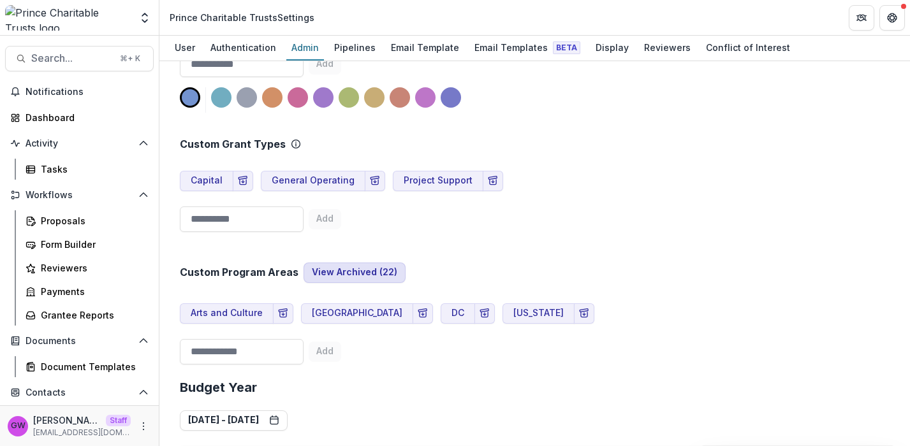
click at [322, 263] on button "View Archived ( 22 )" at bounding box center [354, 273] width 102 height 20
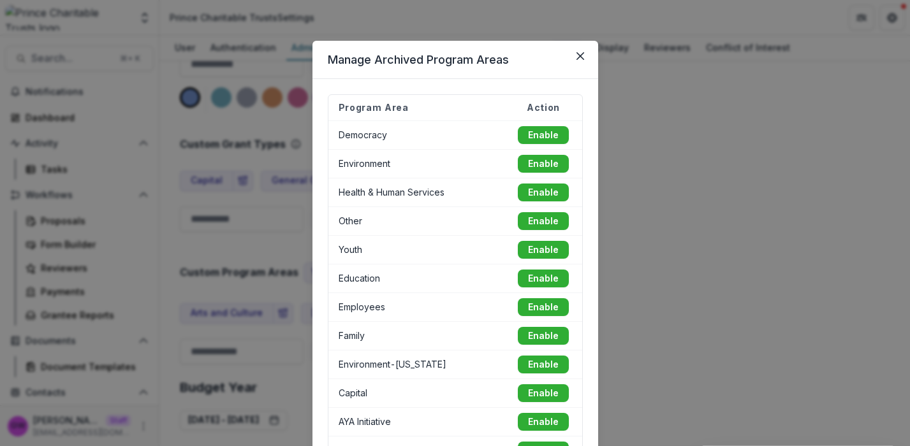
click at [535, 137] on button "Enable" at bounding box center [543, 135] width 51 height 18
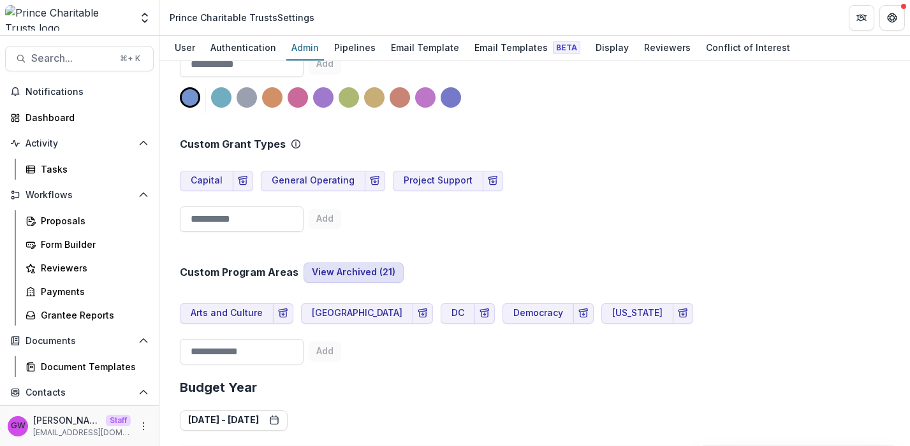
click at [340, 263] on button "View Archived ( 21 )" at bounding box center [353, 273] width 100 height 20
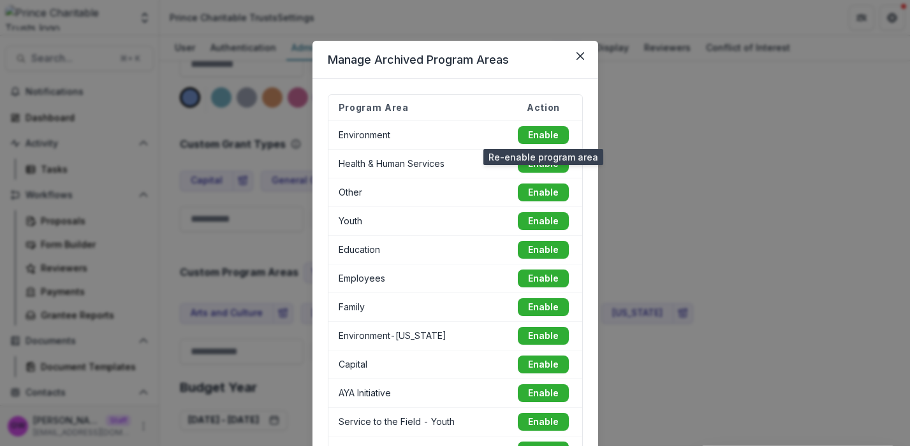
click at [531, 129] on button "Enable" at bounding box center [543, 135] width 51 height 18
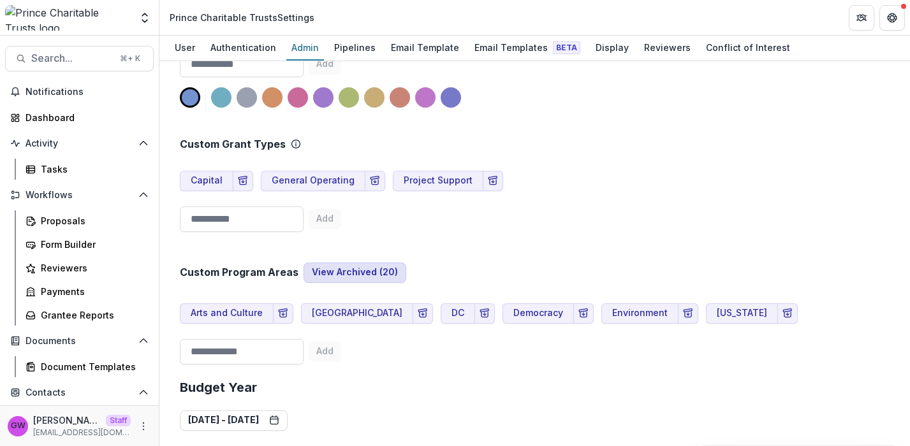
click at [364, 263] on button "View Archived ( 20 )" at bounding box center [354, 273] width 103 height 20
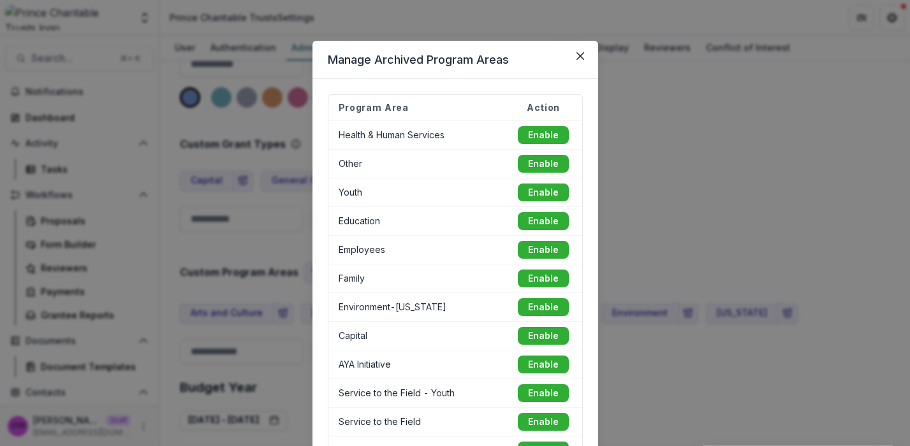
click at [532, 129] on button "Enable" at bounding box center [543, 135] width 51 height 18
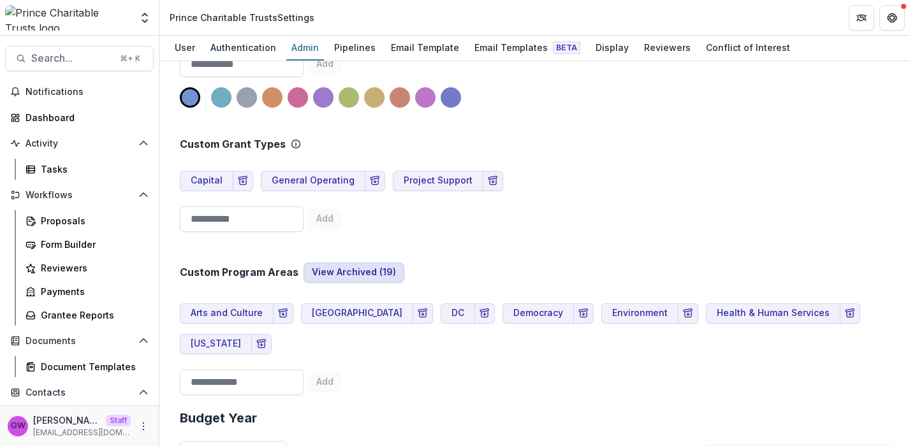
click at [333, 263] on button "View Archived ( 19 )" at bounding box center [353, 273] width 101 height 20
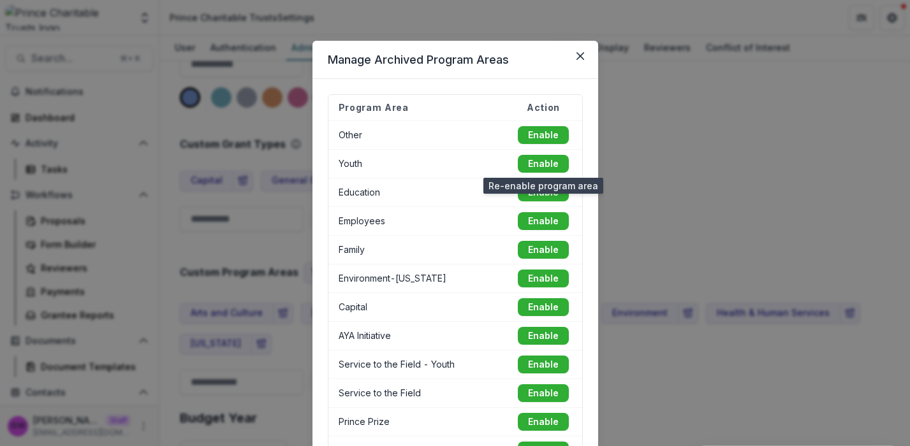
click at [527, 164] on button "Enable" at bounding box center [543, 164] width 51 height 18
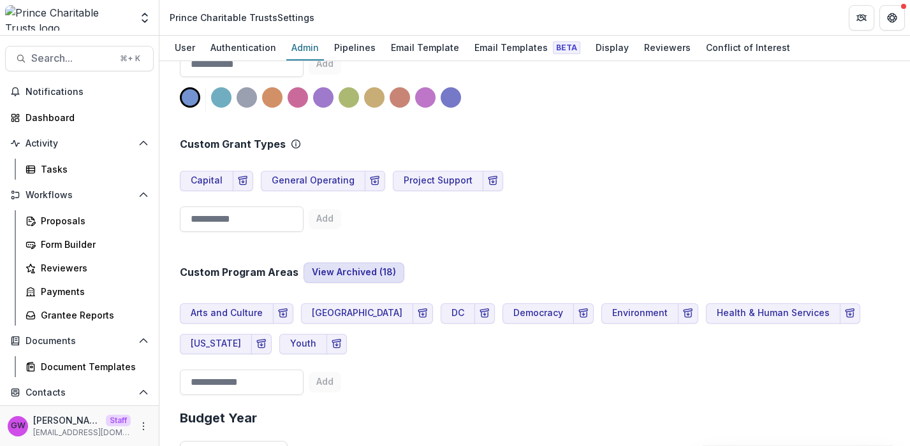
click at [365, 263] on button "View Archived ( 18 )" at bounding box center [353, 273] width 101 height 20
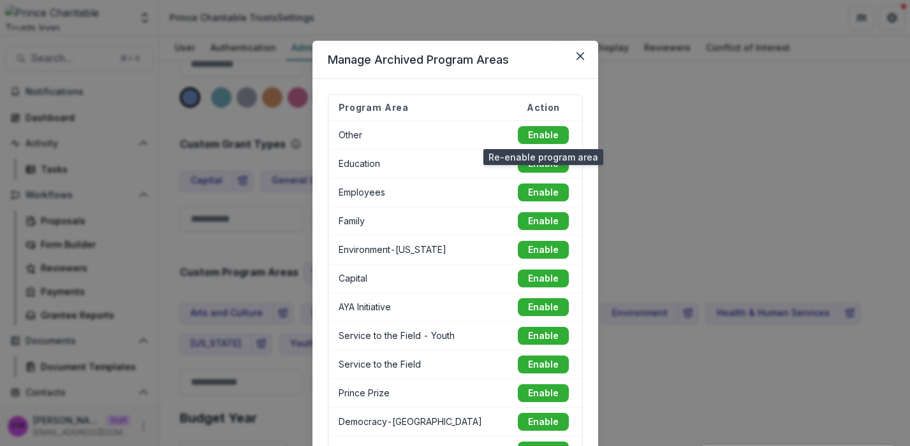
click at [552, 134] on button "Enable" at bounding box center [543, 135] width 51 height 18
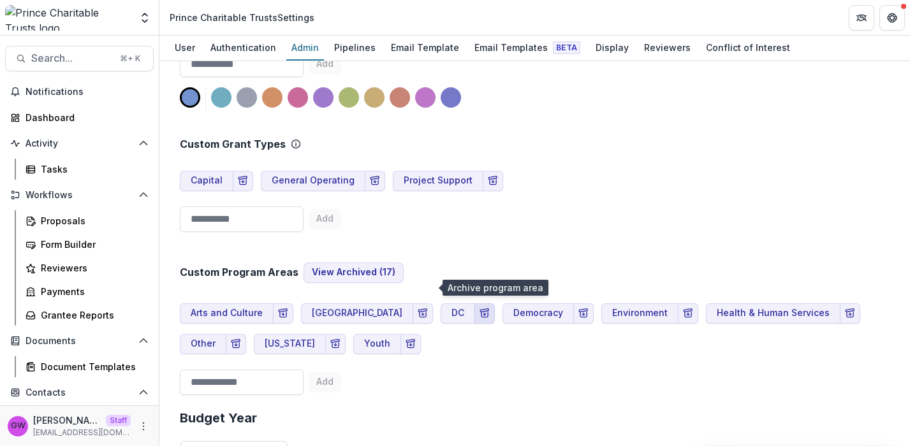
click at [479, 309] on icon "Archive Program Area" at bounding box center [484, 314] width 10 height 10
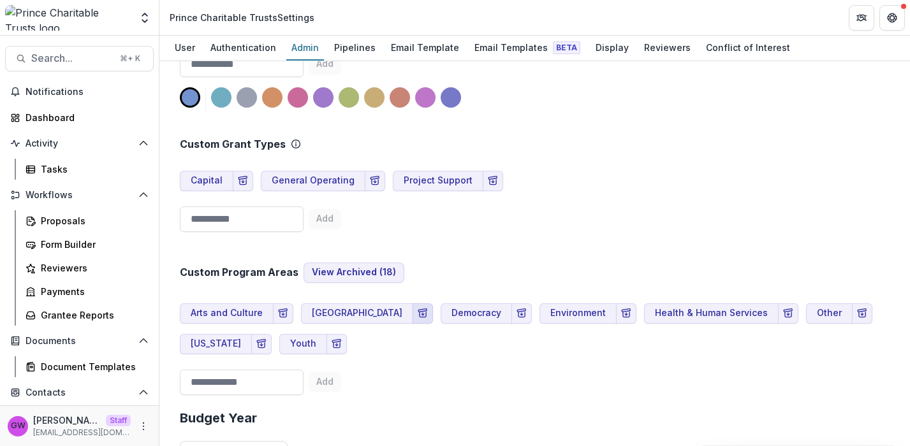
click at [418, 309] on icon "Archive Program Area" at bounding box center [423, 314] width 10 height 10
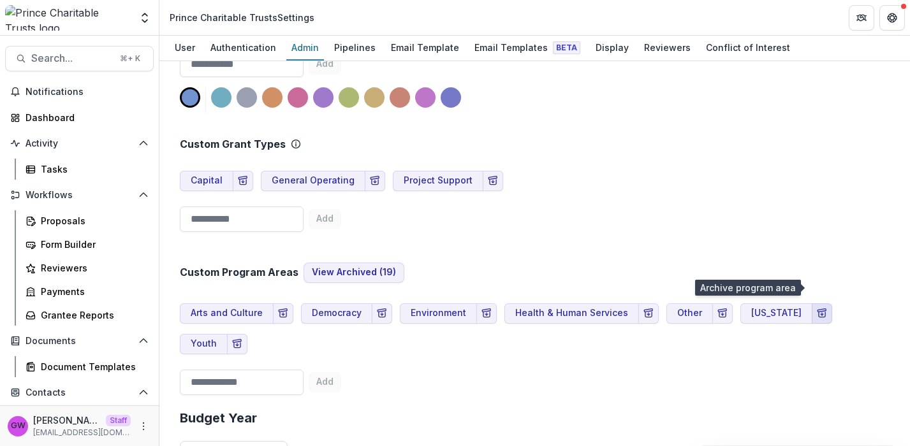
click at [817, 309] on icon "Archive Program Area" at bounding box center [822, 314] width 10 height 10
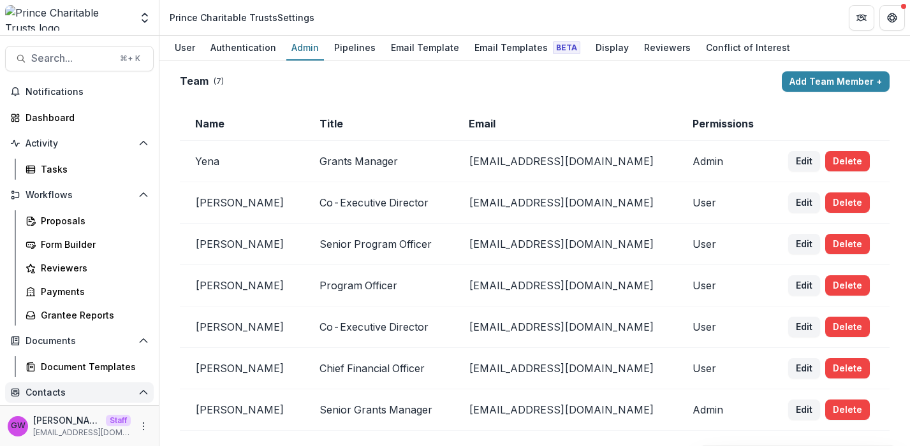
scroll to position [146, 0]
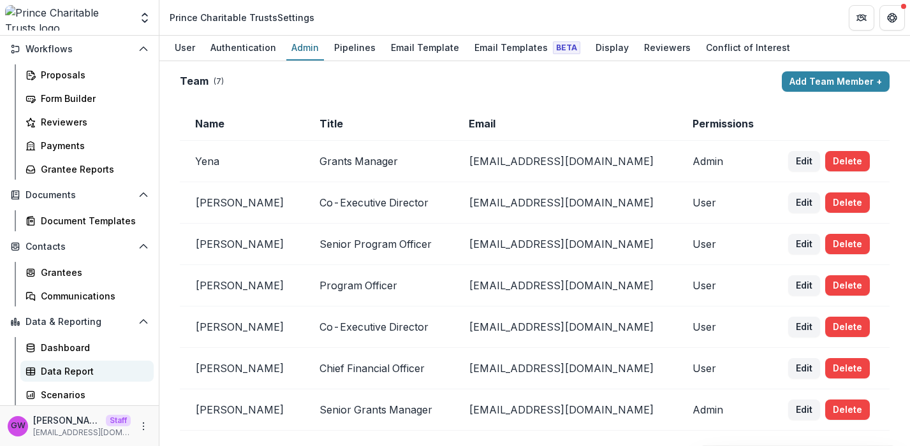
click at [77, 368] on div "Data Report" at bounding box center [92, 371] width 103 height 13
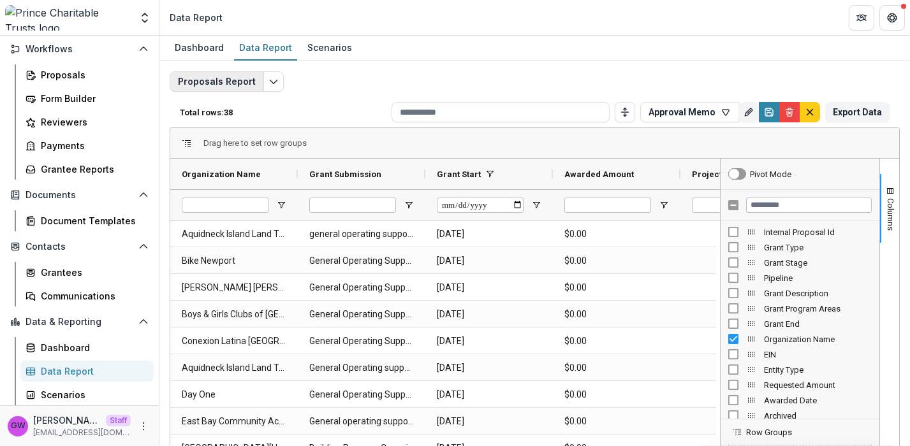
click at [236, 81] on button "Proposals Report" at bounding box center [217, 81] width 94 height 20
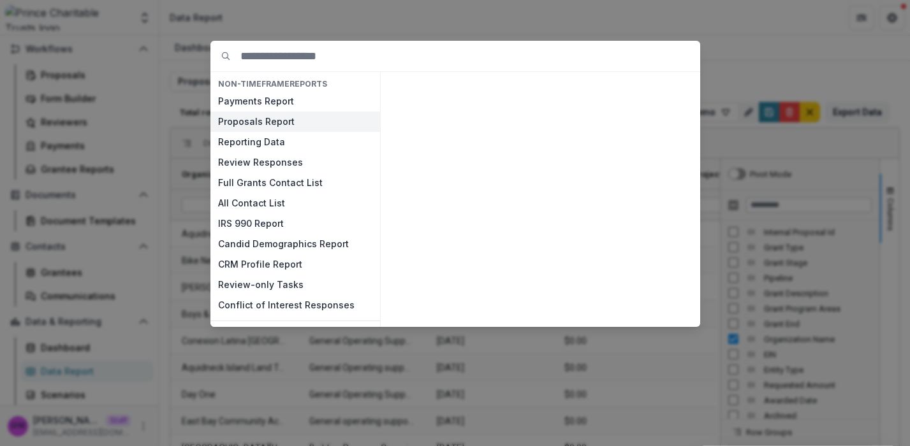
click at [258, 122] on button "Proposals Report" at bounding box center [295, 122] width 170 height 20
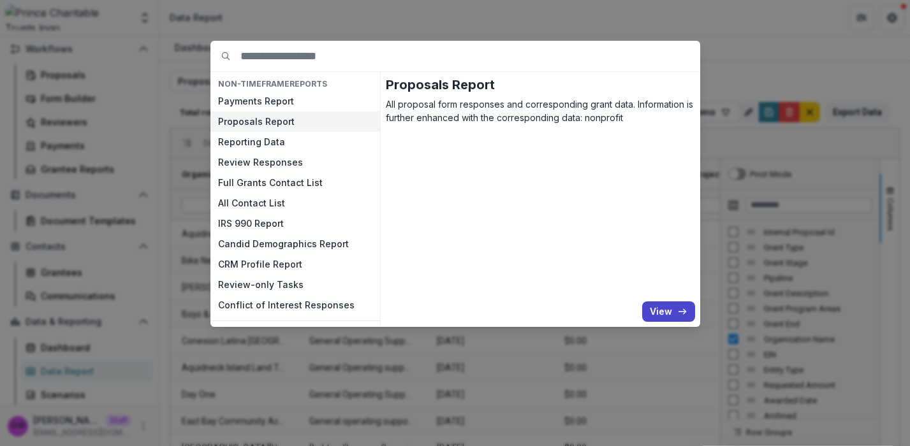
click at [665, 307] on button "View" at bounding box center [668, 311] width 53 height 20
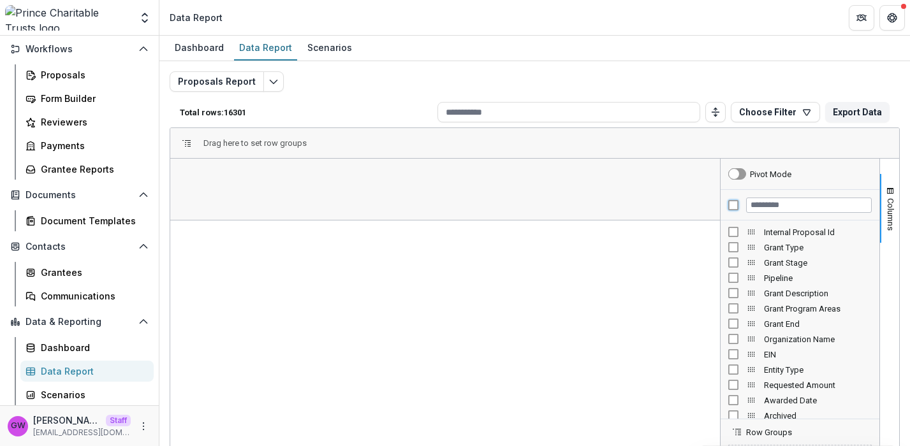
scroll to position [3, 0]
click at [779, 207] on input "Filter Columns Input" at bounding box center [809, 205] width 126 height 15
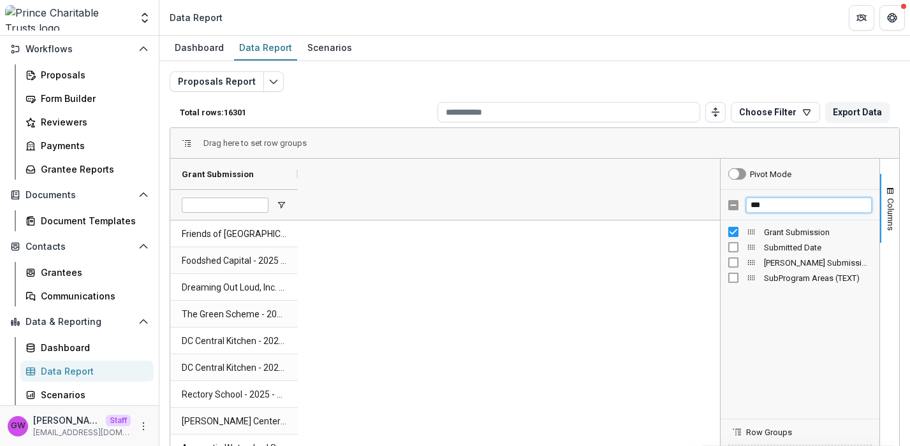
click at [781, 209] on input "***" at bounding box center [809, 205] width 126 height 15
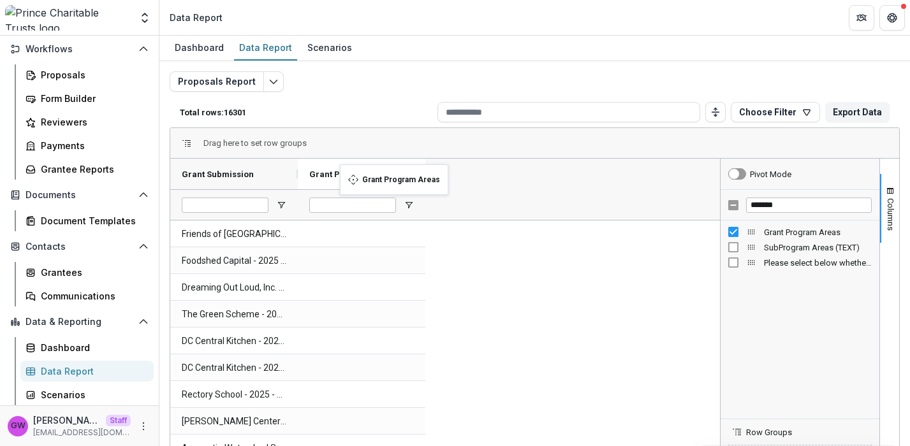
drag, startPoint x: 215, startPoint y: 177, endPoint x: 351, endPoint y: 172, distance: 136.5
click at [781, 205] on input "*******" at bounding box center [809, 205] width 126 height 15
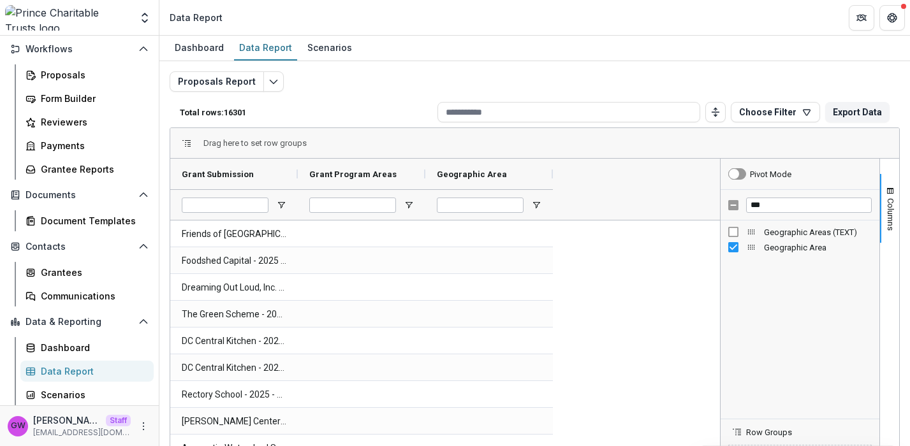
click at [746, 72] on div "Proposals Report Total rows: 16301 Choose Filter Personal Filters Team Filters …" at bounding box center [535, 307] width 730 height 472
click at [413, 202] on span "Open Filter Menu" at bounding box center [408, 205] width 10 height 10
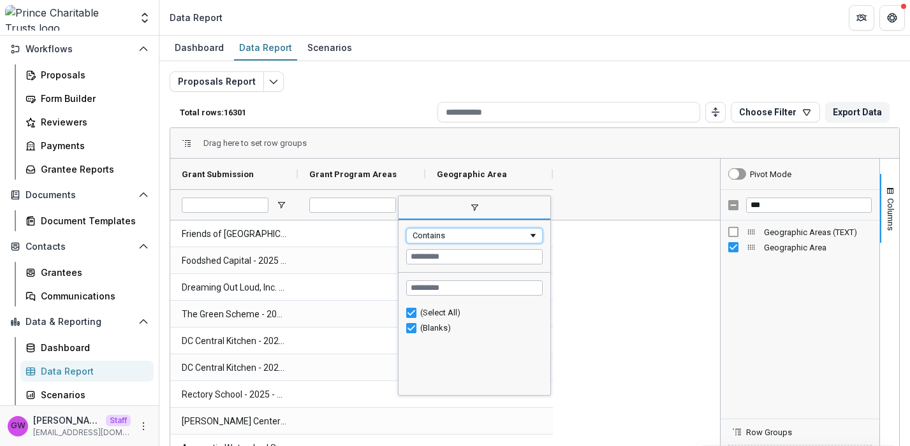
click at [470, 235] on div "Contains" at bounding box center [469, 236] width 115 height 10
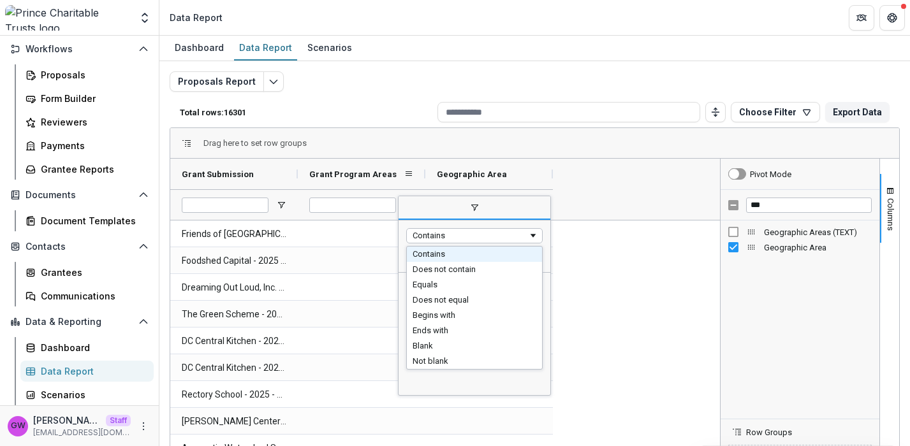
click at [365, 175] on span "Grant Program Areas" at bounding box center [352, 175] width 87 height 10
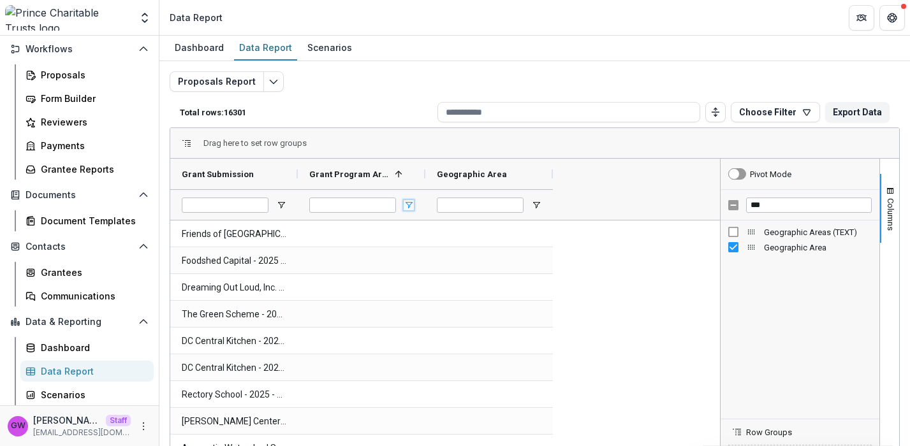
click at [409, 202] on span "Open Filter Menu" at bounding box center [408, 205] width 10 height 10
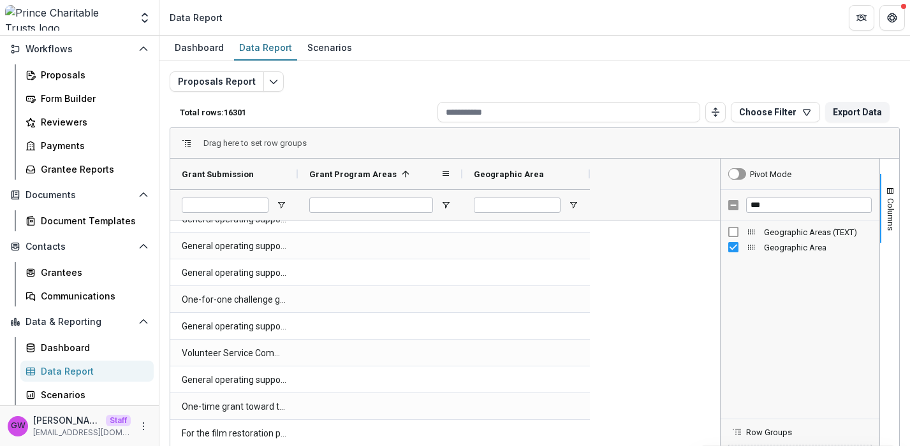
drag, startPoint x: 425, startPoint y: 173, endPoint x: 461, endPoint y: 176, distance: 37.1
click at [461, 176] on div at bounding box center [462, 174] width 5 height 31
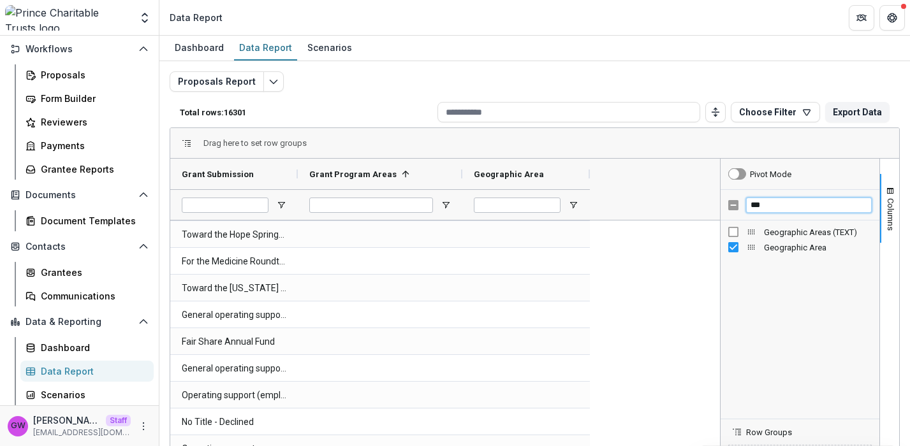
click at [752, 202] on input "***" at bounding box center [809, 205] width 126 height 15
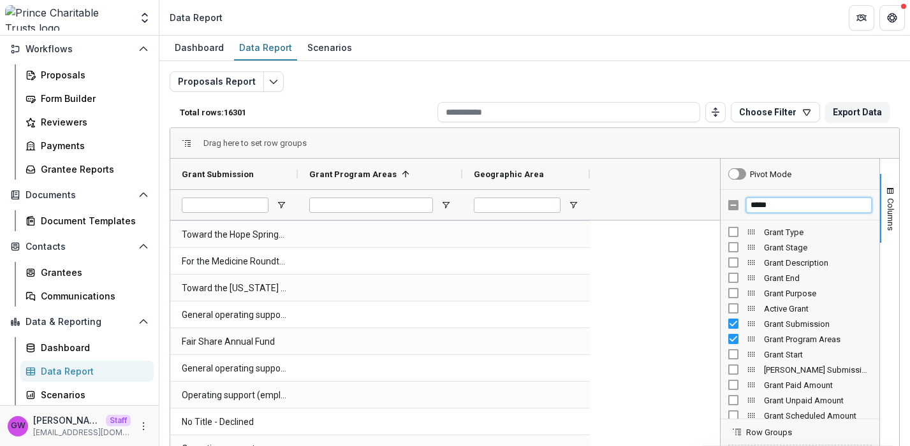
click at [767, 203] on input "*****" at bounding box center [809, 205] width 126 height 15
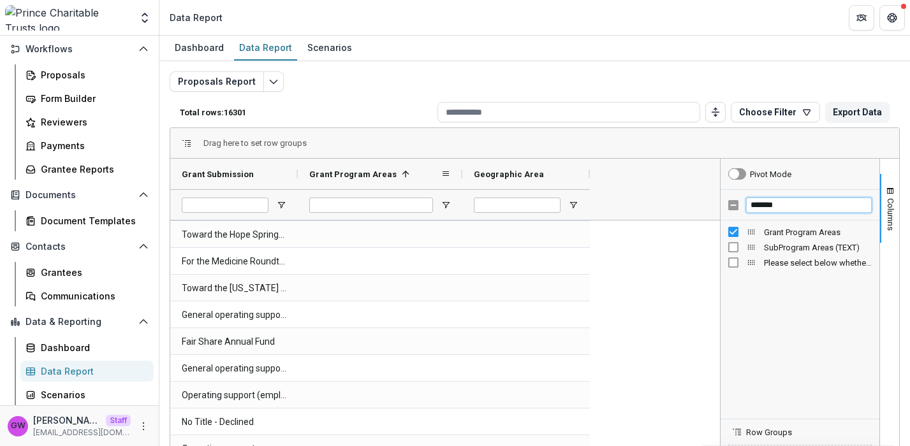
type input "*******"
click at [405, 174] on span at bounding box center [405, 174] width 10 height 10
click at [398, 173] on div "Grant Program Areas" at bounding box center [374, 174] width 131 height 24
click at [396, 173] on span at bounding box center [403, 174] width 14 height 10
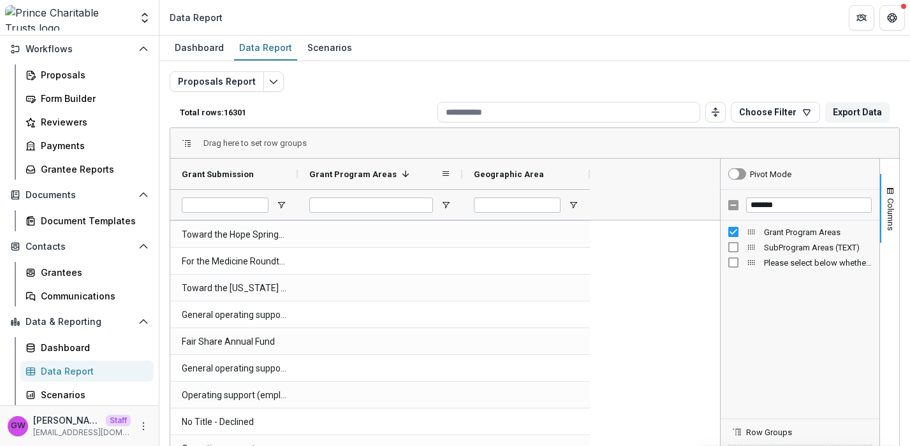
click at [396, 173] on span at bounding box center [403, 174] width 14 height 10
click at [396, 173] on div "Grant Program Areas" at bounding box center [374, 174] width 131 height 24
click at [396, 173] on span at bounding box center [403, 174] width 14 height 10
click at [396, 173] on div "Grant Program Areas" at bounding box center [374, 174] width 131 height 24
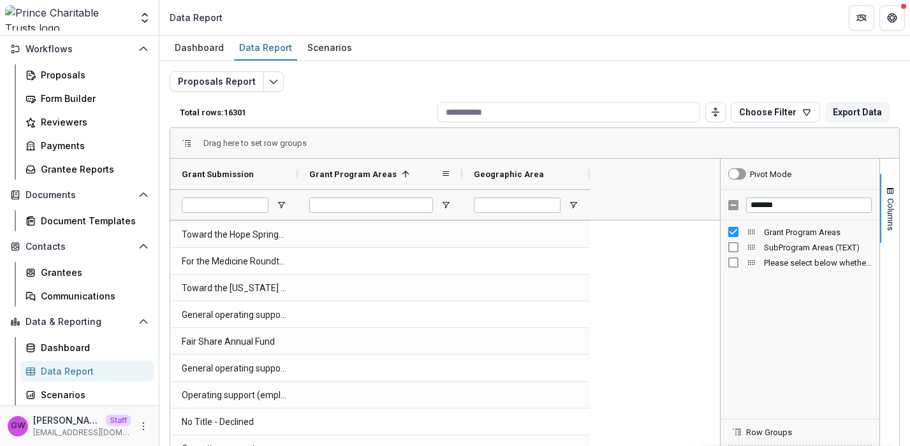
click at [396, 173] on span at bounding box center [403, 174] width 14 height 10
click at [396, 173] on div "Grant Program Areas" at bounding box center [374, 174] width 131 height 24
click at [396, 173] on span at bounding box center [403, 174] width 14 height 10
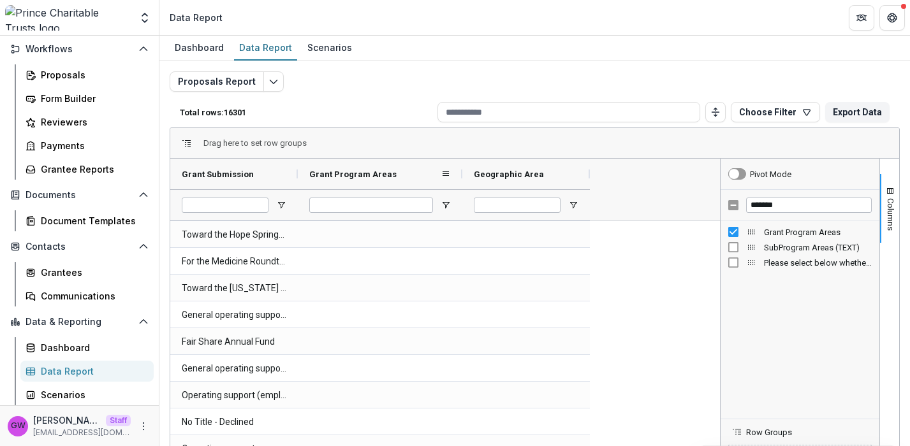
click at [396, 173] on div "Grant Program Areas" at bounding box center [374, 174] width 131 height 24
click at [396, 173] on span at bounding box center [403, 174] width 14 height 10
click at [588, 64] on div "Proposals Report Total rows: 16301 Choose Filter Personal Filters Team Filters …" at bounding box center [534, 302] width 750 height 482
click at [755, 116] on button "Choose Filter" at bounding box center [774, 112] width 89 height 20
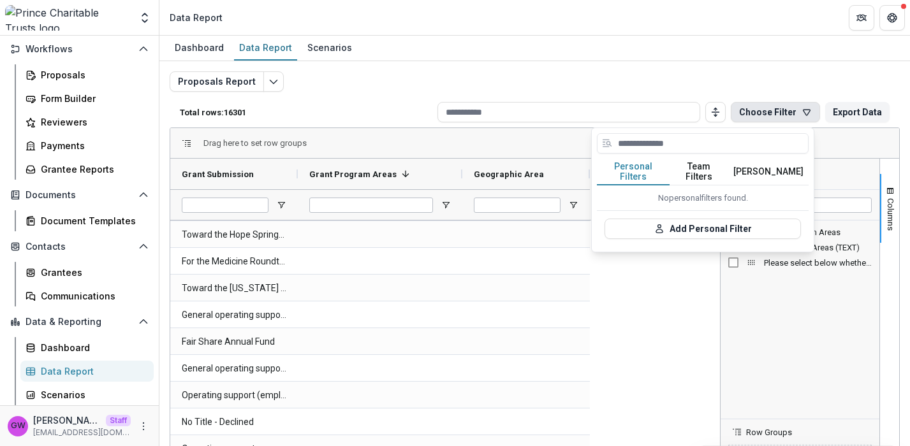
click at [703, 171] on button "Team Filters" at bounding box center [698, 172] width 59 height 27
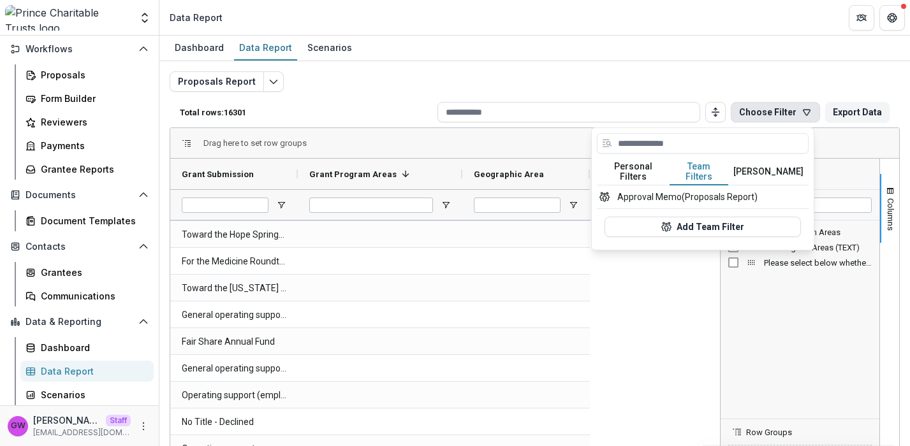
click at [725, 74] on div "Proposals Report Total rows: 16301 Choose Filter Personal Filters Team Filters …" at bounding box center [535, 307] width 730 height 472
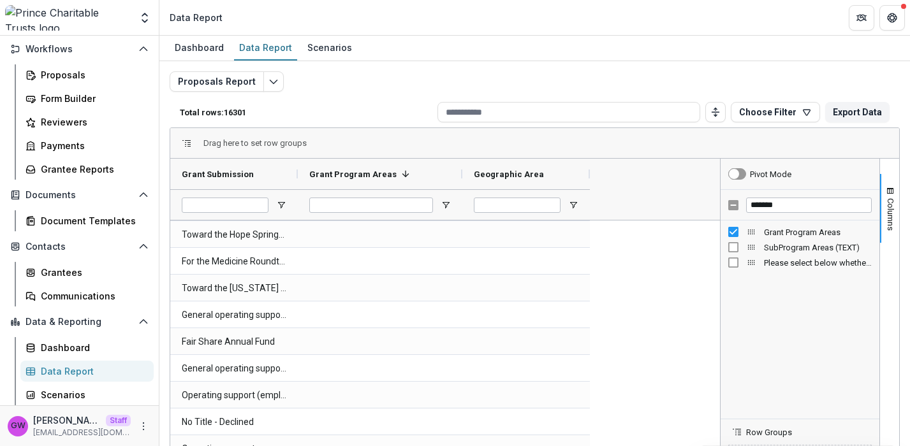
click at [140, 17] on icon "Open entity switcher" at bounding box center [144, 17] width 13 height 13
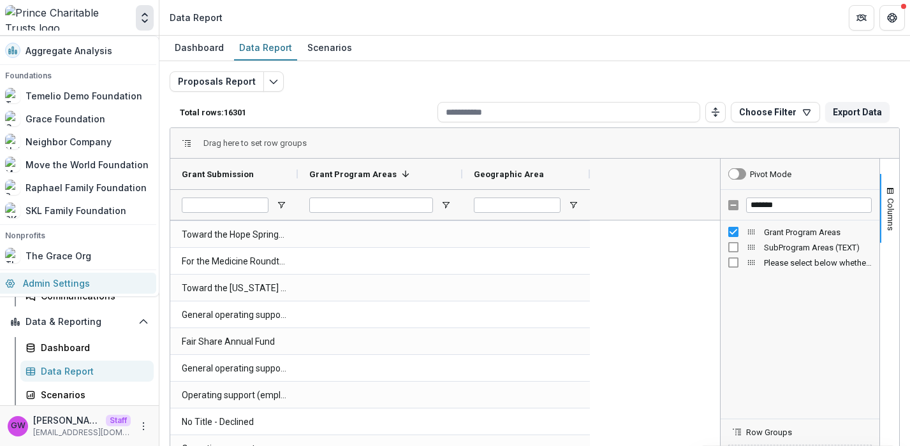
drag, startPoint x: 56, startPoint y: 284, endPoint x: 157, endPoint y: 280, distance: 100.8
click at [57, 284] on link "Admin Settings" at bounding box center [76, 283] width 159 height 21
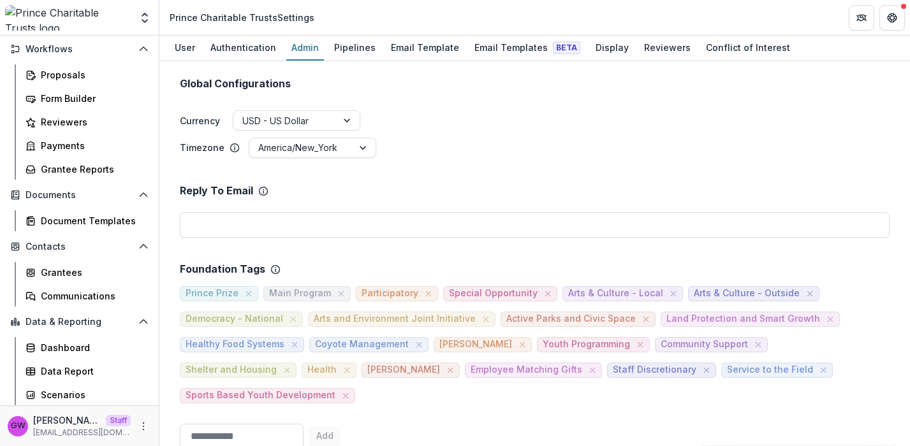
scroll to position [500, 0]
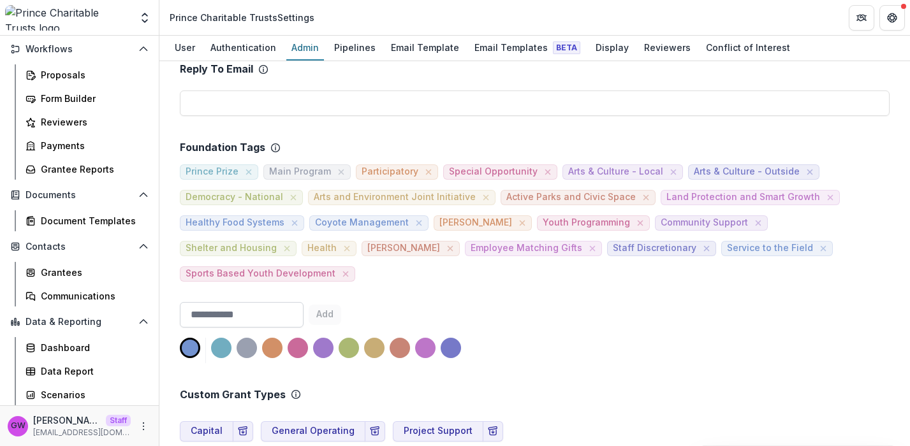
click at [256, 302] on input at bounding box center [242, 314] width 124 height 25
type input "*********"
click at [222, 338] on div at bounding box center [221, 348] width 20 height 20
click at [340, 305] on button "Add" at bounding box center [325, 315] width 33 height 20
click at [235, 314] on input at bounding box center [242, 314] width 124 height 25
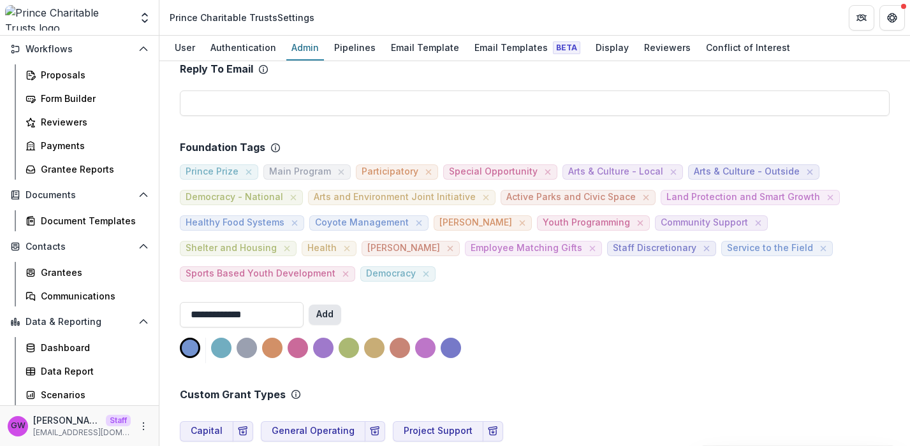
type input "**********"
click at [341, 318] on button "Add" at bounding box center [325, 315] width 33 height 20
click at [223, 316] on input at bounding box center [242, 314] width 124 height 25
type input "*****"
click at [321, 344] on div at bounding box center [323, 348] width 20 height 20
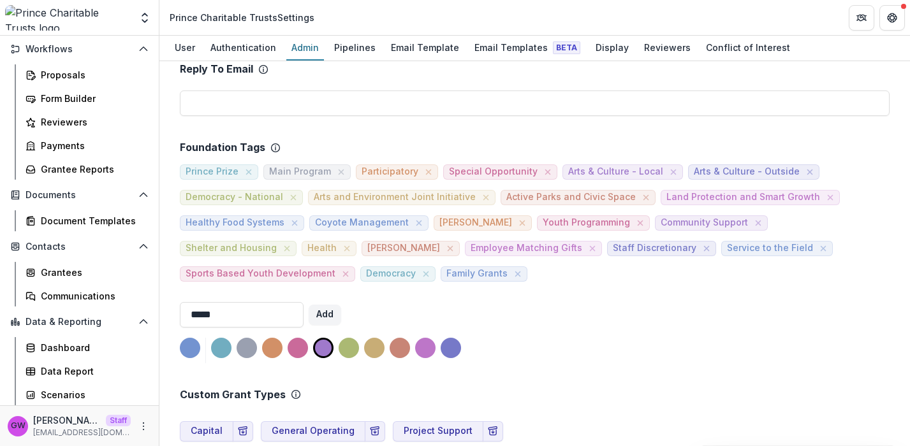
drag, startPoint x: 346, startPoint y: 314, endPoint x: 324, endPoint y: 318, distance: 22.1
click at [341, 314] on button "Add" at bounding box center [325, 315] width 33 height 20
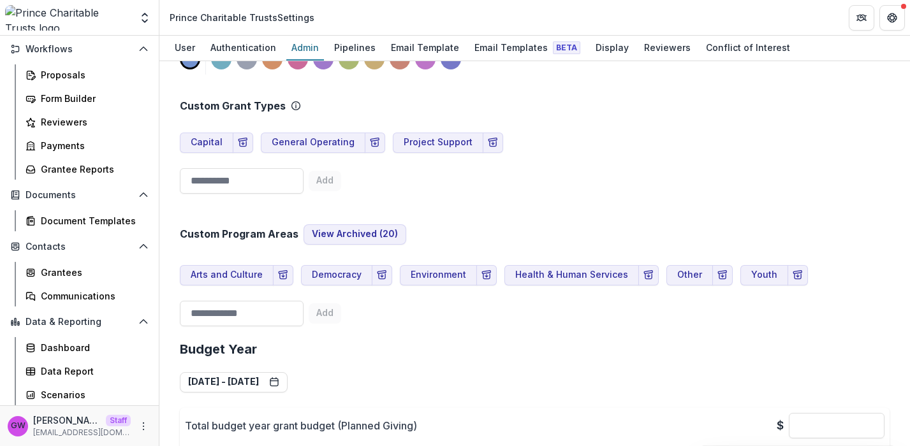
scroll to position [789, 0]
click at [82, 81] on div "Proposals" at bounding box center [92, 74] width 103 height 13
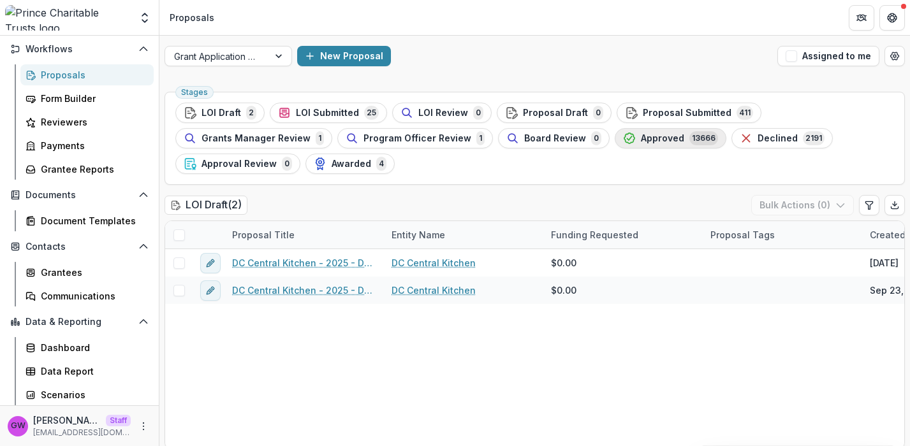
click at [661, 143] on span "Approved" at bounding box center [662, 138] width 43 height 11
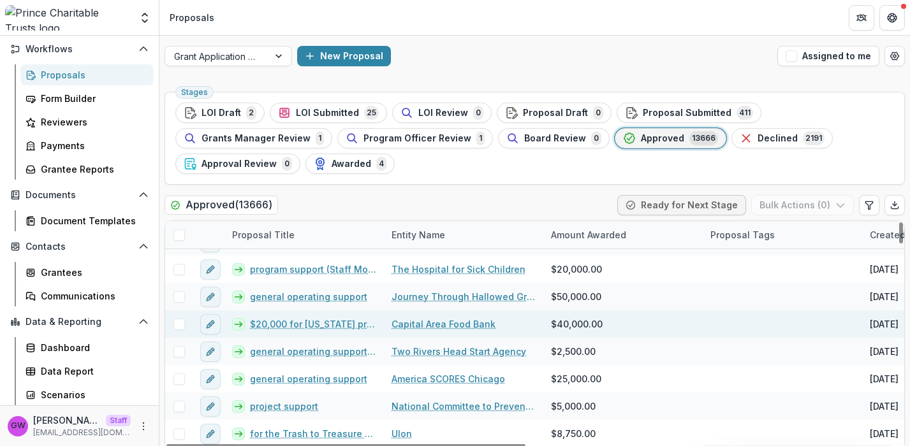
scroll to position [303, 0]
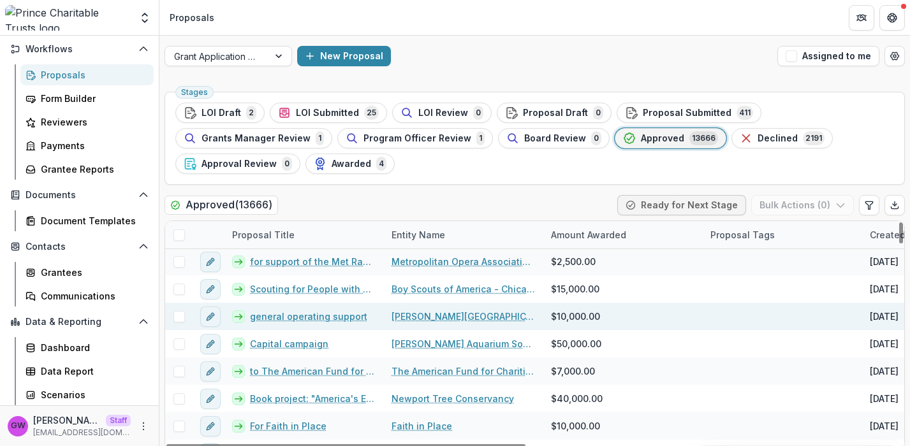
click at [279, 314] on link "general operating support" at bounding box center [308, 316] width 117 height 13
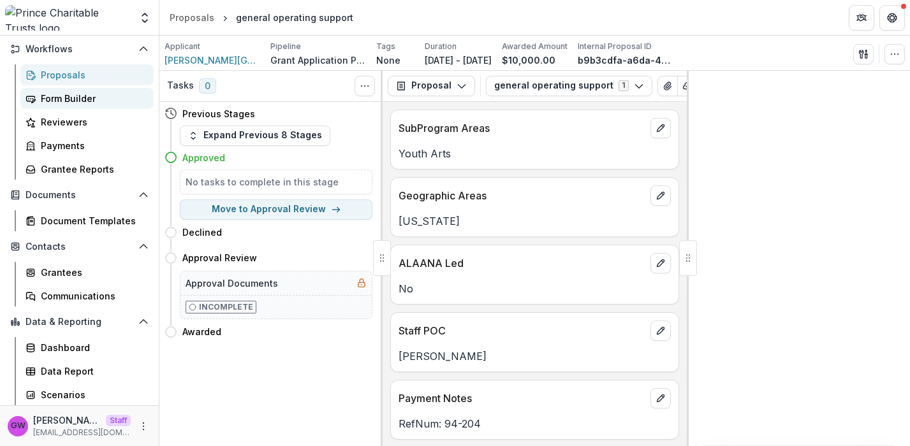
click at [76, 103] on div "Form Builder" at bounding box center [92, 98] width 103 height 13
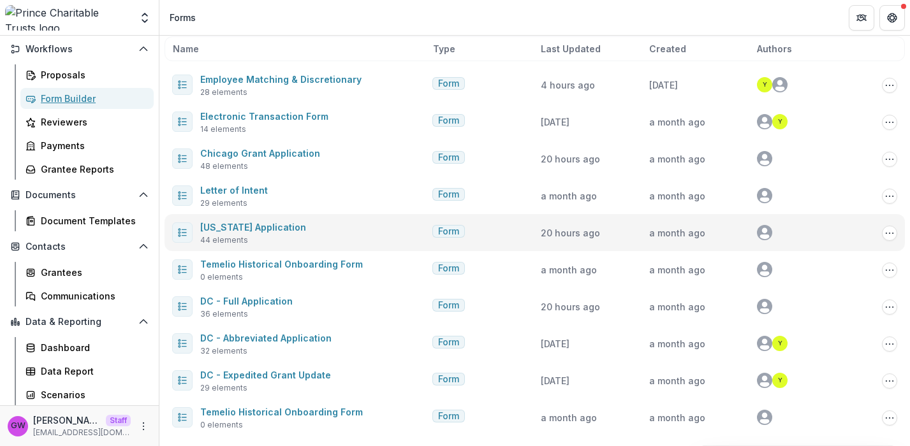
scroll to position [63, 0]
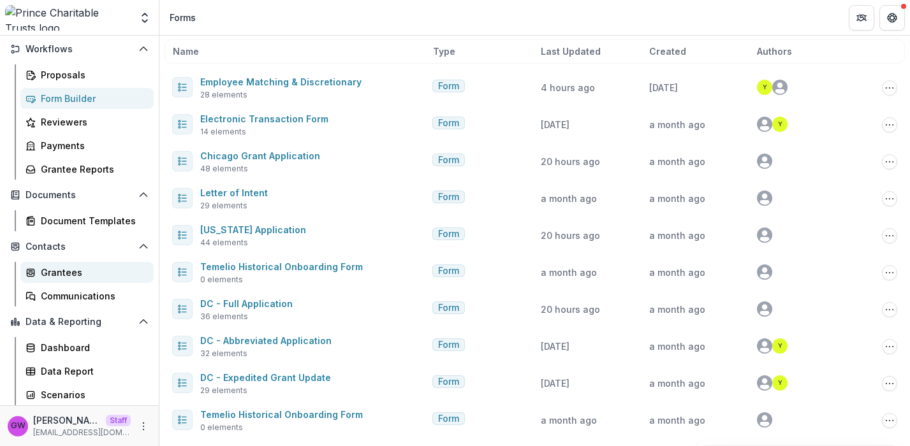
click at [73, 279] on div "Grantees" at bounding box center [92, 272] width 103 height 13
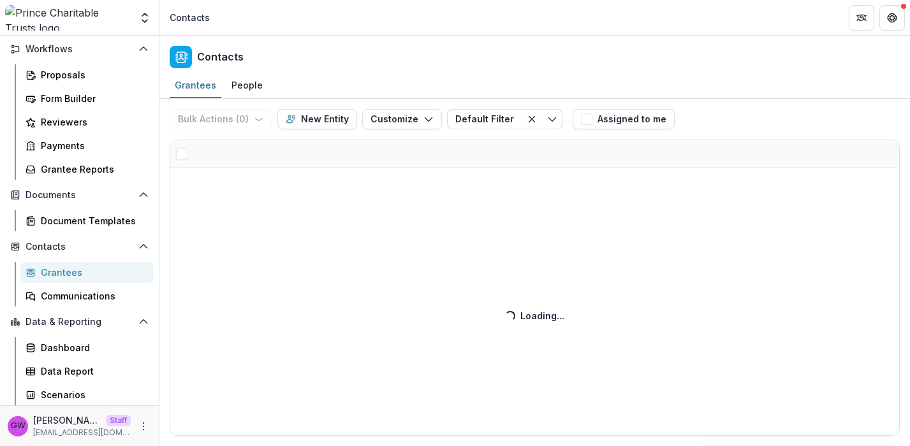
click at [326, 123] on div "Bulk Actions ( 0 ) Send Email Create Proposals Create Tasks New Entity Customiz…" at bounding box center [534, 272] width 750 height 347
click at [388, 117] on button "Customize" at bounding box center [402, 119] width 80 height 20
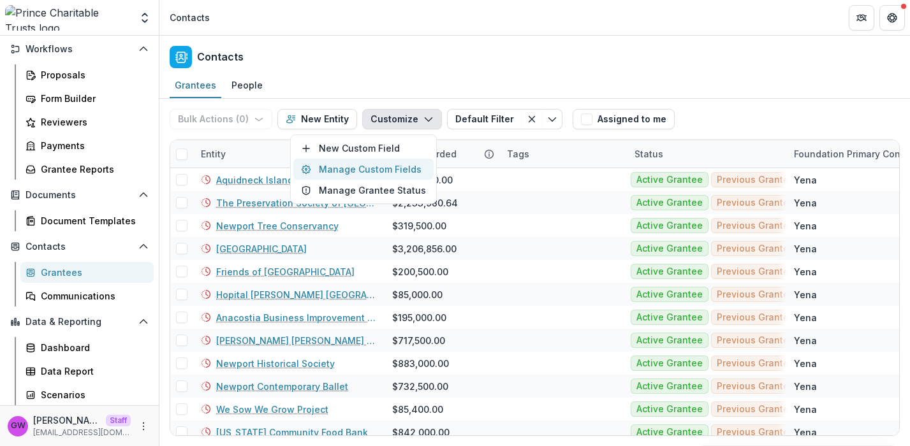
click at [348, 168] on button "Manage Custom Fields" at bounding box center [363, 169] width 140 height 21
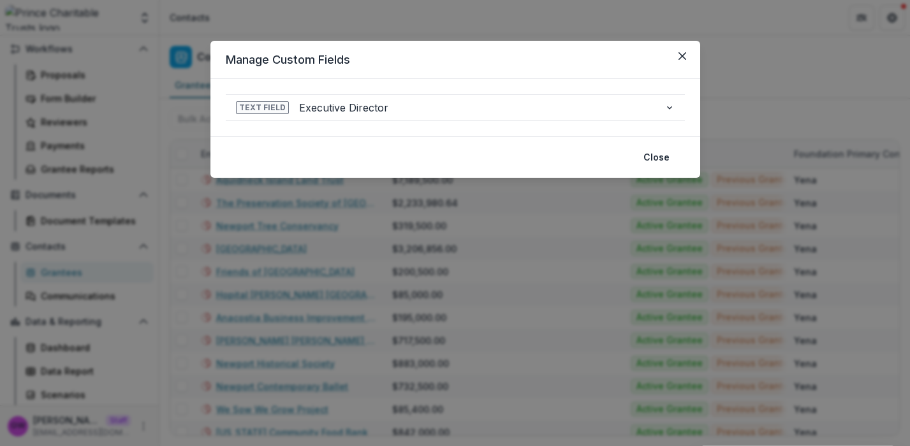
click at [460, 18] on div "**********" at bounding box center [455, 223] width 910 height 446
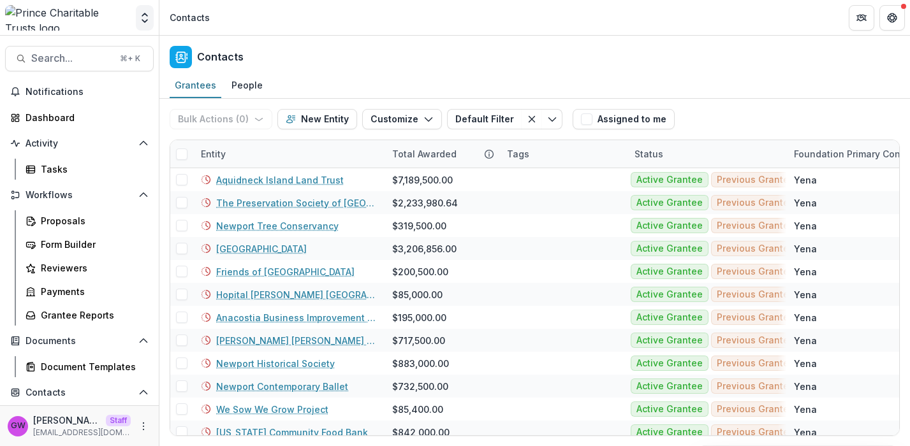
click at [143, 17] on icon "Open entity switcher" at bounding box center [144, 17] width 13 height 13
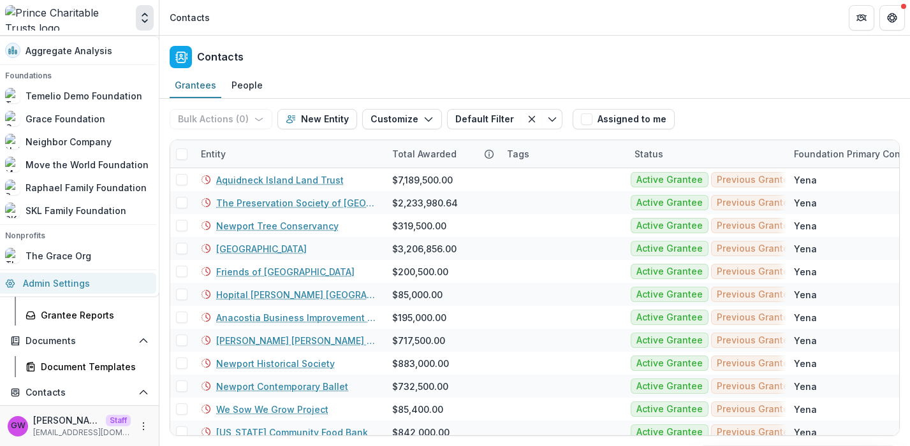
click at [76, 286] on link "Admin Settings" at bounding box center [76, 283] width 159 height 21
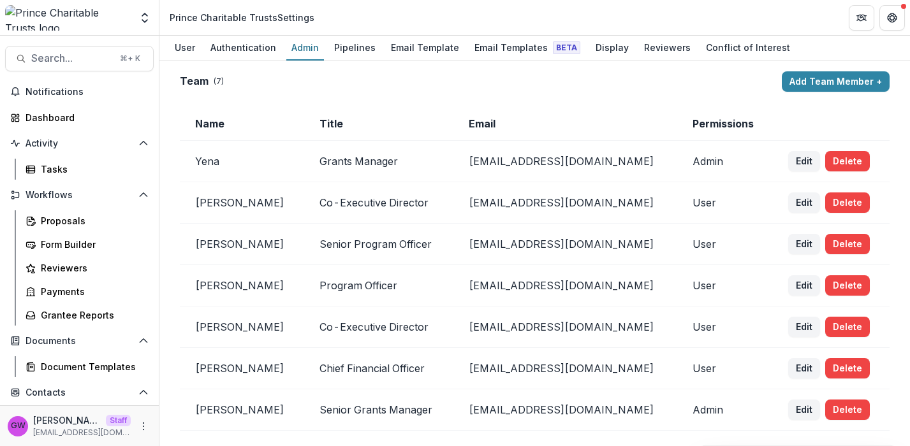
drag, startPoint x: 600, startPoint y: 48, endPoint x: 537, endPoint y: 108, distance: 86.6
click at [600, 48] on div "Display" at bounding box center [611, 47] width 43 height 18
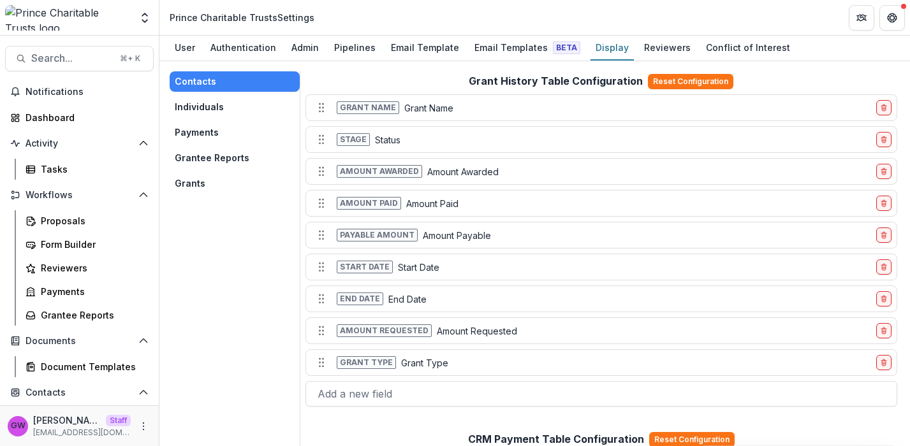
click at [210, 182] on button "Grants" at bounding box center [235, 183] width 130 height 20
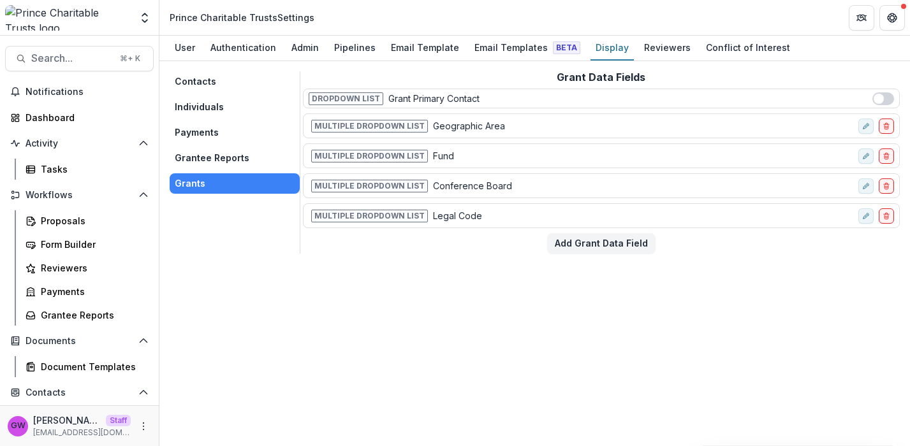
click at [207, 112] on button "Individuals" at bounding box center [235, 107] width 130 height 20
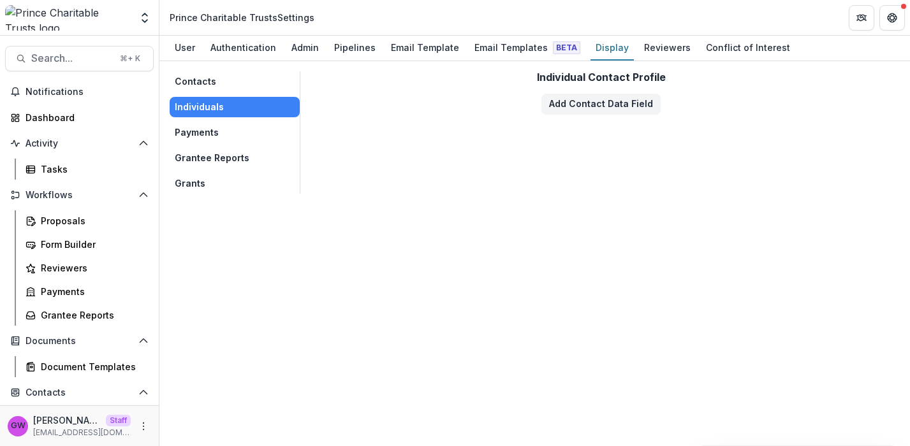
click at [207, 125] on button "Payments" at bounding box center [235, 132] width 130 height 20
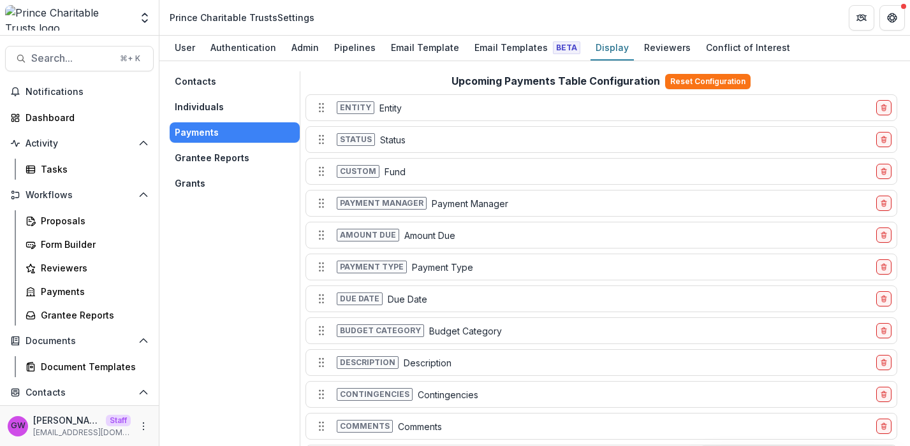
click at [212, 99] on button "Individuals" at bounding box center [235, 107] width 130 height 20
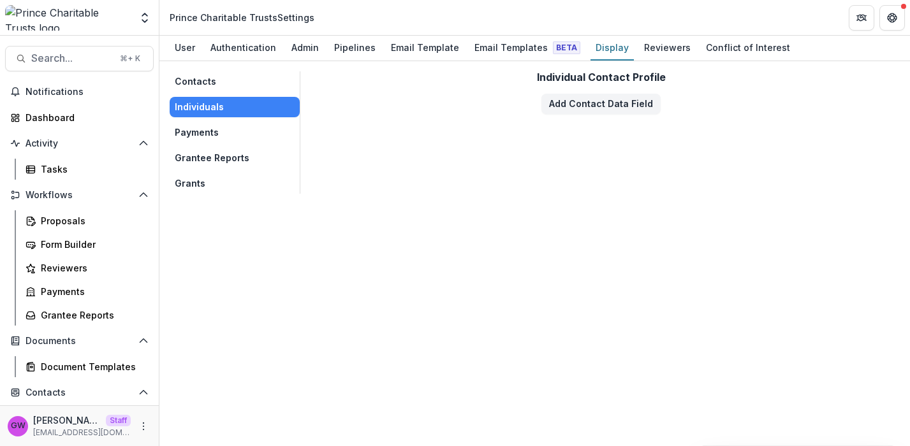
click at [205, 89] on button "Contacts" at bounding box center [235, 81] width 130 height 20
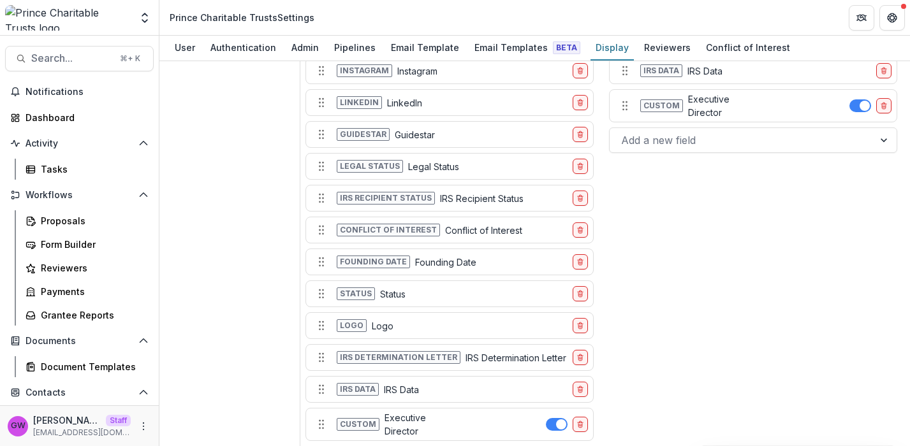
scroll to position [1609, 0]
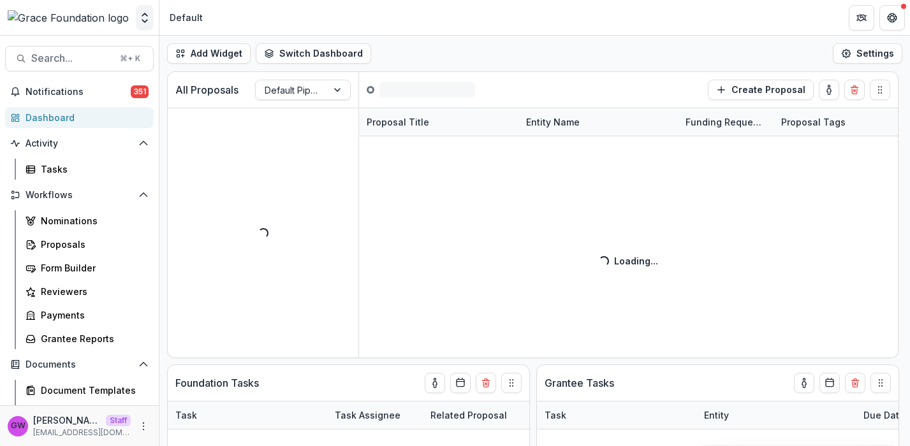
click at [145, 22] on icon "Open entity switcher" at bounding box center [144, 17] width 13 height 13
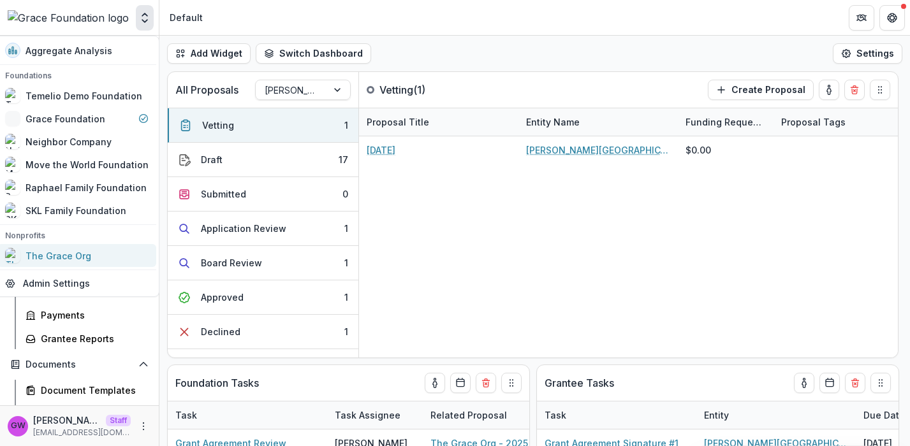
select select "******"
drag, startPoint x: 39, startPoint y: 283, endPoint x: 45, endPoint y: 282, distance: 6.5
click at [40, 283] on link "Admin Settings" at bounding box center [76, 283] width 159 height 21
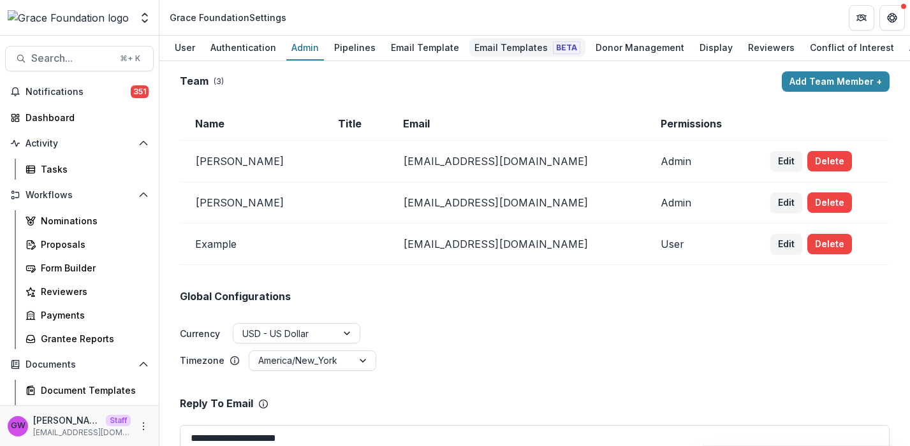
click at [526, 49] on div "Email Templates Beta" at bounding box center [527, 47] width 116 height 18
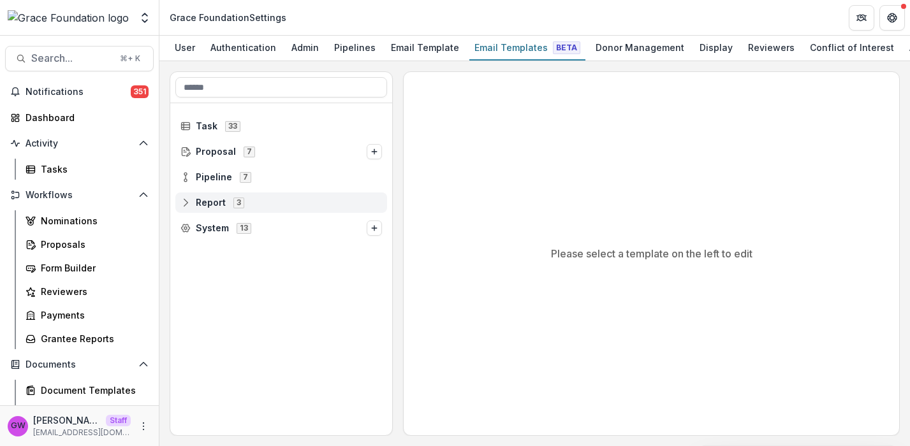
click at [212, 212] on div "Report 3" at bounding box center [281, 202] width 212 height 20
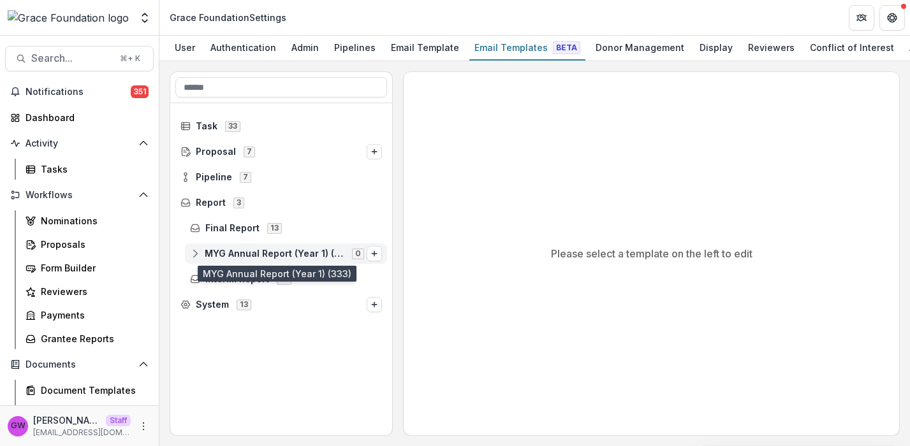
click at [238, 254] on span "MYG Annual Report (Year 1) (333)" at bounding box center [275, 254] width 140 height 11
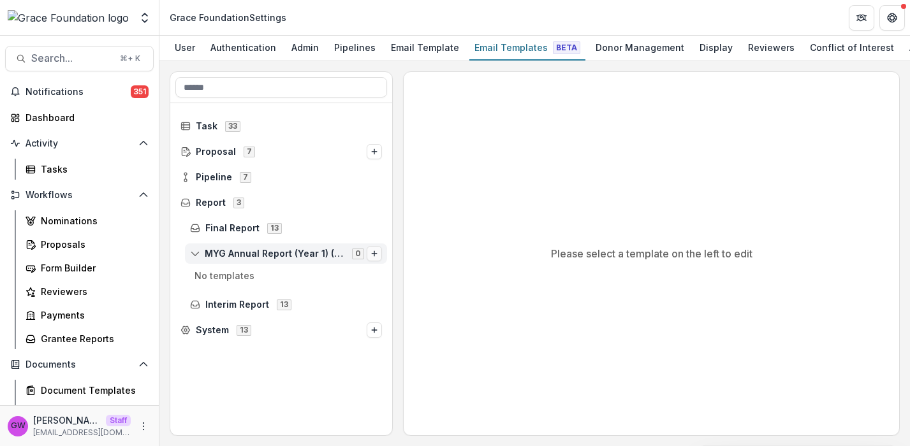
click at [372, 254] on icon "Options" at bounding box center [374, 254] width 8 height 8
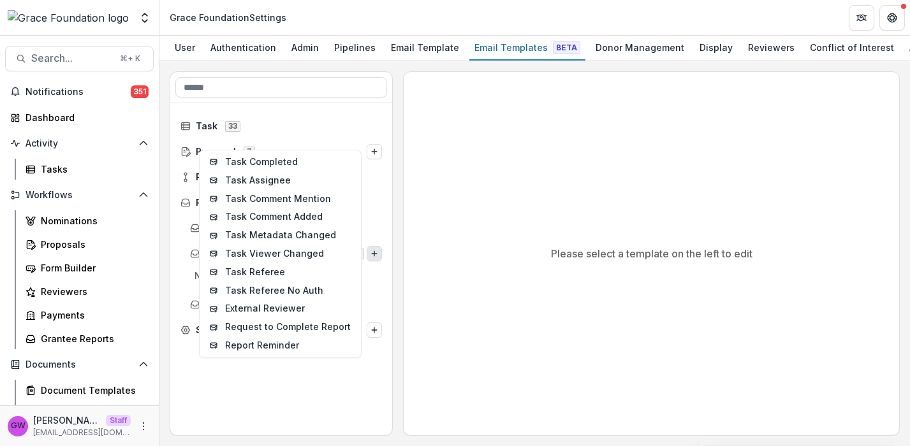
click at [399, 293] on div "Task 33 Proposal 7 Pipeline 7 Report 3 Final Report 13 MYG Annual Report (Year …" at bounding box center [535, 253] width 730 height 365
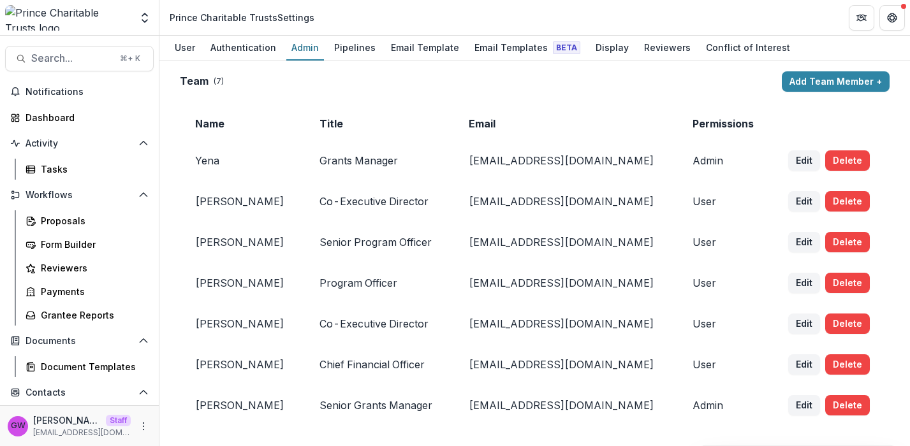
scroll to position [751, 0]
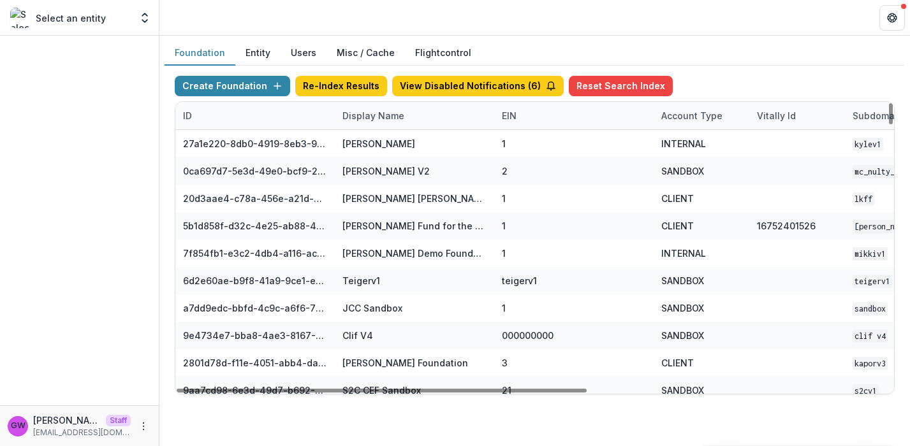
click at [386, 120] on div "Display Name" at bounding box center [373, 115] width 77 height 13
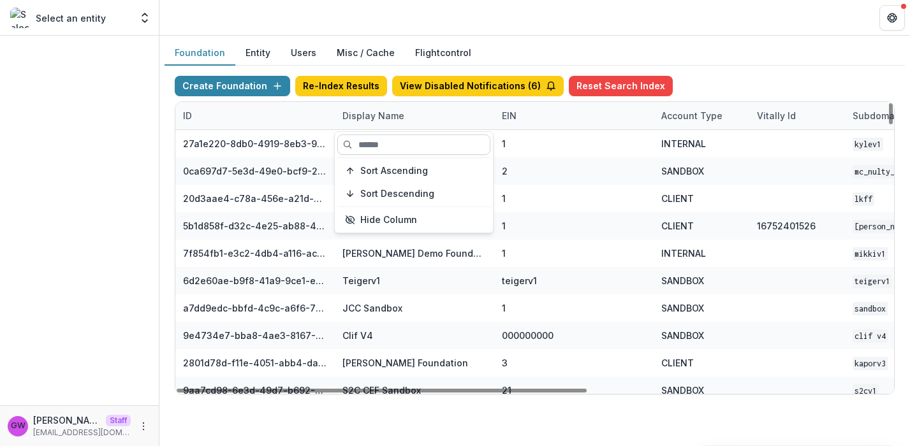
click at [384, 149] on input at bounding box center [413, 144] width 153 height 20
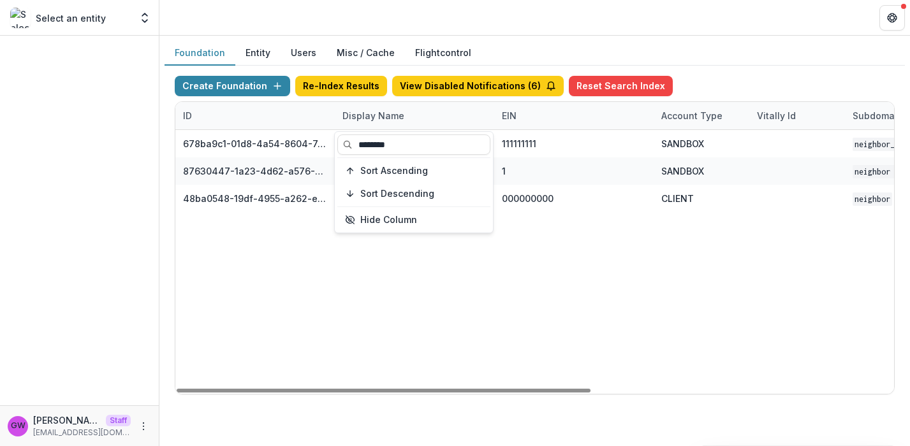
type input "********"
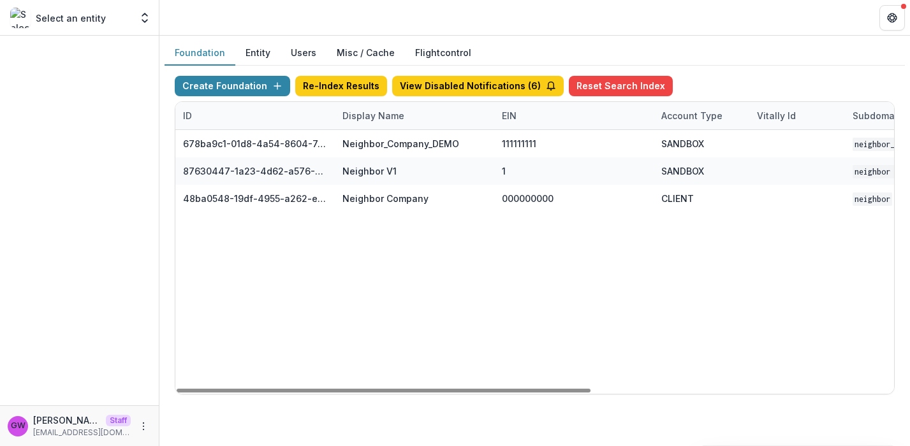
click at [755, 62] on div "Foundation Entity Users Misc / Cache Flightcontrol" at bounding box center [534, 53] width 740 height 25
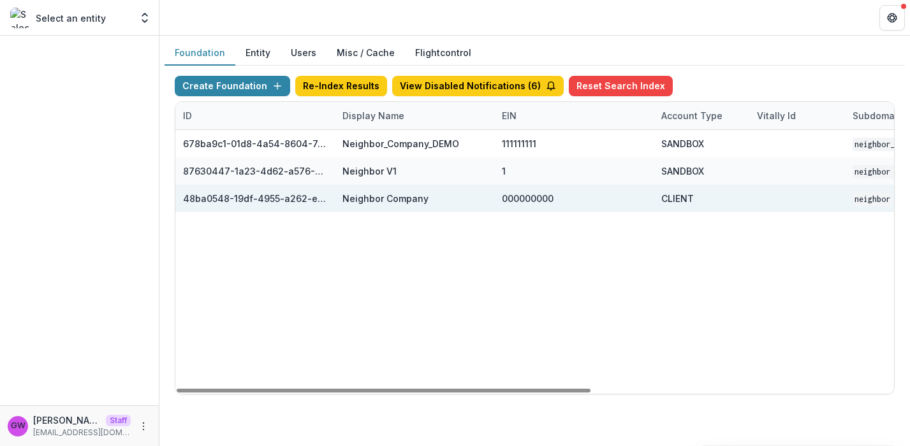
scroll to position [0, 525]
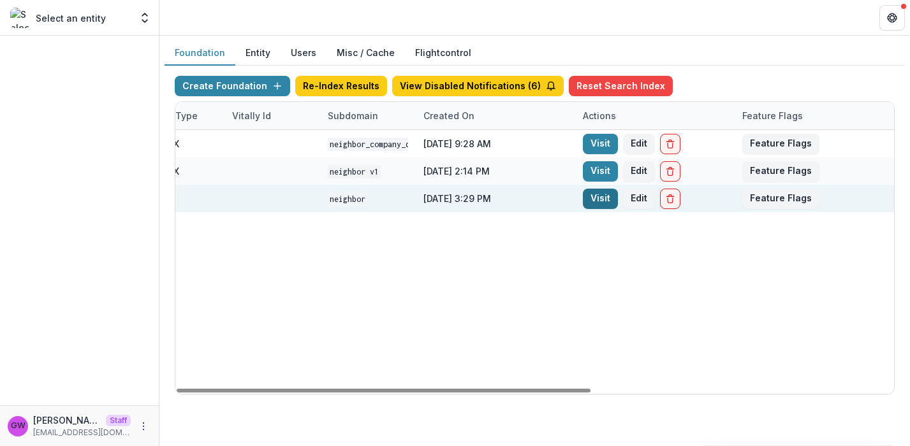
click at [594, 200] on link "Visit" at bounding box center [600, 199] width 35 height 20
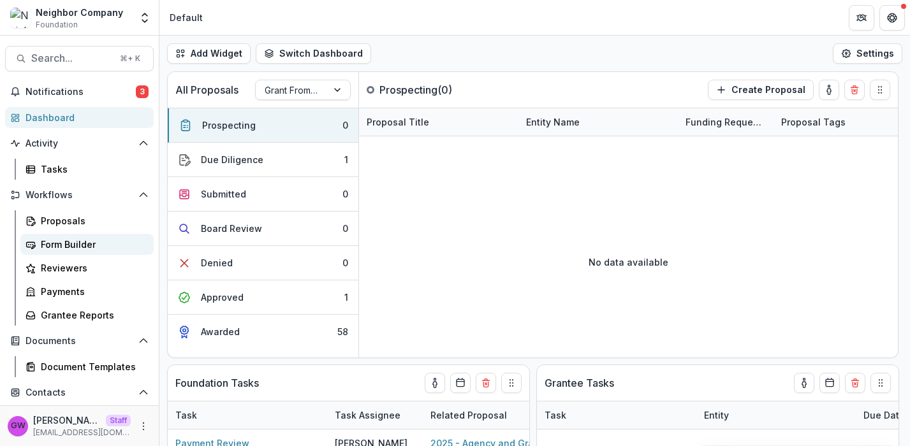
click at [66, 243] on div "Form Builder" at bounding box center [92, 244] width 103 height 13
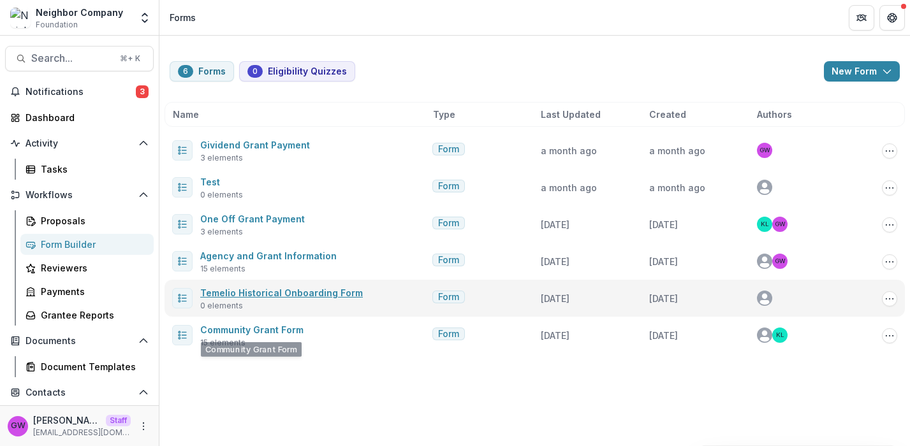
click at [291, 296] on link "Temelio Historical Onboarding Form" at bounding box center [281, 292] width 163 height 11
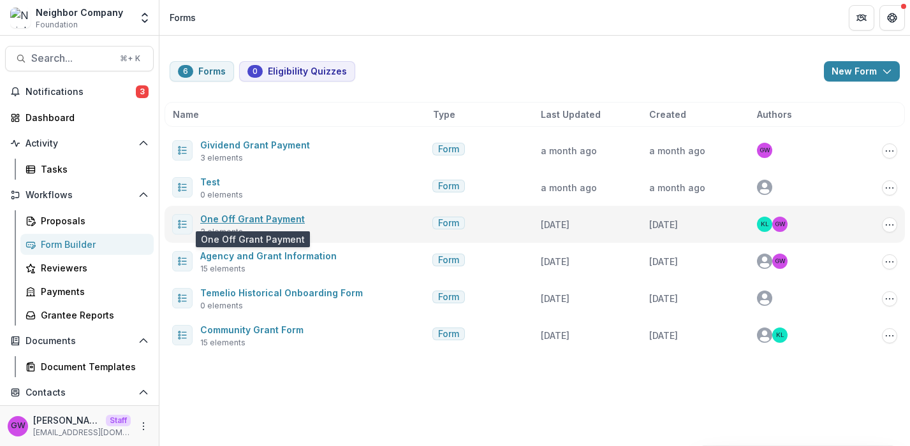
click at [249, 221] on link "One Off Grant Payment" at bounding box center [252, 219] width 105 height 11
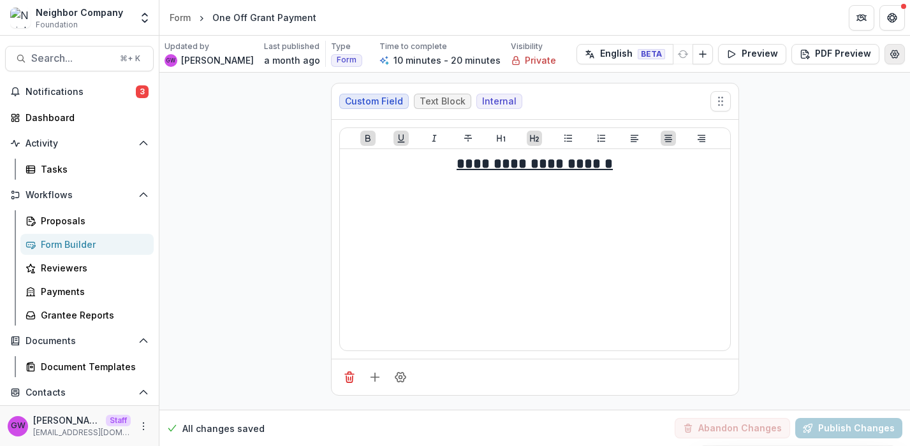
click at [894, 53] on icon "Edit Form Settings" at bounding box center [894, 54] width 10 height 10
select select "*******"
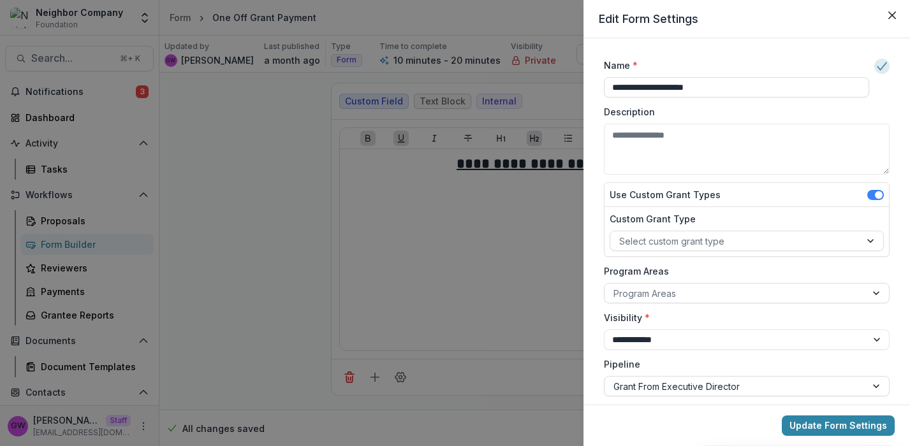
scroll to position [202, 0]
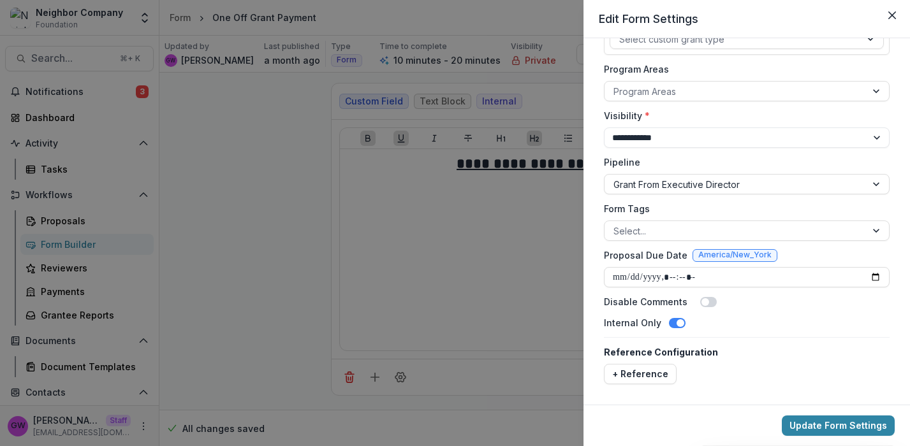
click at [246, 260] on div "**********" at bounding box center [455, 223] width 910 height 446
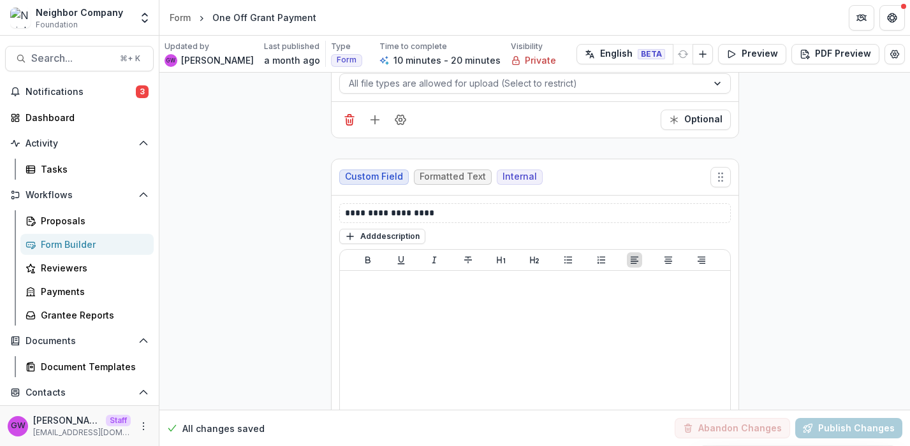
scroll to position [637, 0]
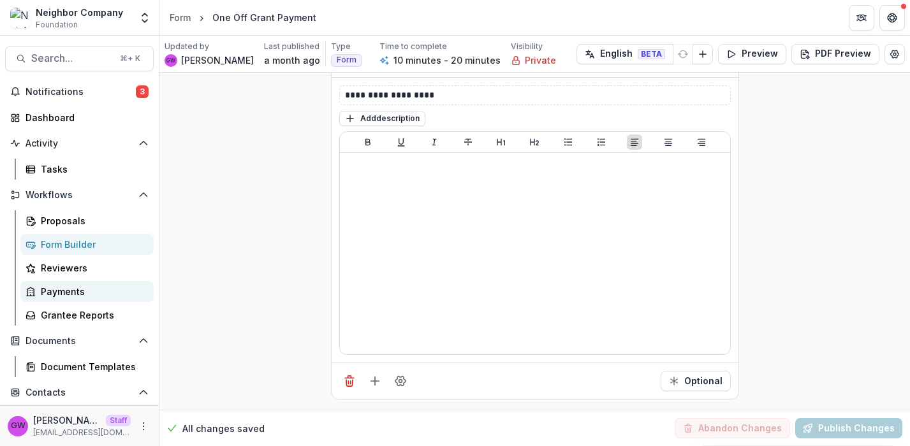
click at [83, 293] on div "Payments" at bounding box center [92, 291] width 103 height 13
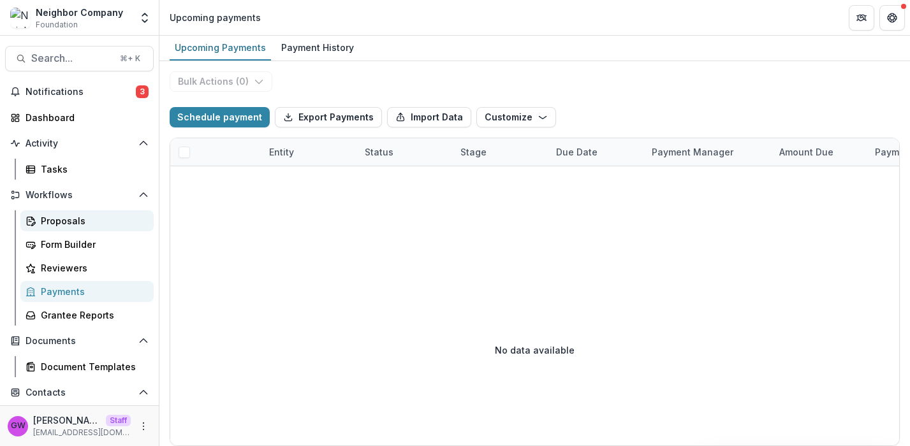
click at [74, 228] on link "Proposals" at bounding box center [86, 220] width 133 height 21
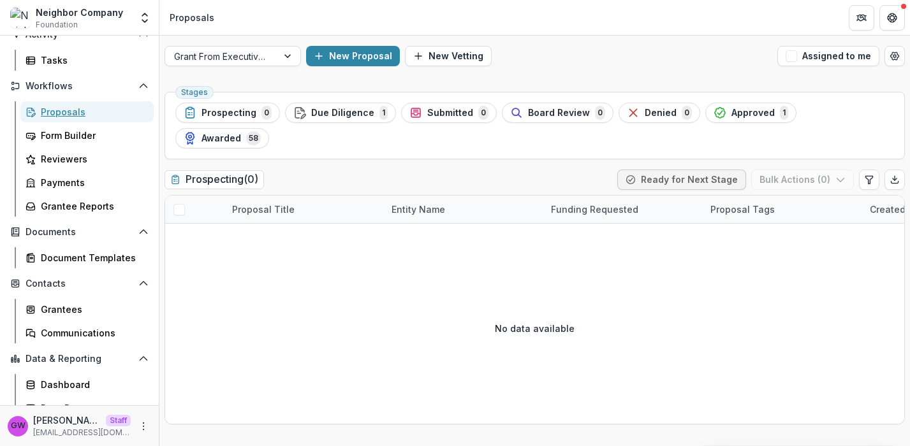
scroll to position [122, 0]
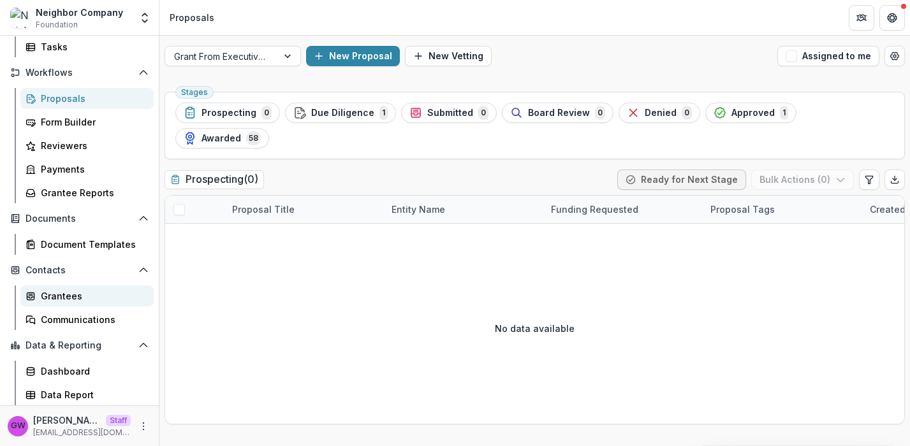
click at [66, 297] on div "Grantees" at bounding box center [92, 295] width 103 height 13
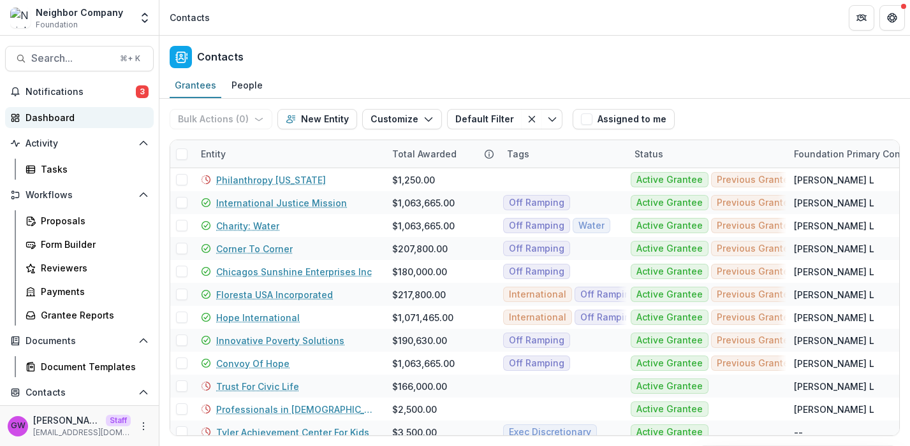
click at [69, 115] on div "Dashboard" at bounding box center [84, 117] width 118 height 13
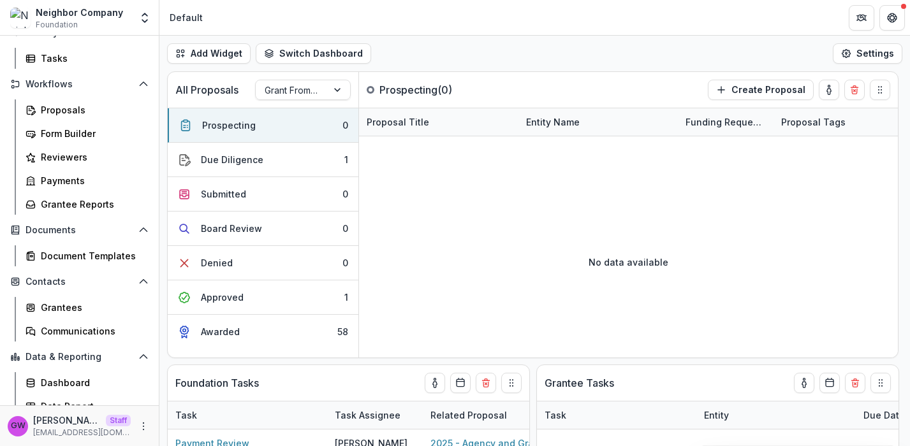
scroll to position [122, 0]
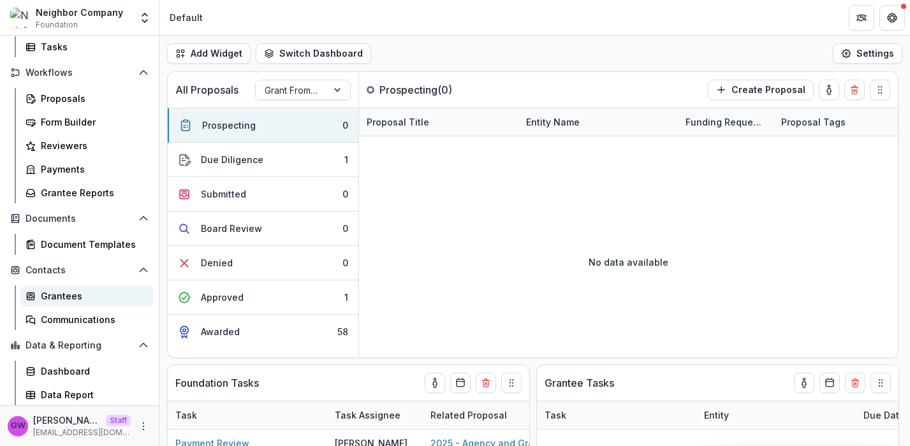
click at [56, 298] on div "Grantees" at bounding box center [92, 295] width 103 height 13
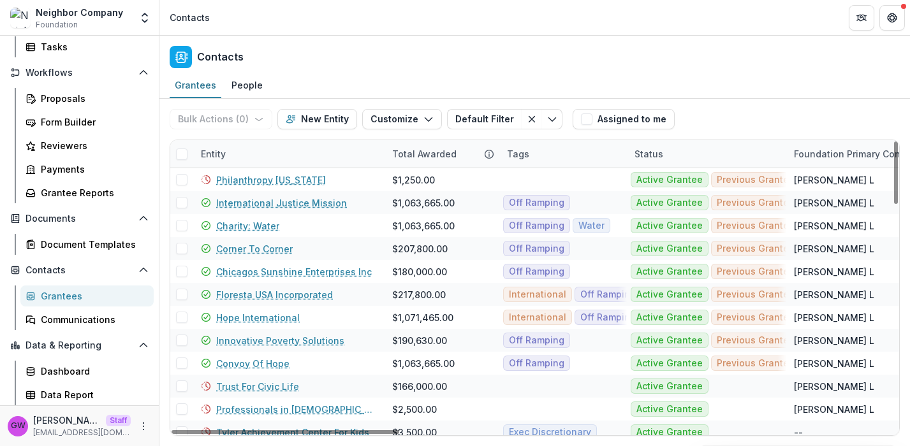
click at [238, 154] on div "Entity" at bounding box center [288, 153] width 191 height 27
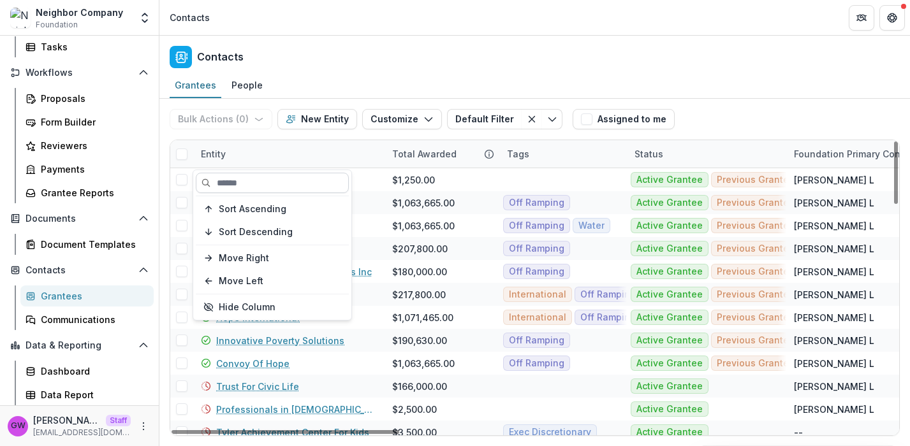
click at [240, 181] on input at bounding box center [272, 183] width 153 height 20
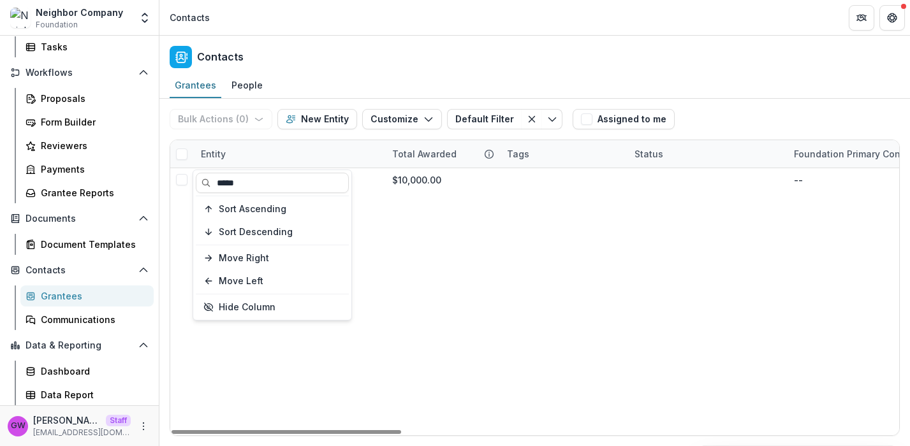
type input "*****"
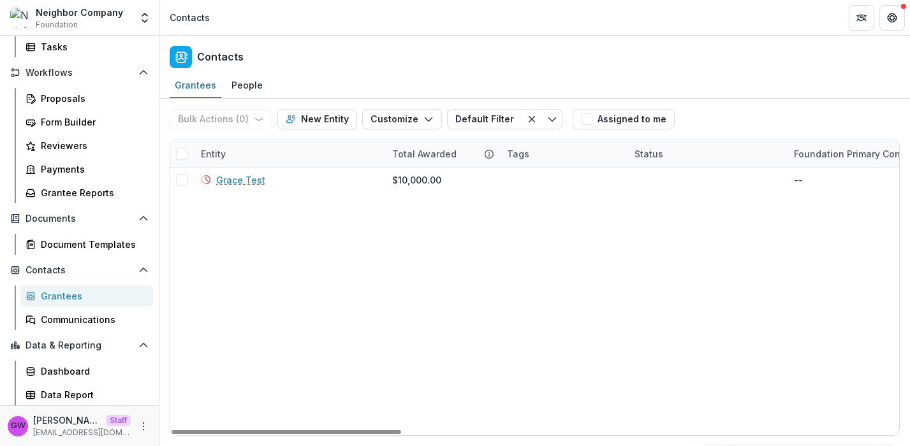
click at [740, 103] on div "Bulk Actions ( 0 ) Send Email Create Proposals Create Tasks New Entity Customiz…" at bounding box center [535, 119] width 730 height 41
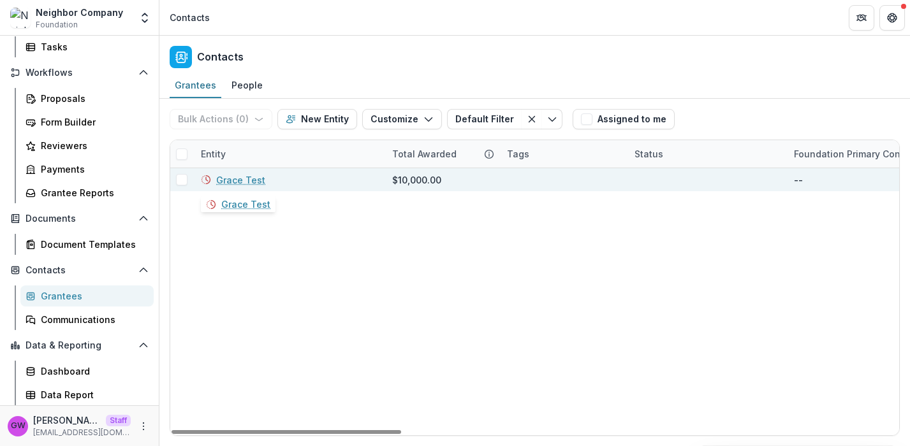
click at [246, 183] on link "Grace Test" at bounding box center [240, 179] width 49 height 13
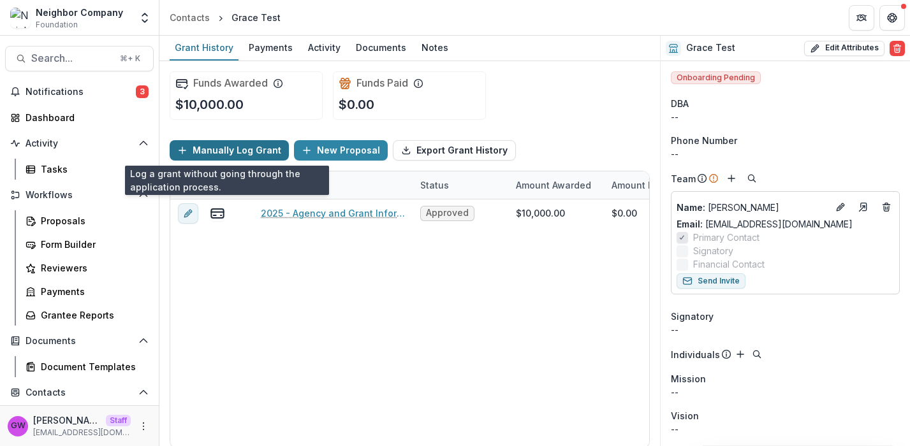
click at [217, 152] on button "Manually Log Grant" at bounding box center [229, 150] width 119 height 20
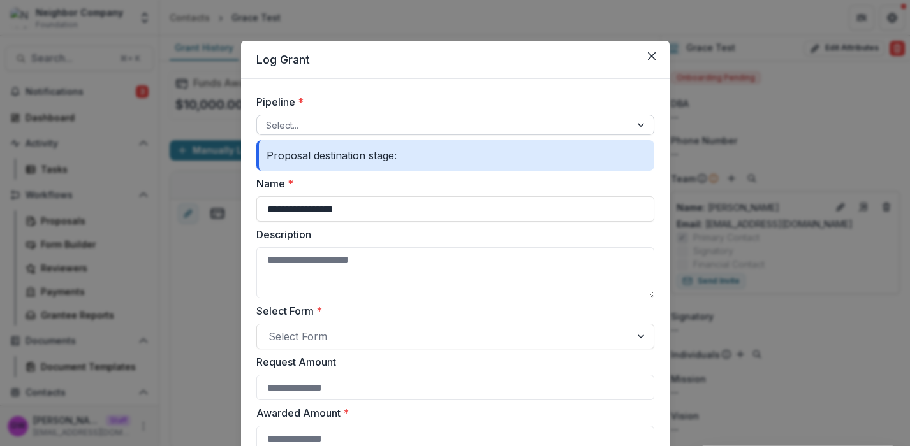
click at [335, 127] on div at bounding box center [444, 125] width 356 height 16
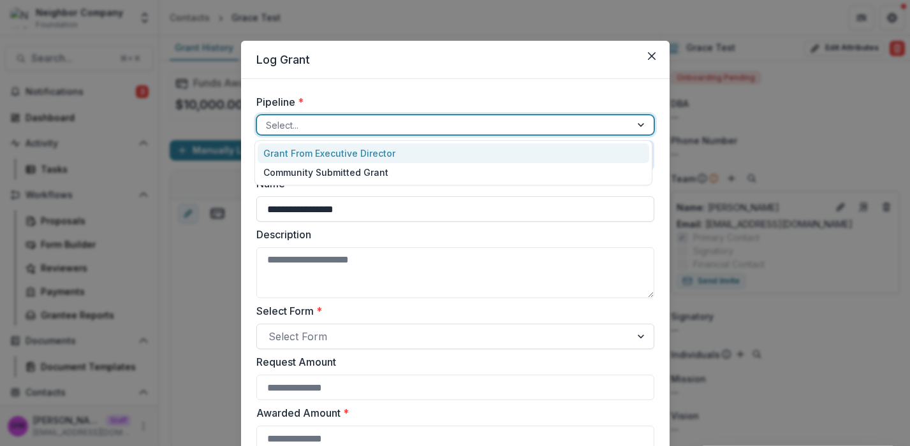
click at [336, 154] on div "Grant From Executive Director" at bounding box center [453, 153] width 391 height 20
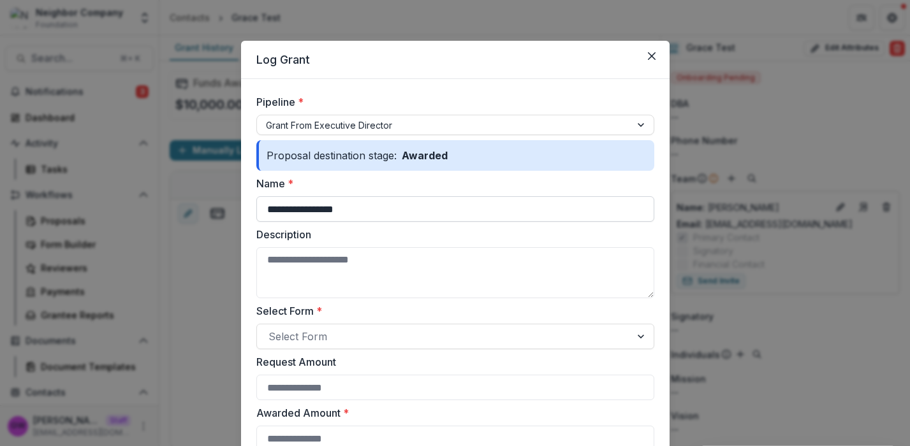
click at [289, 212] on input "**********" at bounding box center [455, 208] width 398 height 25
type input "****"
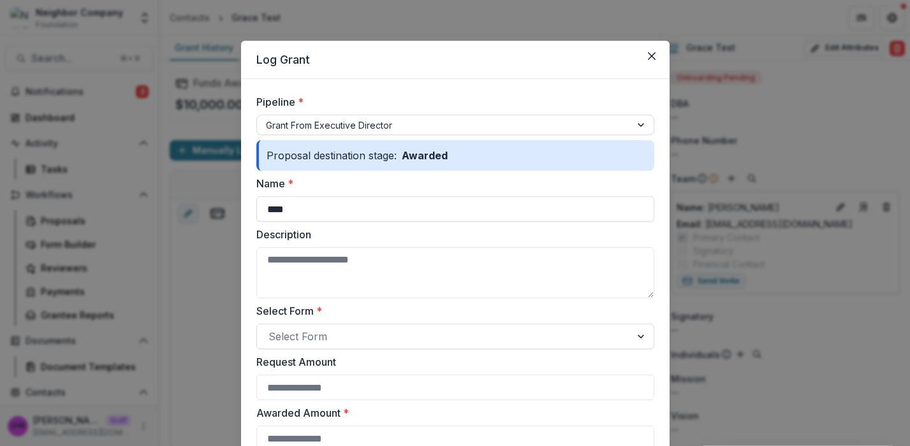
click at [352, 179] on label "Name *" at bounding box center [451, 183] width 390 height 15
click at [352, 196] on input "****" at bounding box center [455, 208] width 398 height 25
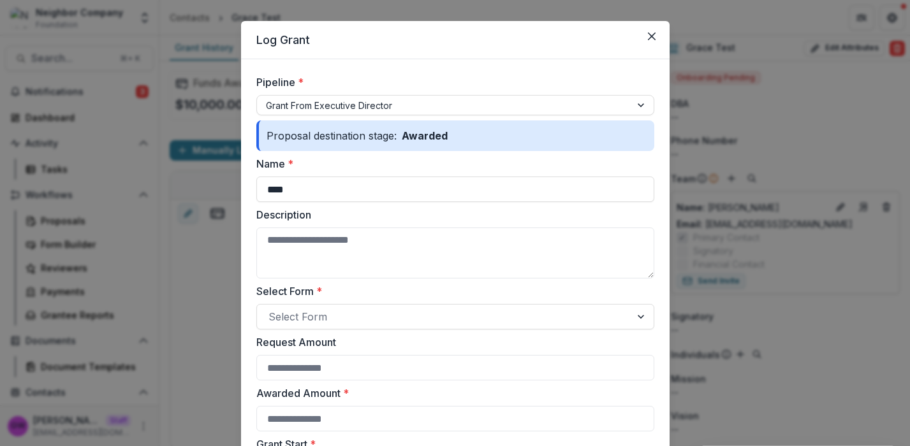
scroll to position [76, 0]
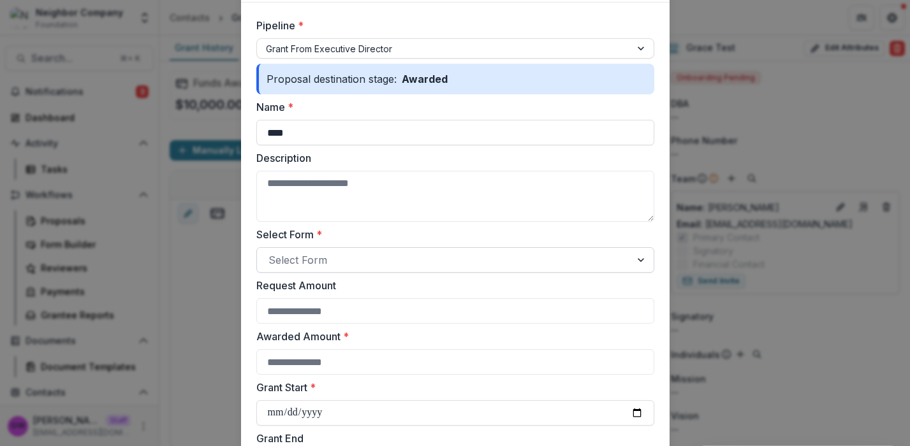
click at [516, 254] on div at bounding box center [443, 260] width 351 height 18
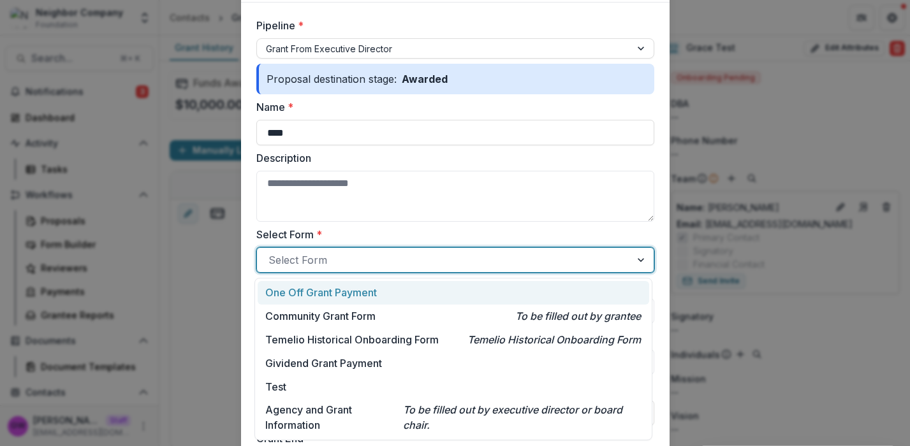
click at [337, 291] on p "One Off Grant Payment" at bounding box center [321, 292] width 112 height 15
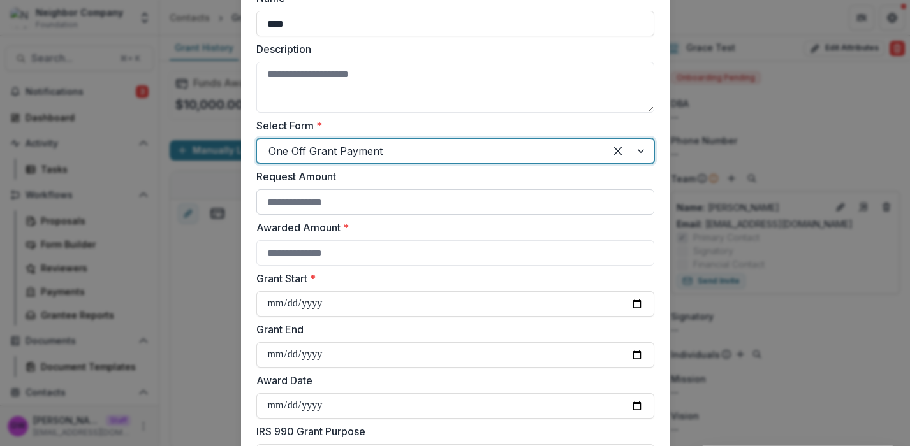
scroll to position [212, 0]
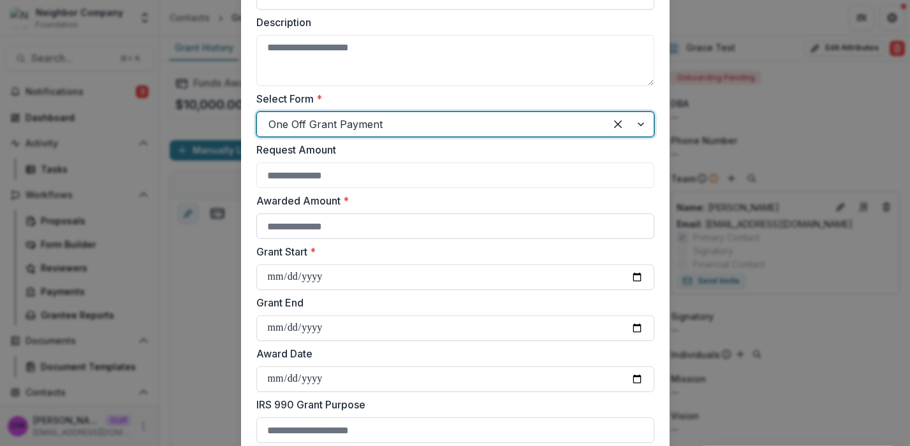
click at [335, 223] on input "Awarded Amount *" at bounding box center [455, 226] width 398 height 25
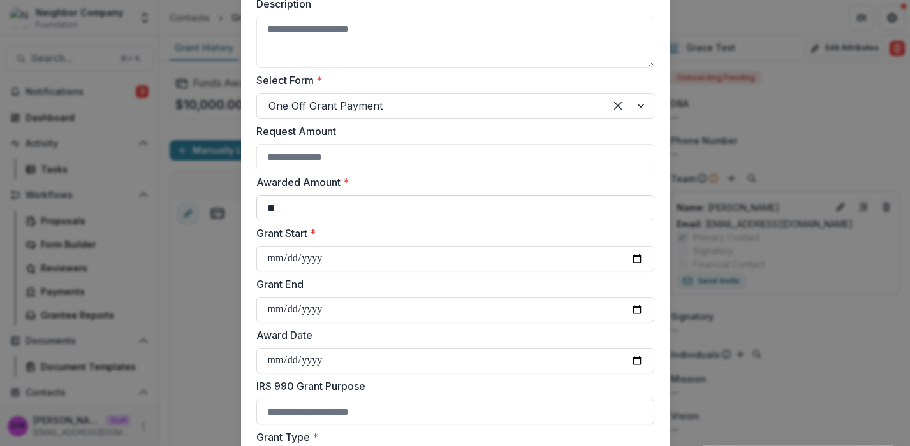
scroll to position [240, 0]
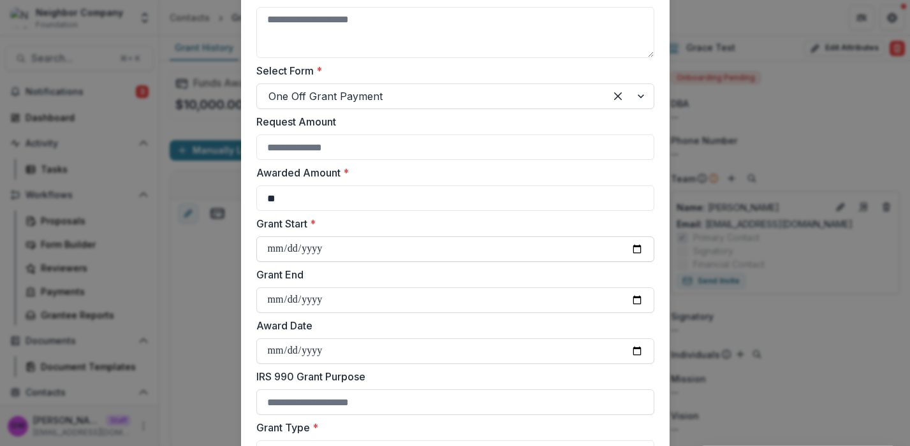
type input "**"
click at [641, 246] on input "Grant Start *" at bounding box center [455, 248] width 398 height 25
type input "**********"
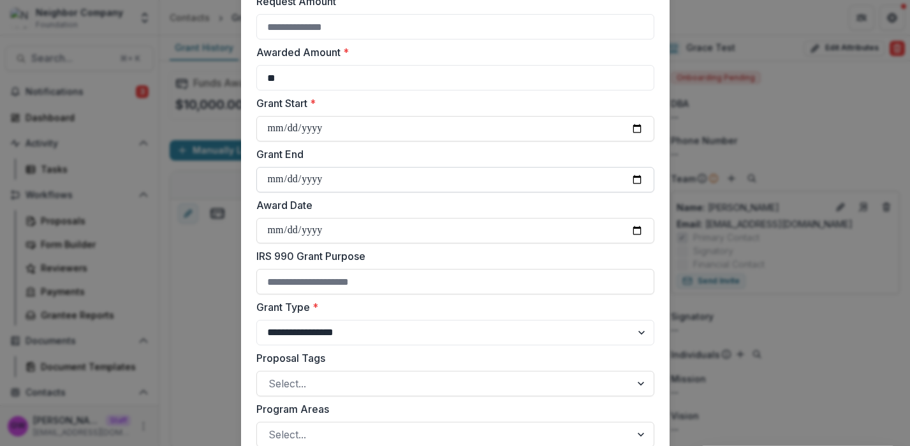
scroll to position [363, 0]
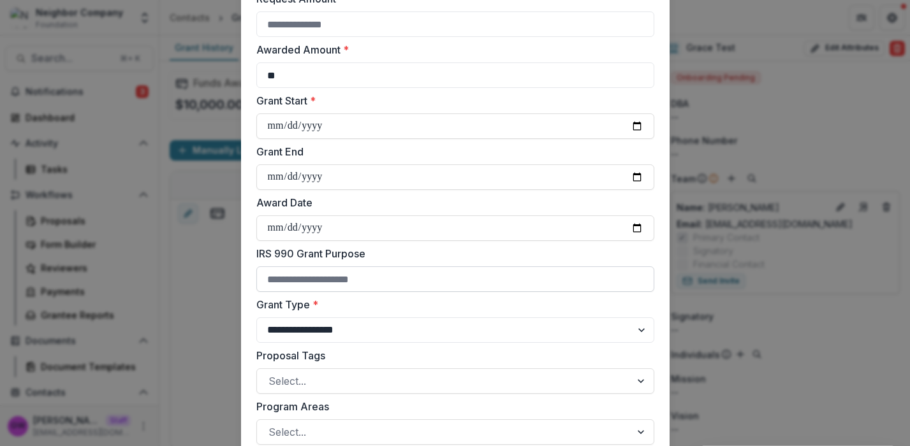
click at [331, 281] on input "IRS 990 Grant Purpose" at bounding box center [455, 278] width 398 height 25
drag, startPoint x: 471, startPoint y: 255, endPoint x: 456, endPoint y: 259, distance: 15.2
click at [471, 255] on label "IRS 990 Grant Purpose" at bounding box center [451, 253] width 390 height 15
click at [471, 266] on input "IRS 990 Grant Purpose" at bounding box center [455, 278] width 398 height 25
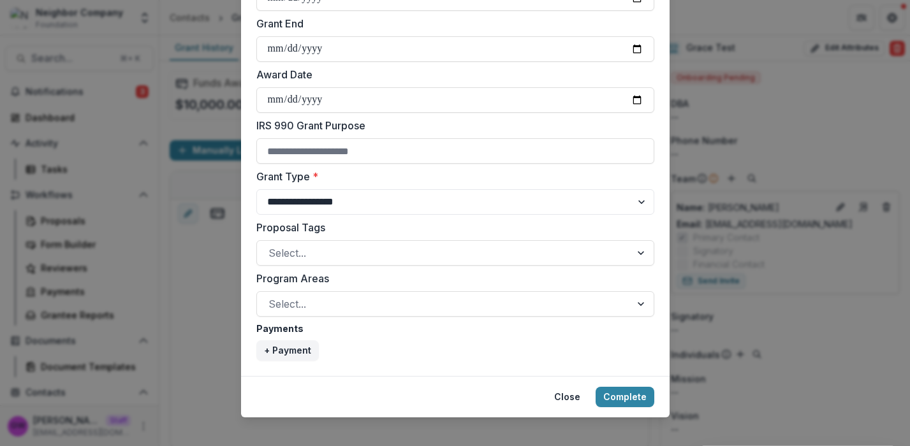
scroll to position [504, 0]
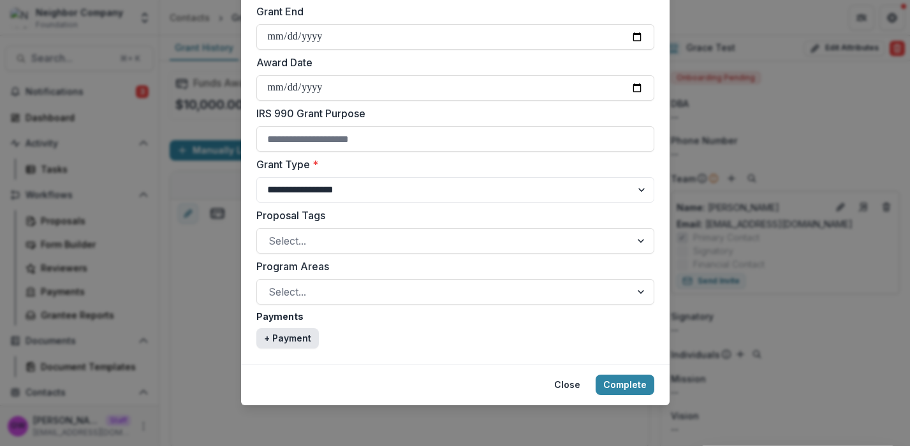
click at [288, 338] on button "+ Payment" at bounding box center [287, 338] width 62 height 20
select select "****"
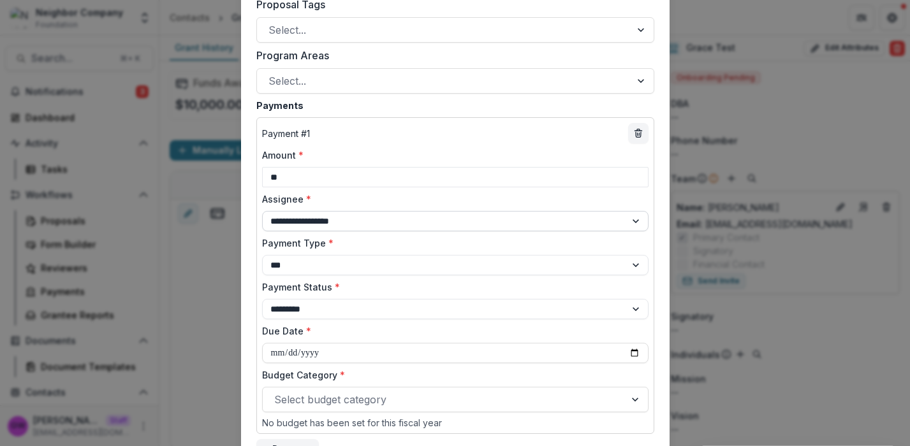
scroll to position [808, 0]
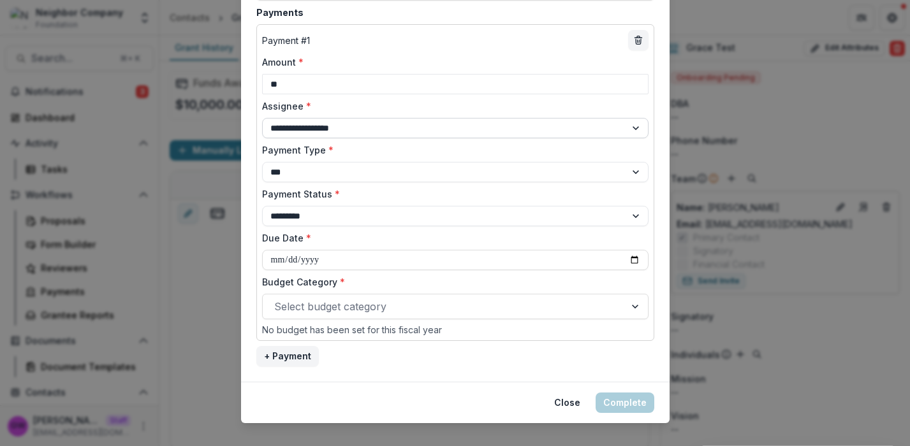
type input "**"
click at [372, 122] on select "**********" at bounding box center [455, 128] width 386 height 20
select select "**********"
click at [262, 118] on select "**********" at bounding box center [455, 128] width 386 height 20
click at [634, 260] on input "Due Date *" at bounding box center [455, 260] width 386 height 20
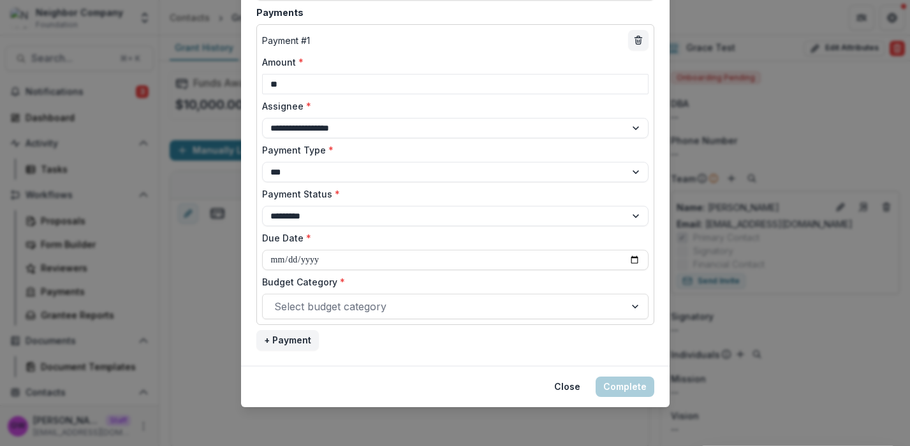
type input "**********"
click at [409, 304] on div at bounding box center [443, 307] width 339 height 18
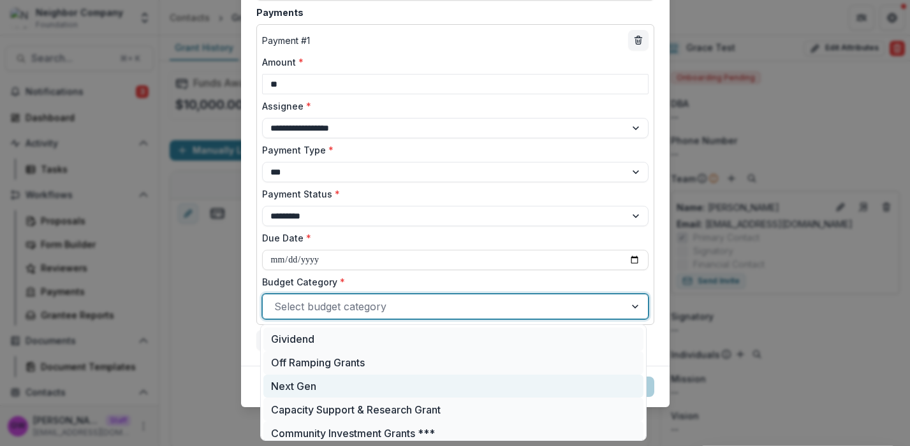
click at [323, 389] on div "Next Gen" at bounding box center [453, 387] width 380 height 24
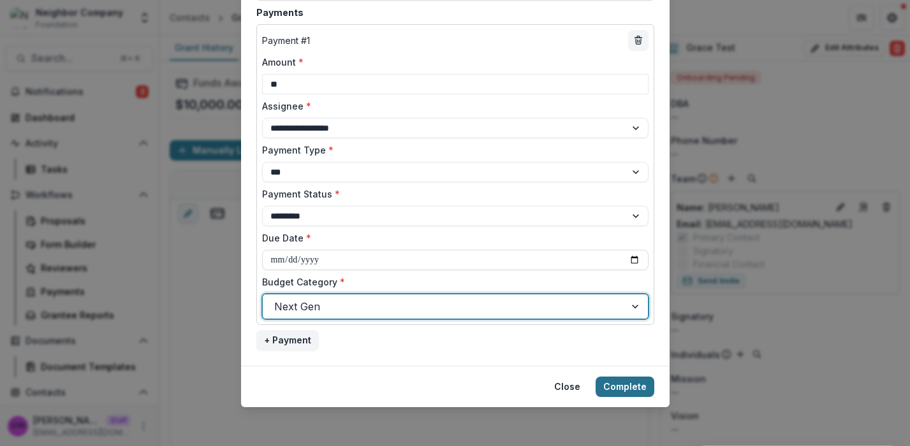
click at [627, 389] on button "Complete" at bounding box center [624, 387] width 59 height 20
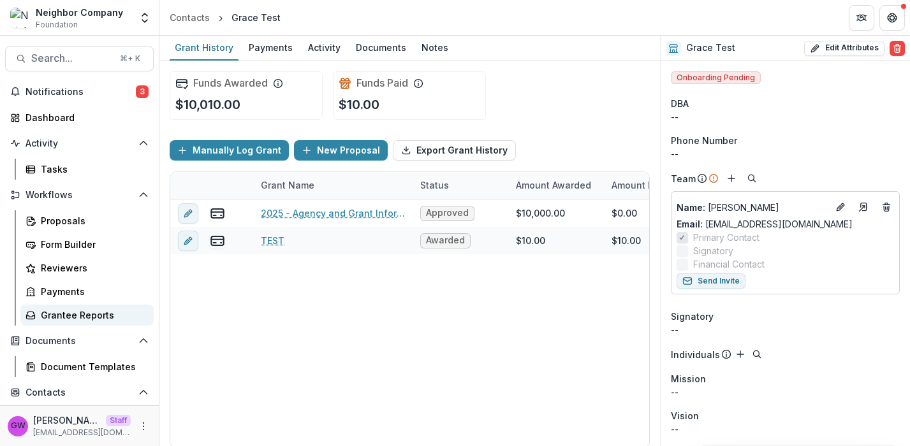
click at [78, 317] on div "Grantee Reports" at bounding box center [92, 315] width 103 height 13
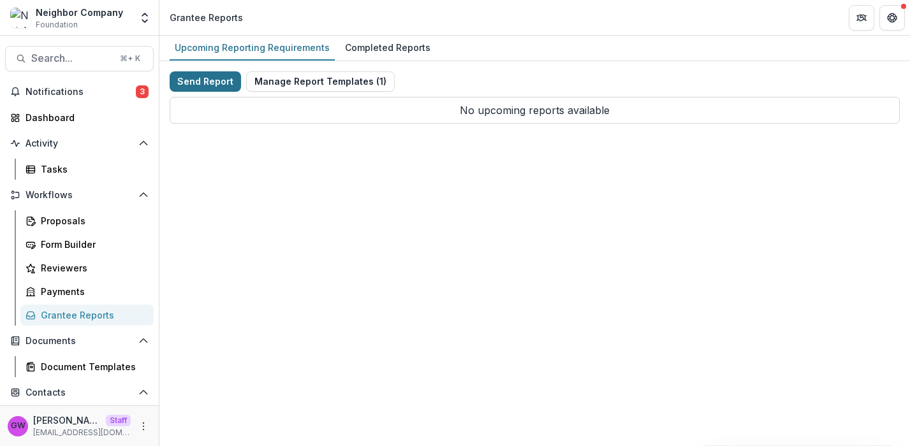
click at [215, 80] on button "Send Report" at bounding box center [205, 81] width 71 height 20
select select "********"
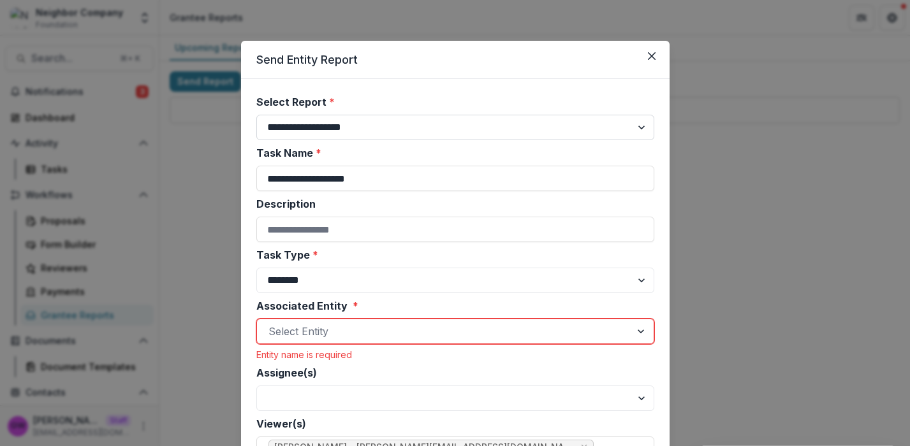
click at [384, 127] on select "**********" at bounding box center [455, 127] width 398 height 25
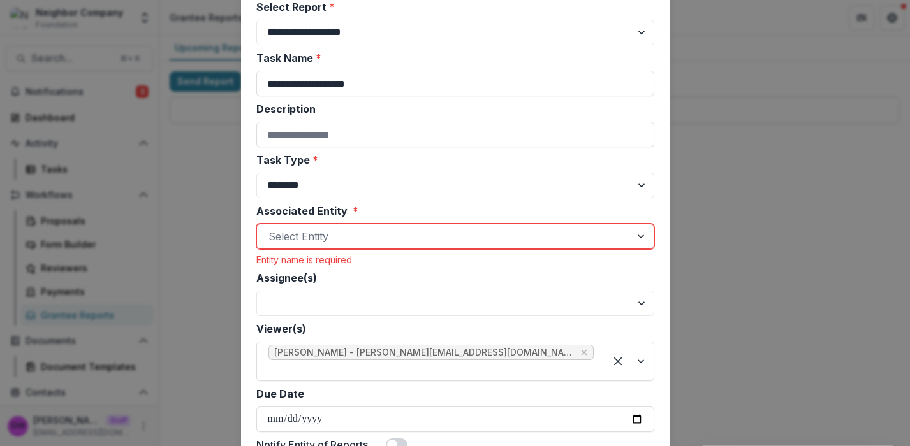
scroll to position [97, 0]
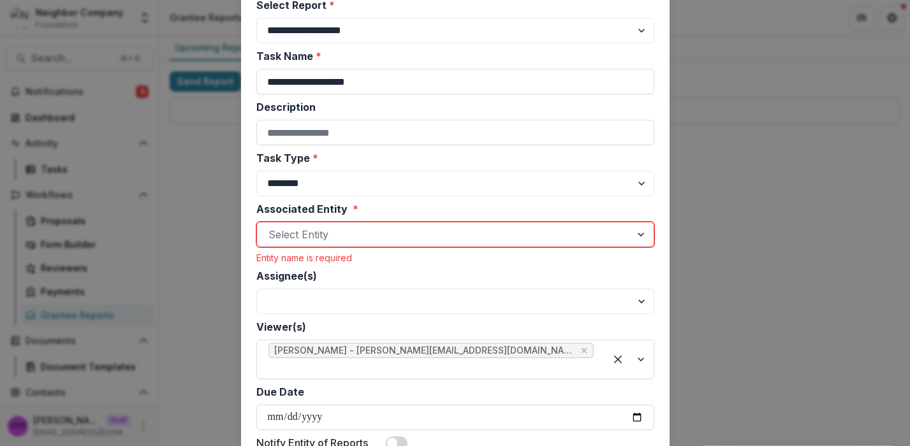
click at [353, 239] on div at bounding box center [443, 235] width 351 height 18
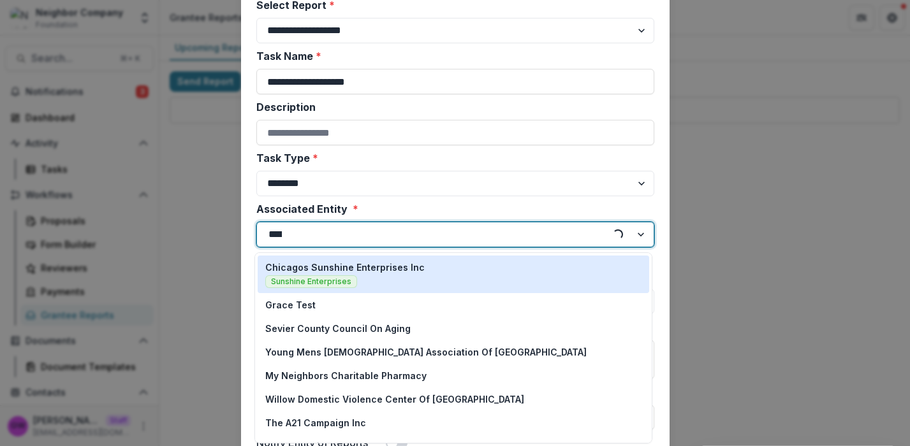
type input "*****"
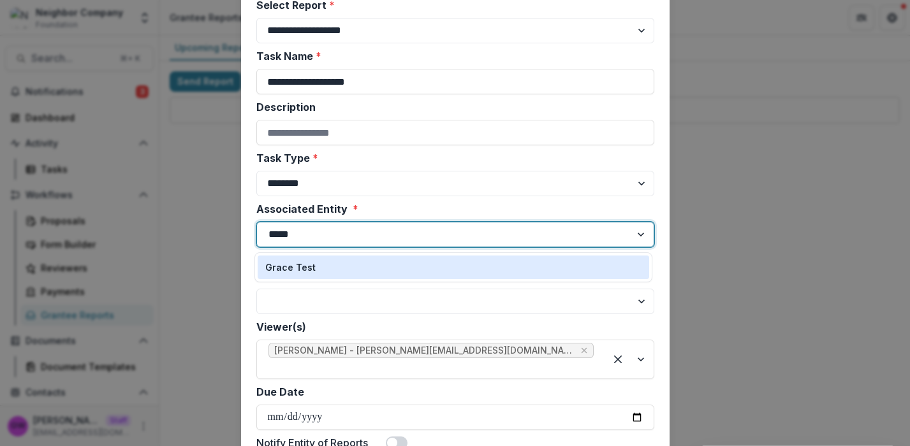
click at [338, 272] on div "Grace Test" at bounding box center [453, 267] width 376 height 13
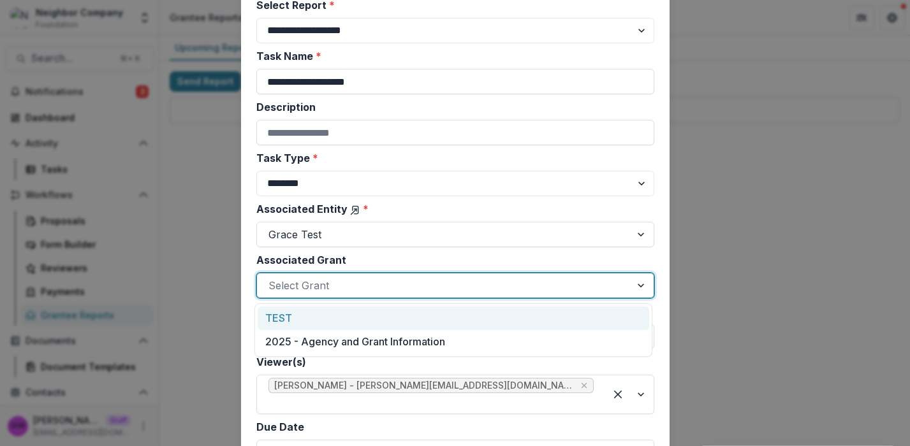
click at [351, 286] on div at bounding box center [443, 286] width 351 height 18
click at [292, 323] on div "TEST" at bounding box center [453, 319] width 391 height 24
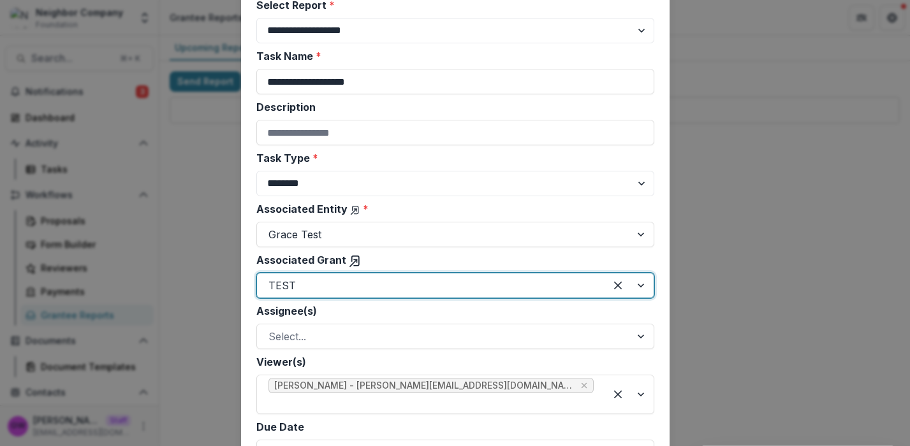
scroll to position [208, 0]
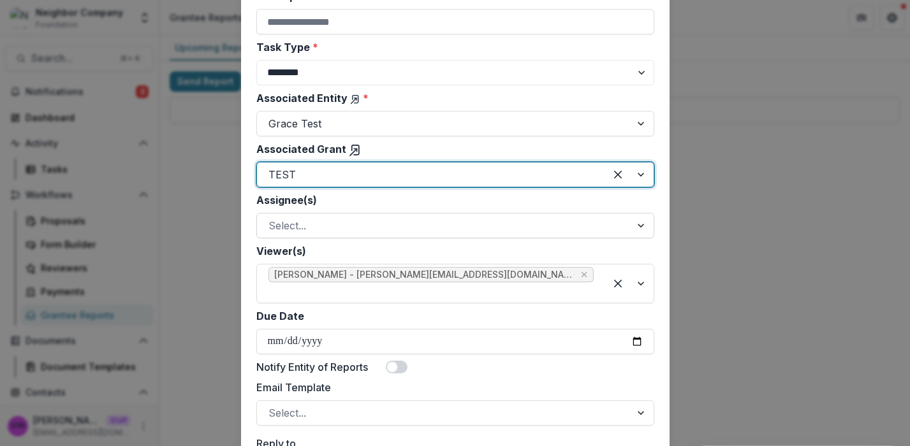
click at [298, 222] on div at bounding box center [443, 226] width 351 height 18
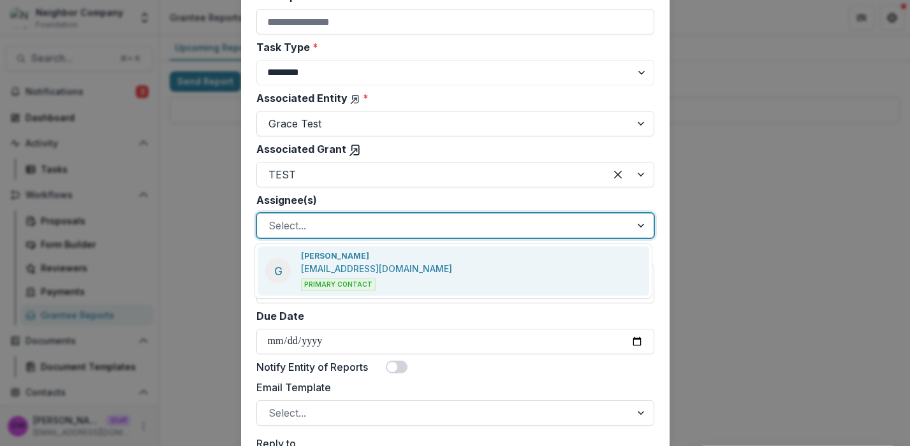
click at [452, 267] on div "G Grace Willig grace+neighbor@trytemelio.com Primary Contact" at bounding box center [453, 271] width 391 height 49
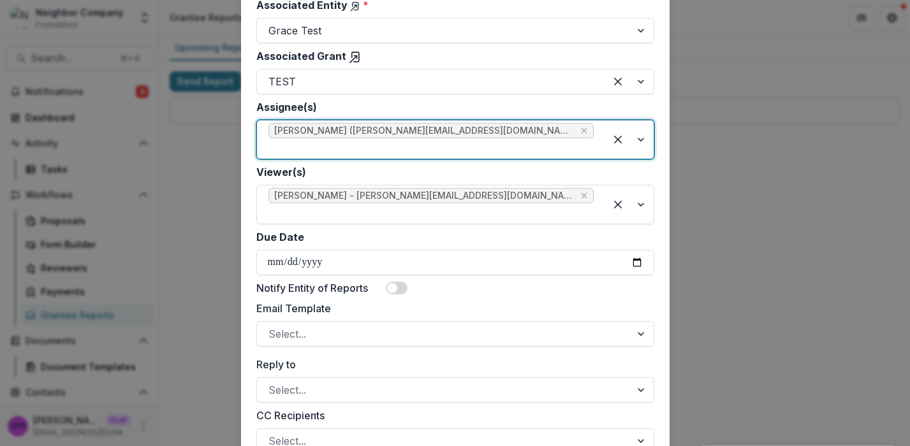
scroll to position [317, 0]
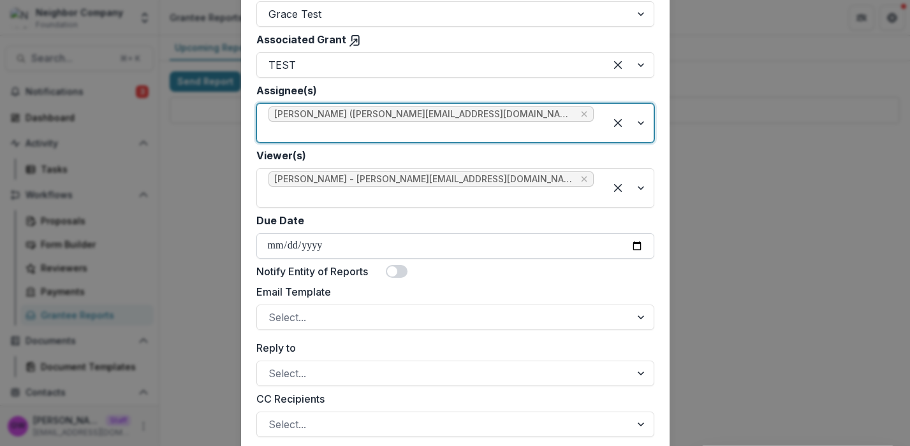
click at [636, 233] on input "Due Date" at bounding box center [455, 245] width 398 height 25
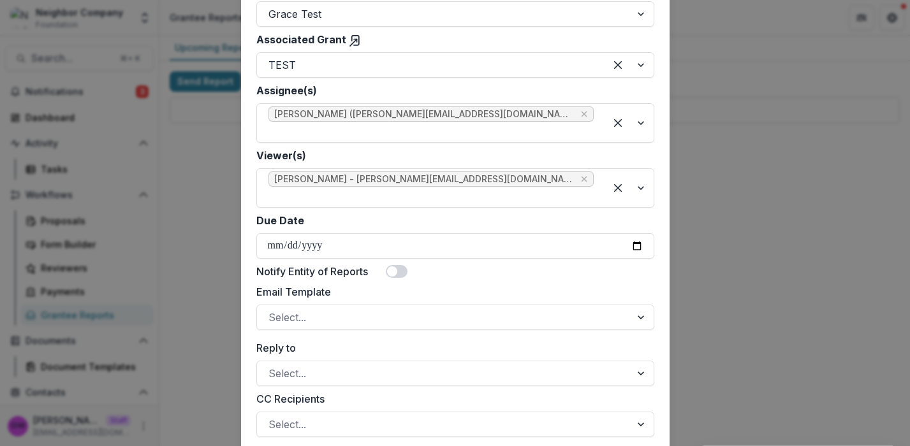
type input "**********"
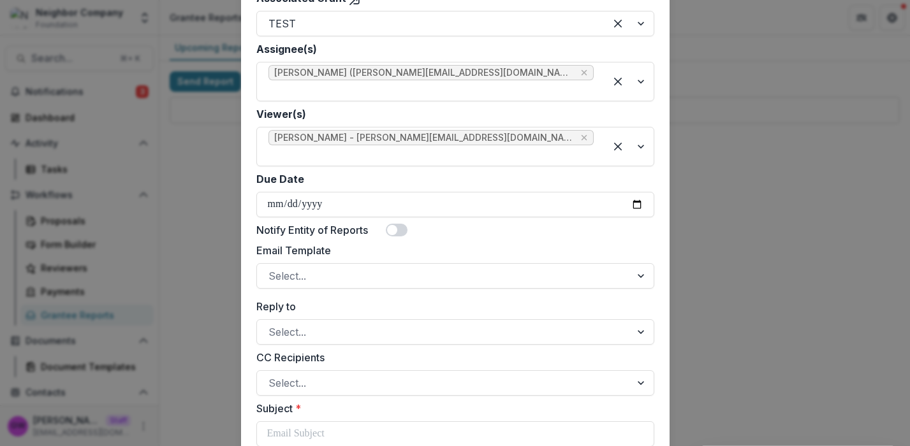
scroll to position [465, 0]
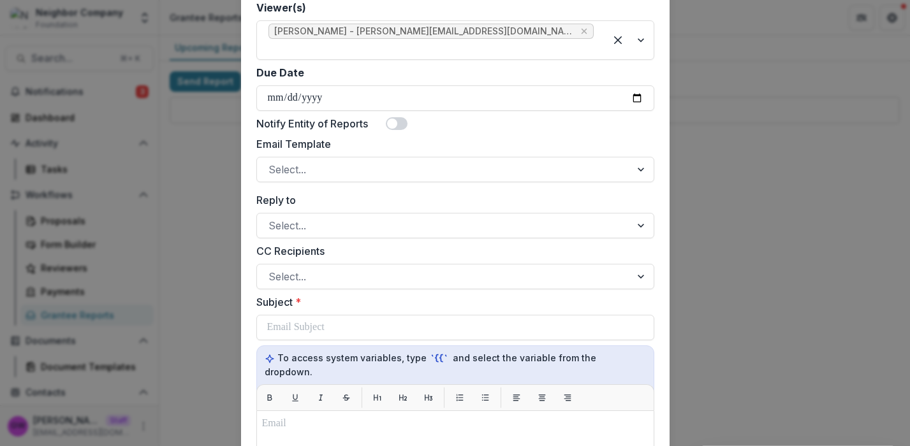
click at [391, 119] on span at bounding box center [392, 124] width 10 height 10
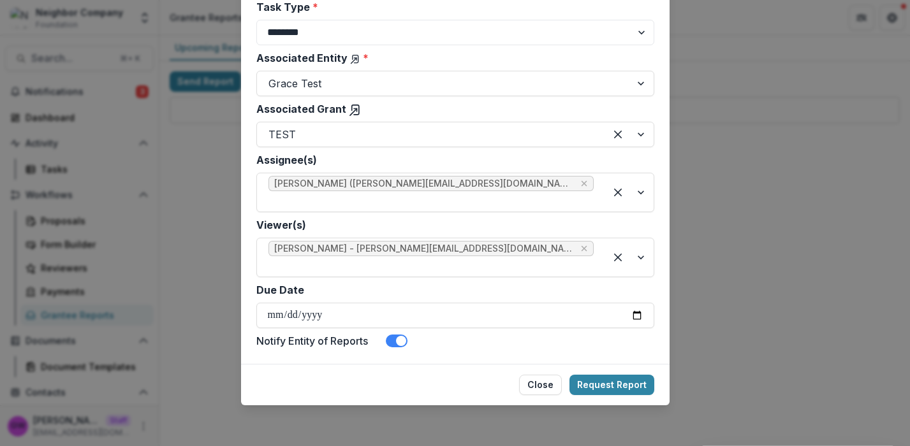
scroll to position [220, 0]
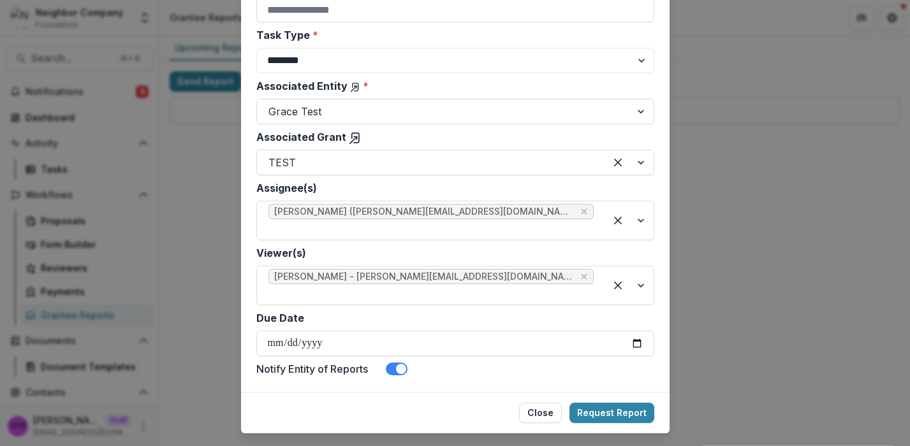
click at [400, 364] on span at bounding box center [401, 369] width 10 height 10
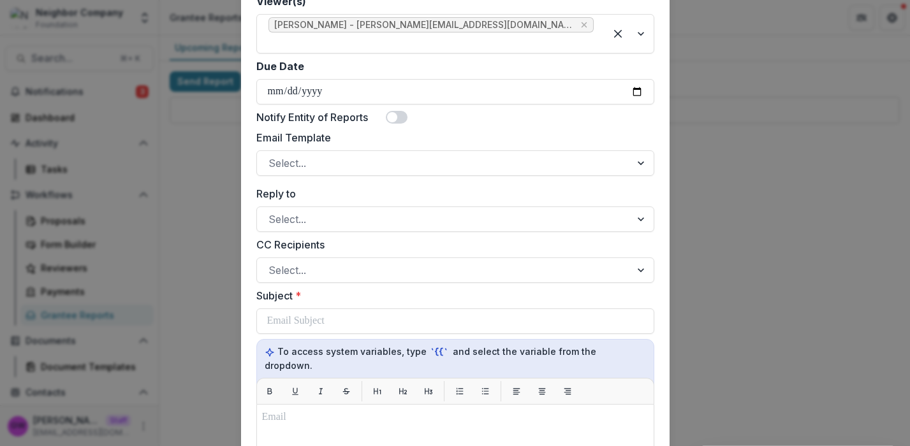
scroll to position [481, 0]
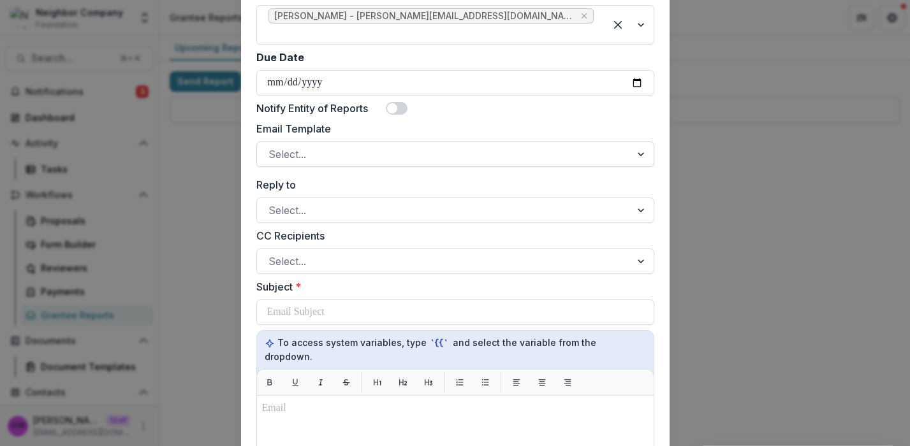
click at [338, 145] on div at bounding box center [443, 154] width 351 height 18
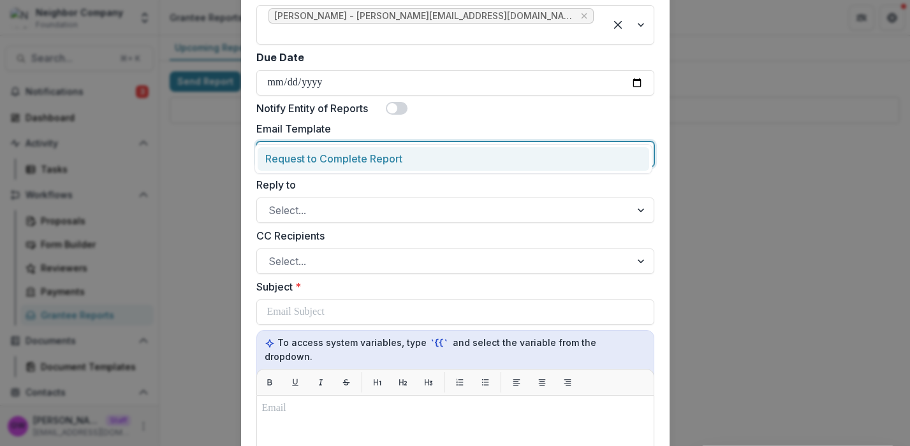
click at [332, 156] on div "Request to Complete Report" at bounding box center [453, 159] width 391 height 24
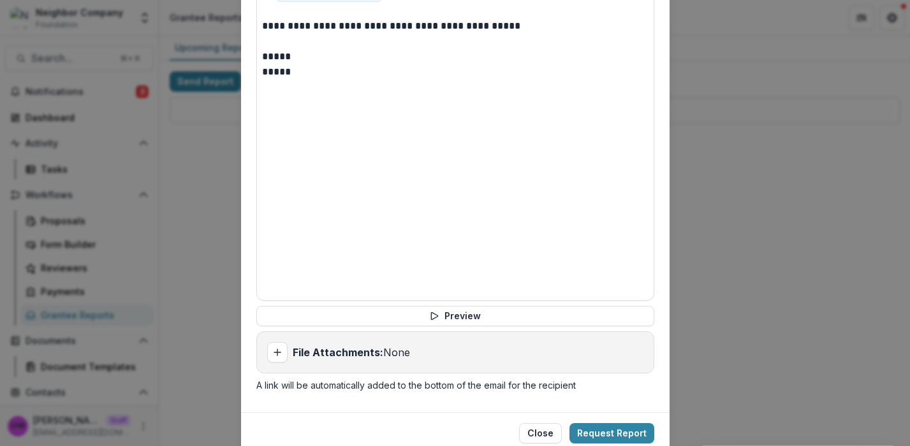
scroll to position [901, 0]
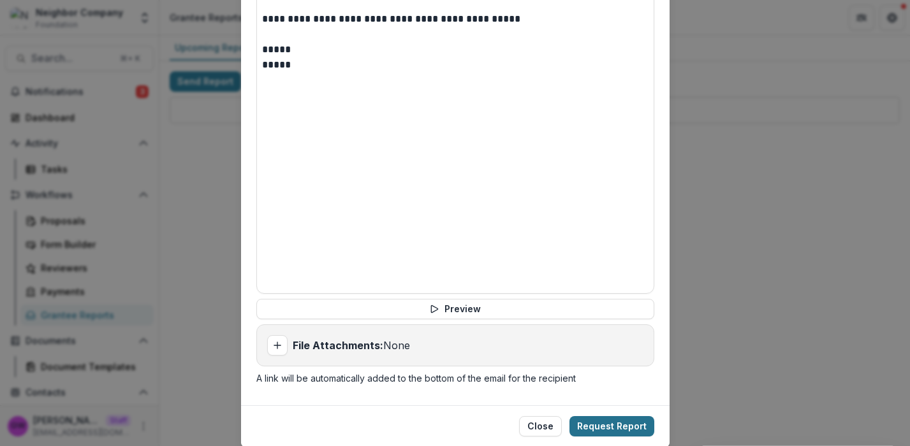
click at [614, 416] on button "Request Report" at bounding box center [611, 426] width 85 height 20
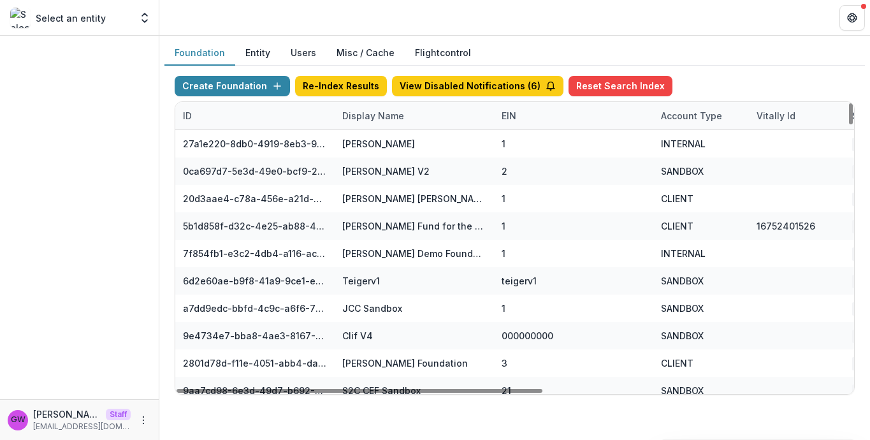
click at [372, 126] on div "Display Name" at bounding box center [414, 115] width 159 height 27
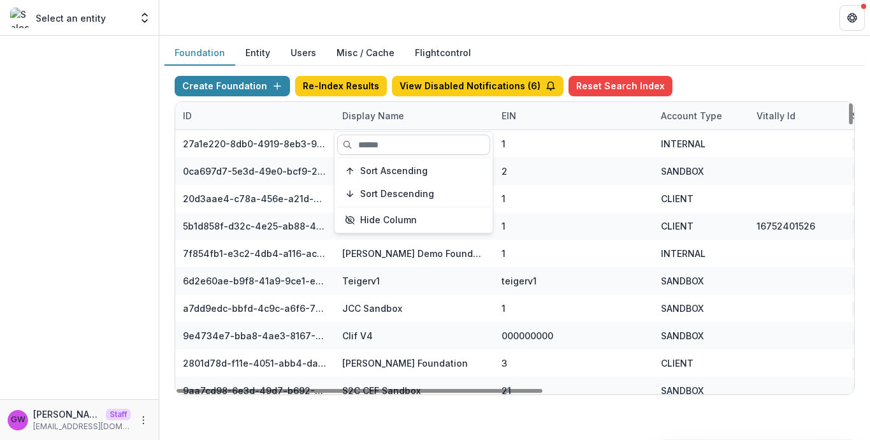
drag, startPoint x: 375, startPoint y: 139, endPoint x: 374, endPoint y: 132, distance: 7.3
click at [376, 139] on input at bounding box center [413, 144] width 153 height 20
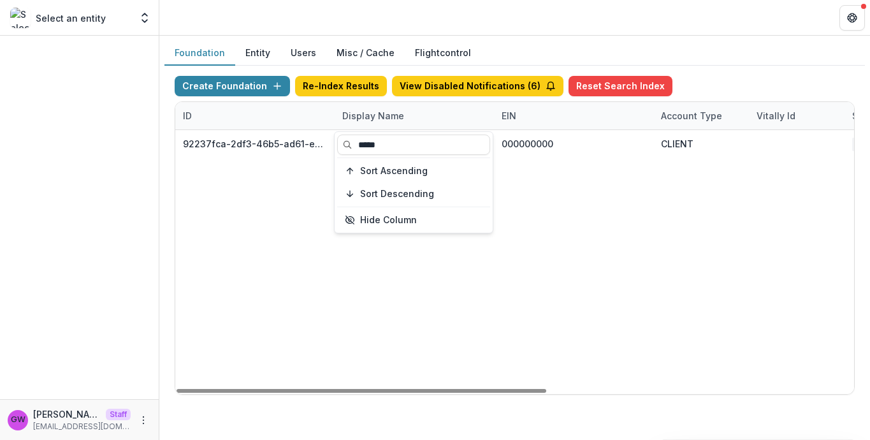
type input "*****"
click at [775, 69] on div "Create Foundation Re-Index Results View Disabled Notifications ( 6 ) Reset Sear…" at bounding box center [514, 235] width 701 height 339
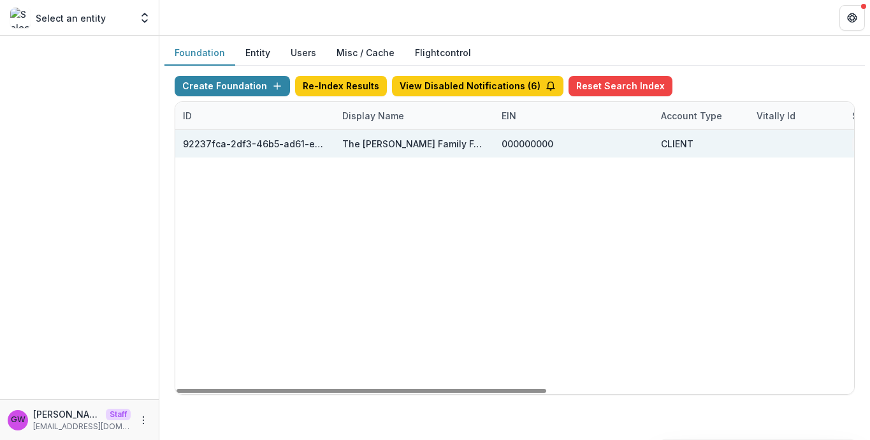
scroll to position [0, 564]
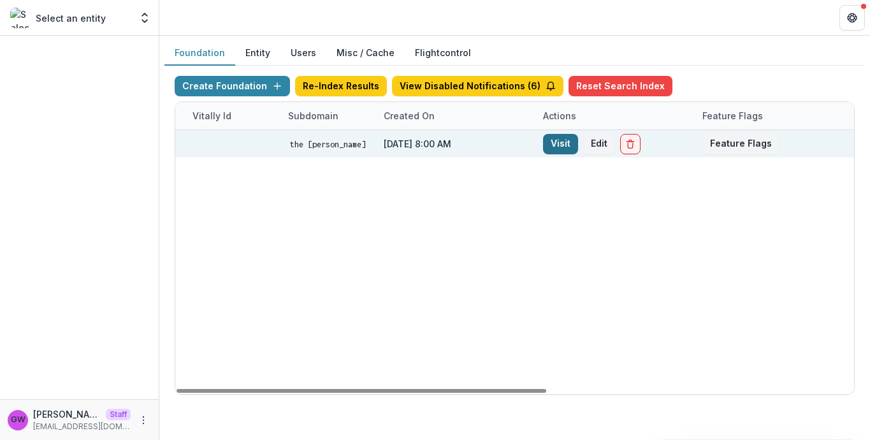
click at [565, 141] on link "Visit" at bounding box center [560, 144] width 35 height 20
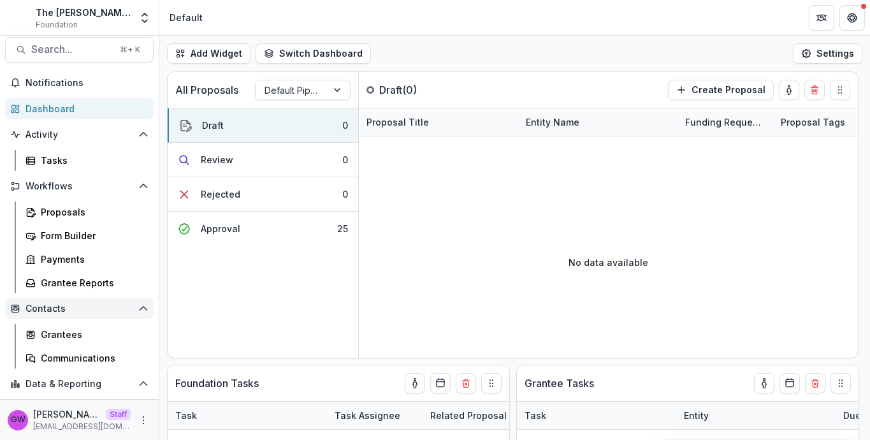
scroll to position [22, 0]
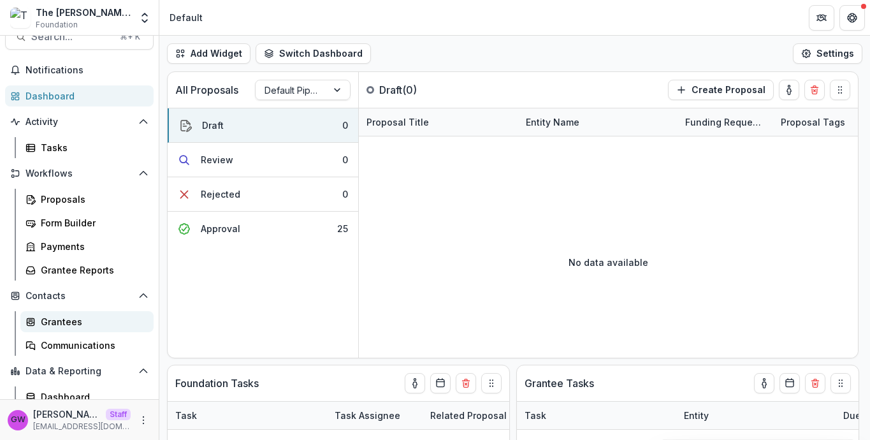
click at [61, 317] on div "Grantees" at bounding box center [92, 321] width 103 height 13
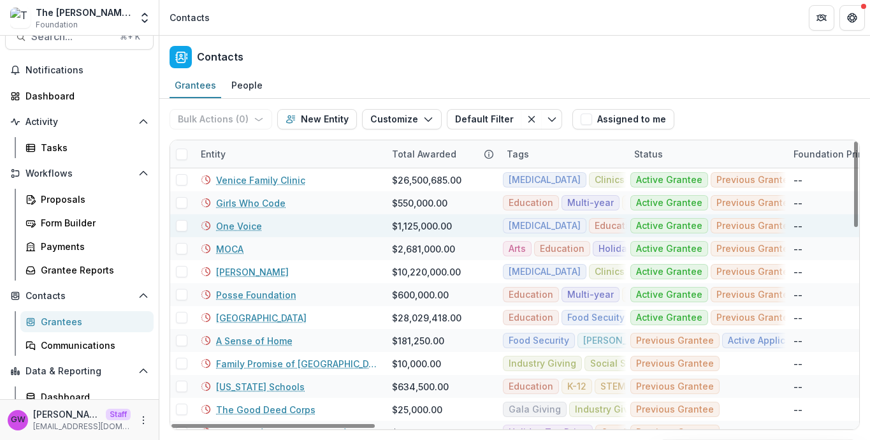
click at [240, 222] on link "One Voice" at bounding box center [239, 225] width 46 height 13
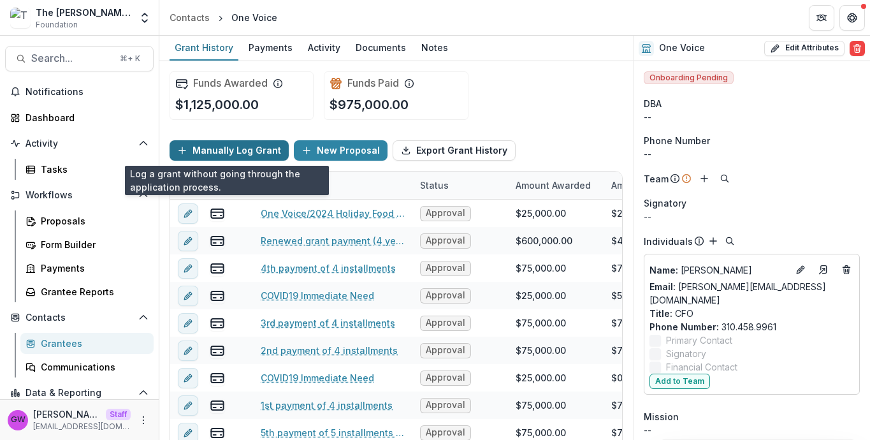
click at [224, 150] on button "Manually Log Grant" at bounding box center [229, 150] width 119 height 20
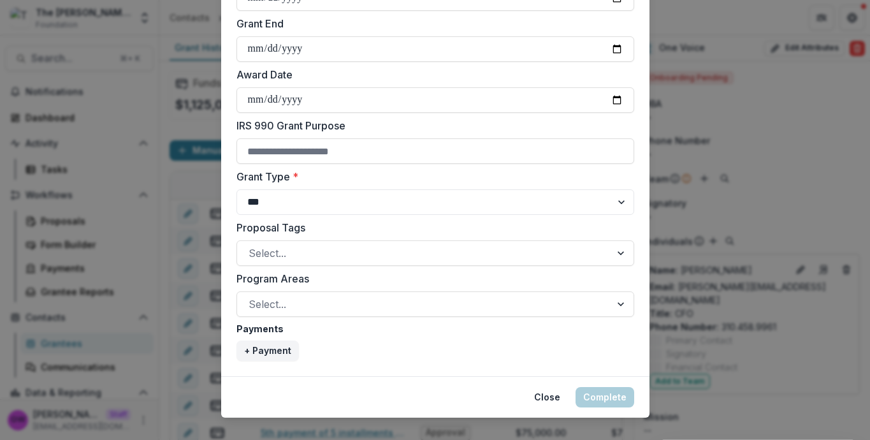
scroll to position [464, 0]
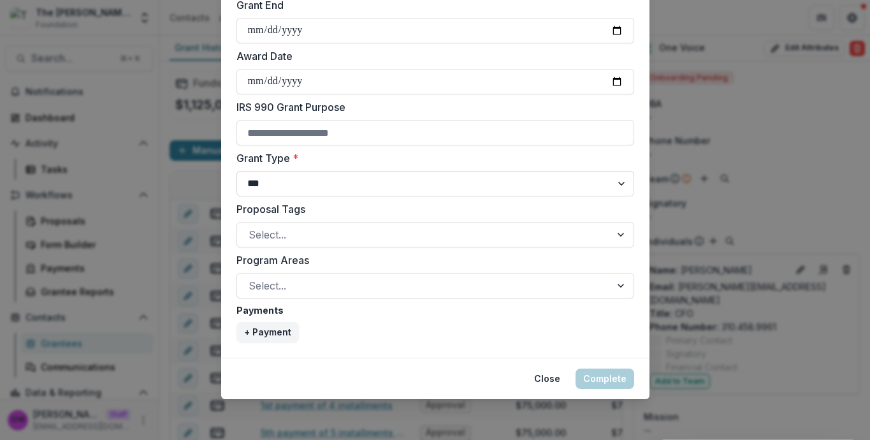
click at [391, 182] on select "***" at bounding box center [435, 183] width 398 height 25
click at [778, 119] on div "**********" at bounding box center [435, 220] width 870 height 440
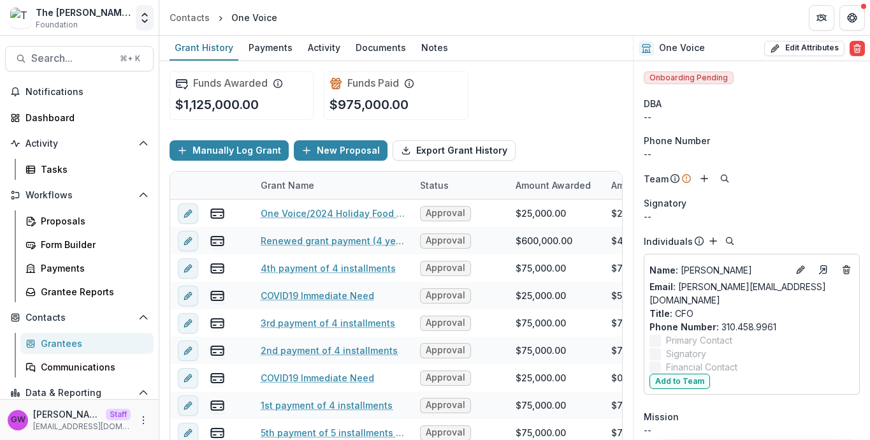
click at [149, 11] on icon "Open entity switcher" at bounding box center [144, 17] width 13 height 13
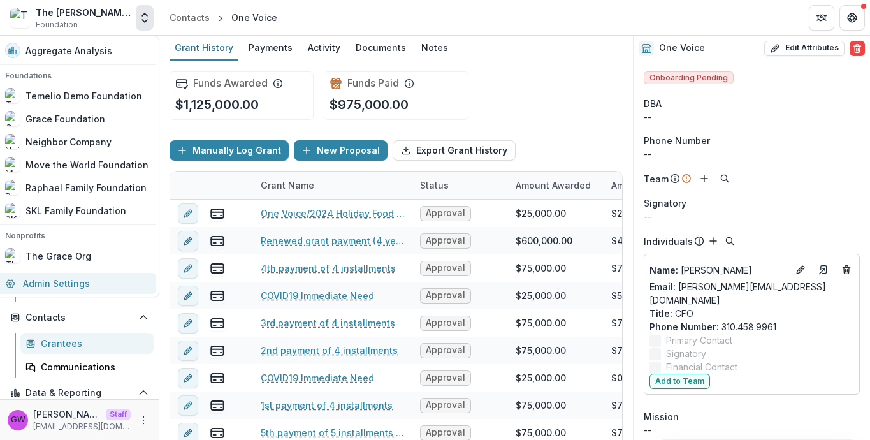
click at [55, 281] on link "Admin Settings" at bounding box center [76, 283] width 159 height 21
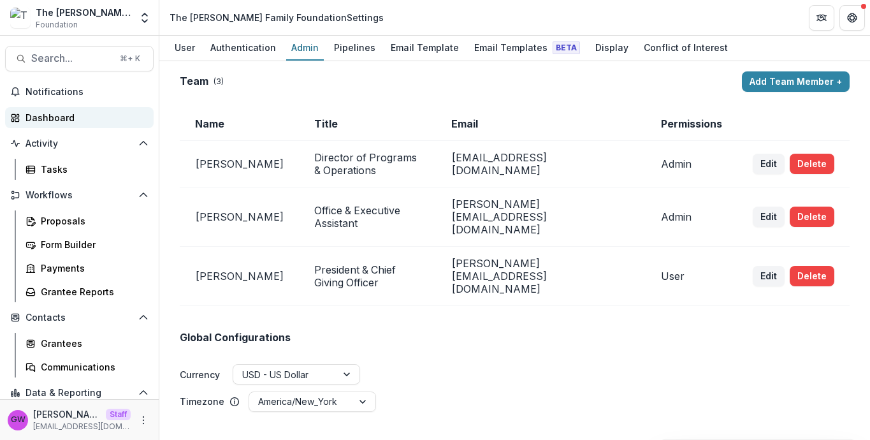
click at [78, 119] on div "Dashboard" at bounding box center [84, 117] width 118 height 13
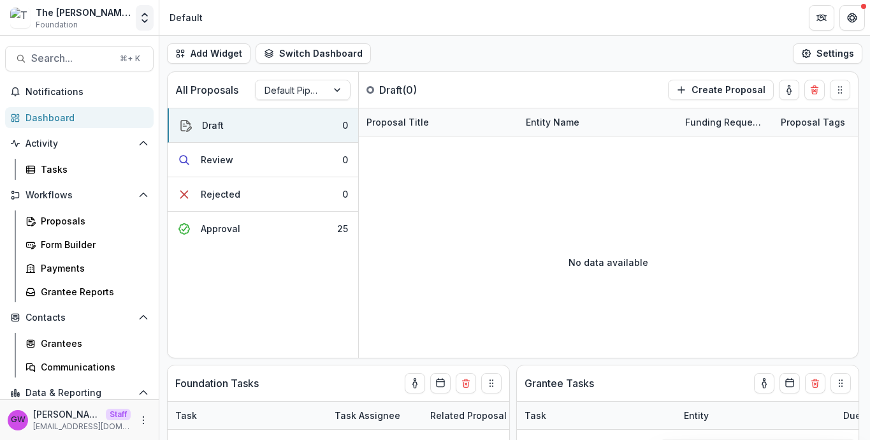
click at [144, 19] on icon "Open entity switcher" at bounding box center [144, 17] width 13 height 13
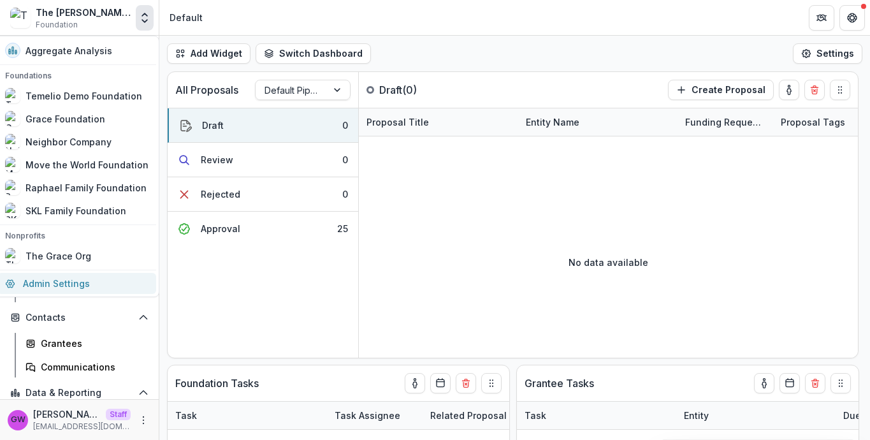
click at [73, 287] on link "Admin Settings" at bounding box center [76, 283] width 159 height 21
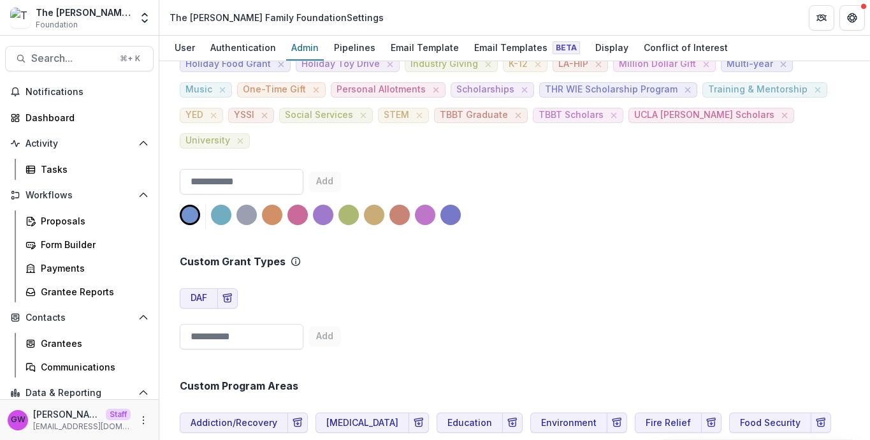
scroll to position [567, 0]
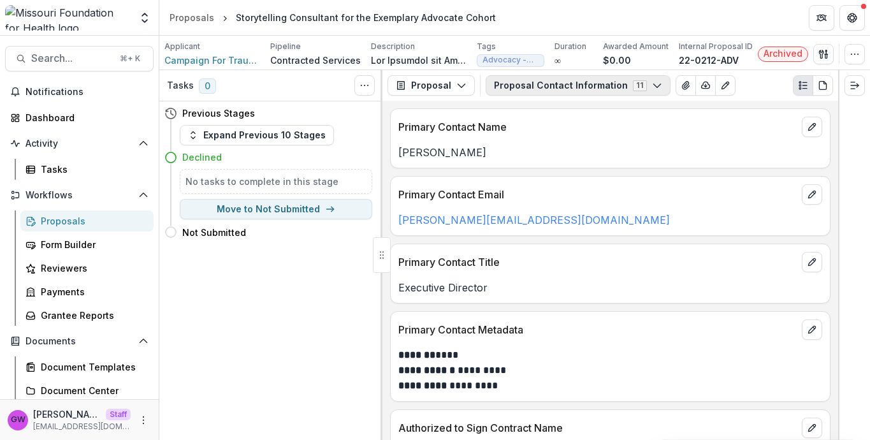
click at [604, 75] on button "Proposal Contact Information 11" at bounding box center [578, 85] width 185 height 20
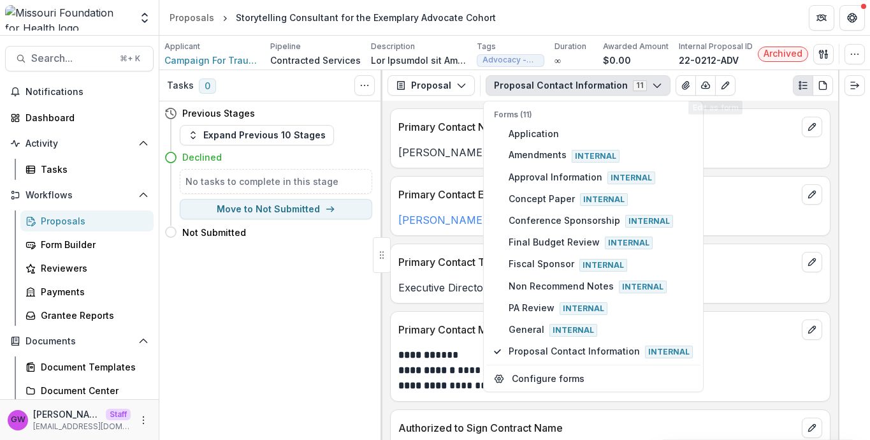
click at [757, 105] on div "**********" at bounding box center [610, 270] width 456 height 339
